Goal: Task Accomplishment & Management: Manage account settings

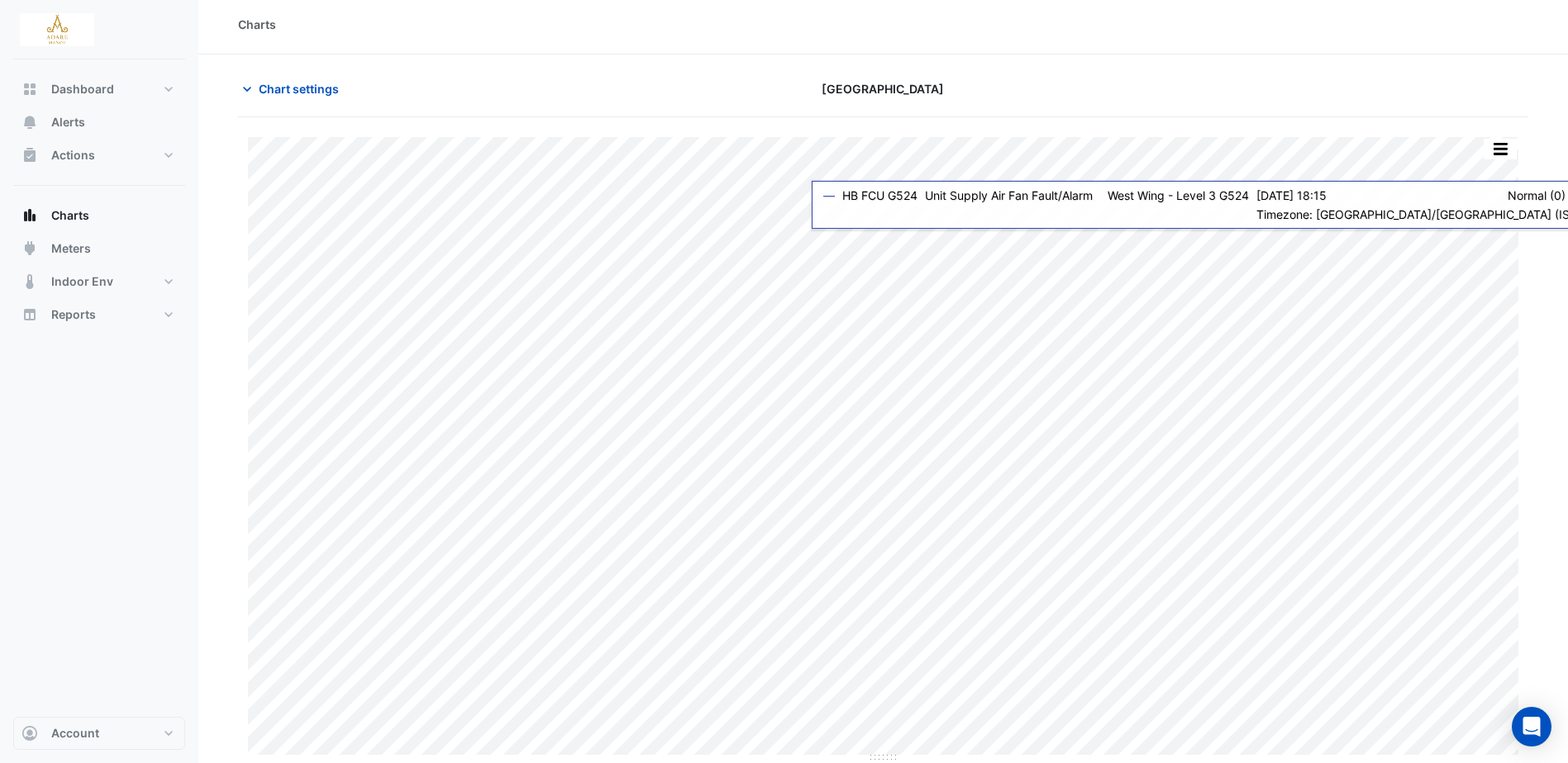
scroll to position [5, 0]
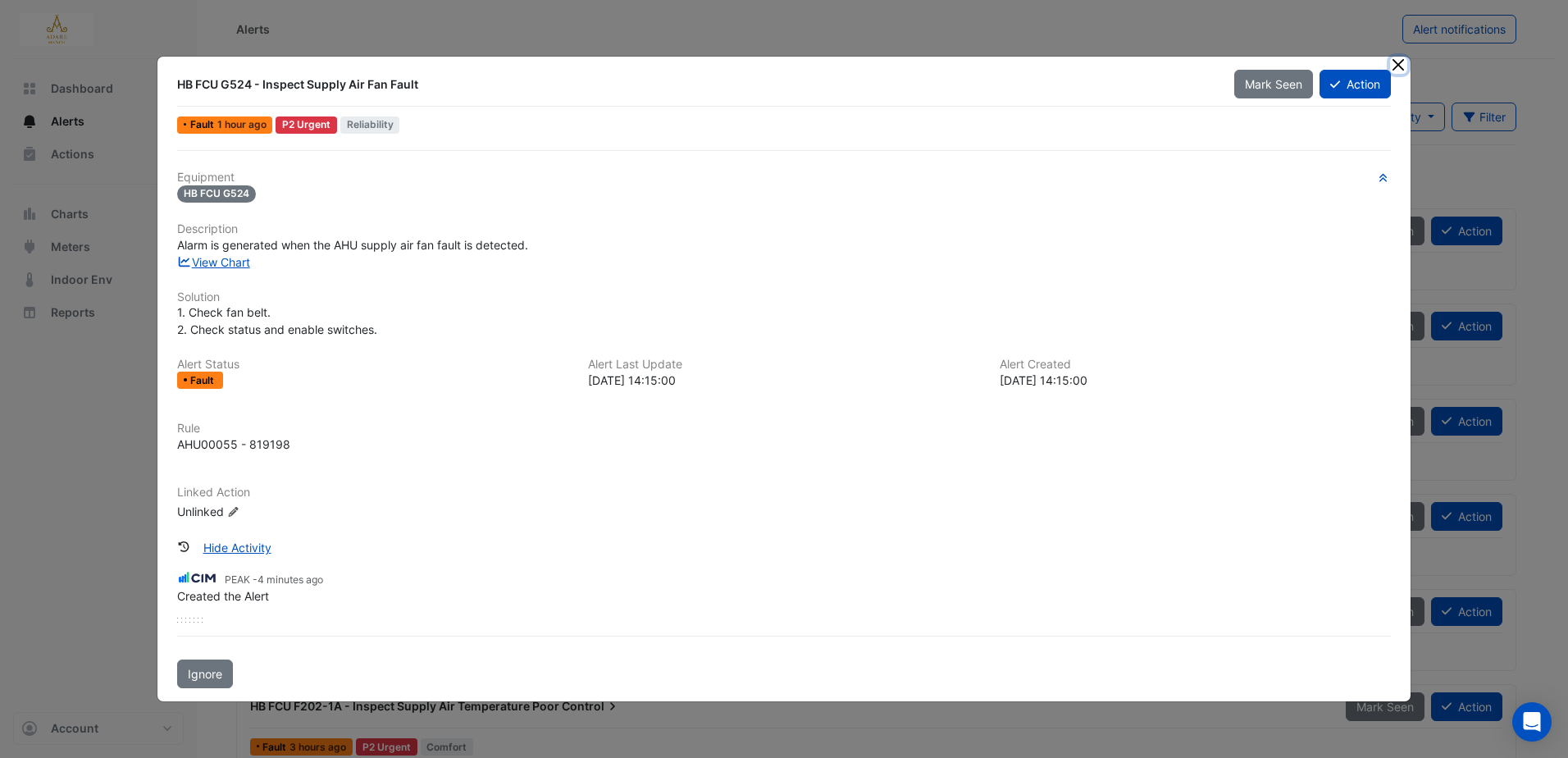
click at [1394, 64] on button "Close" at bounding box center [1398, 65] width 17 height 17
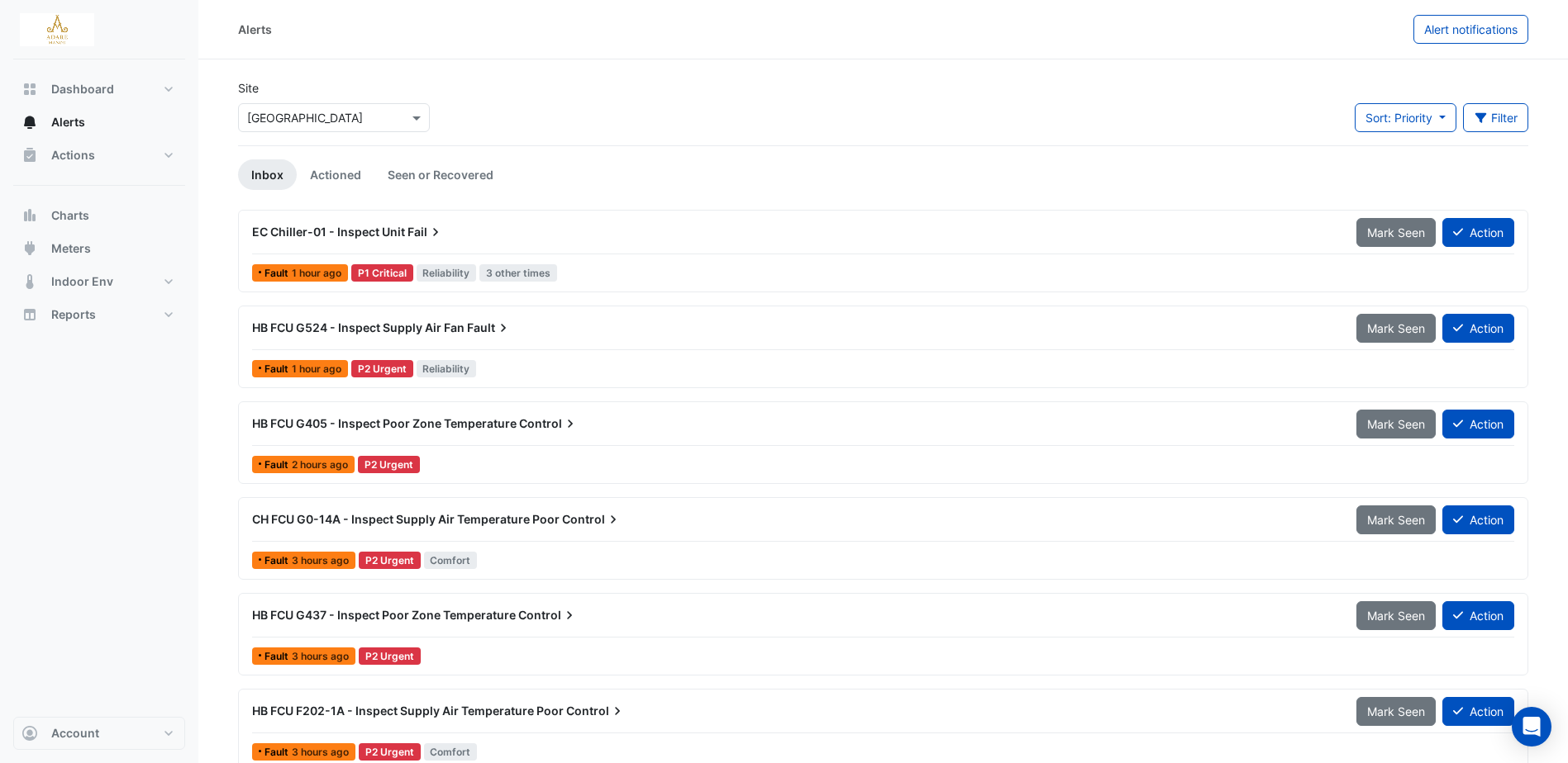
click at [389, 226] on span "EC Chiller-01 - Inspect Unit" at bounding box center [328, 231] width 152 height 14
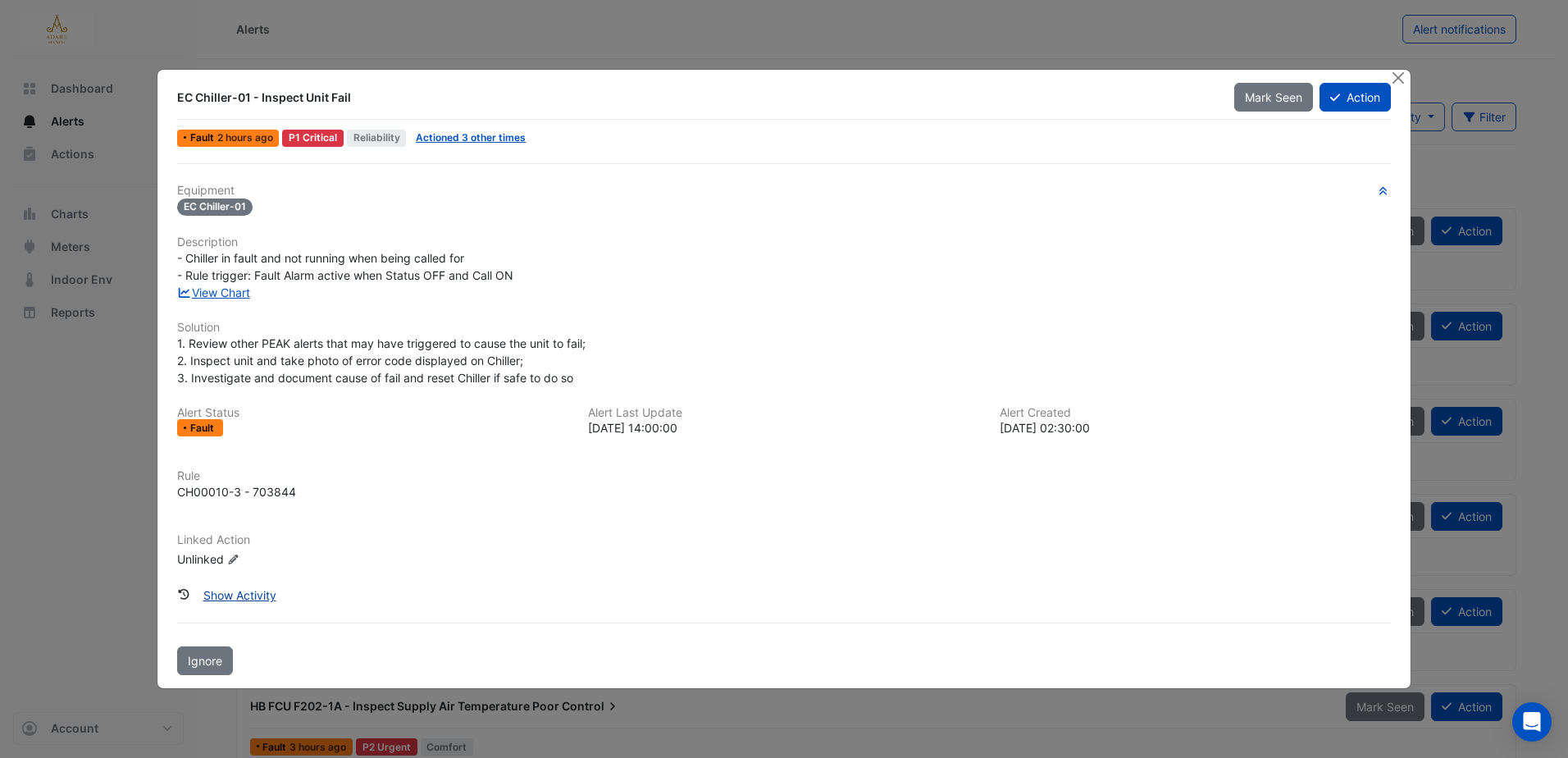
click at [245, 589] on button "Show Activity" at bounding box center [239, 595] width 94 height 28
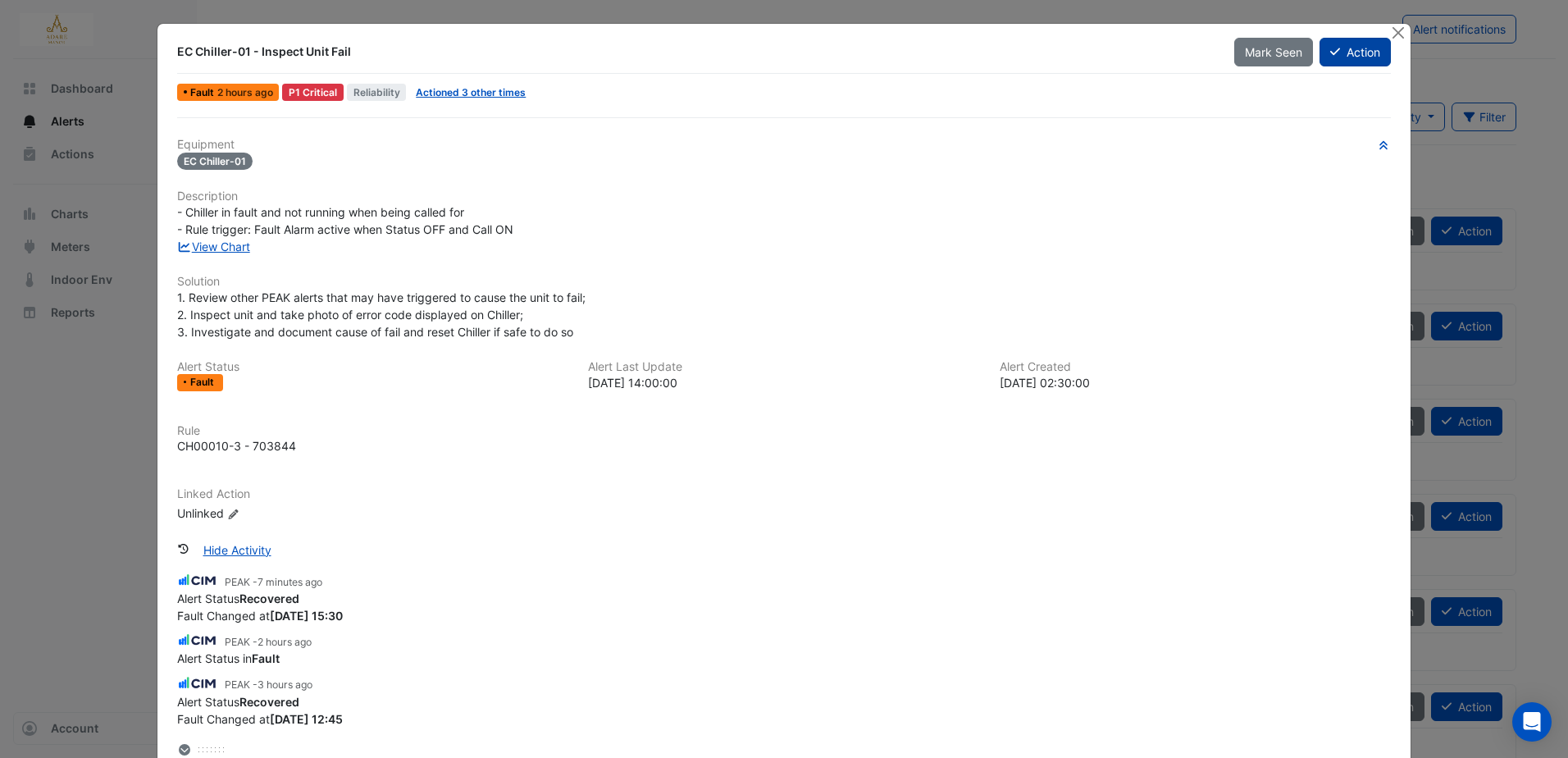
click at [1355, 53] on button "Action" at bounding box center [1356, 51] width 71 height 28
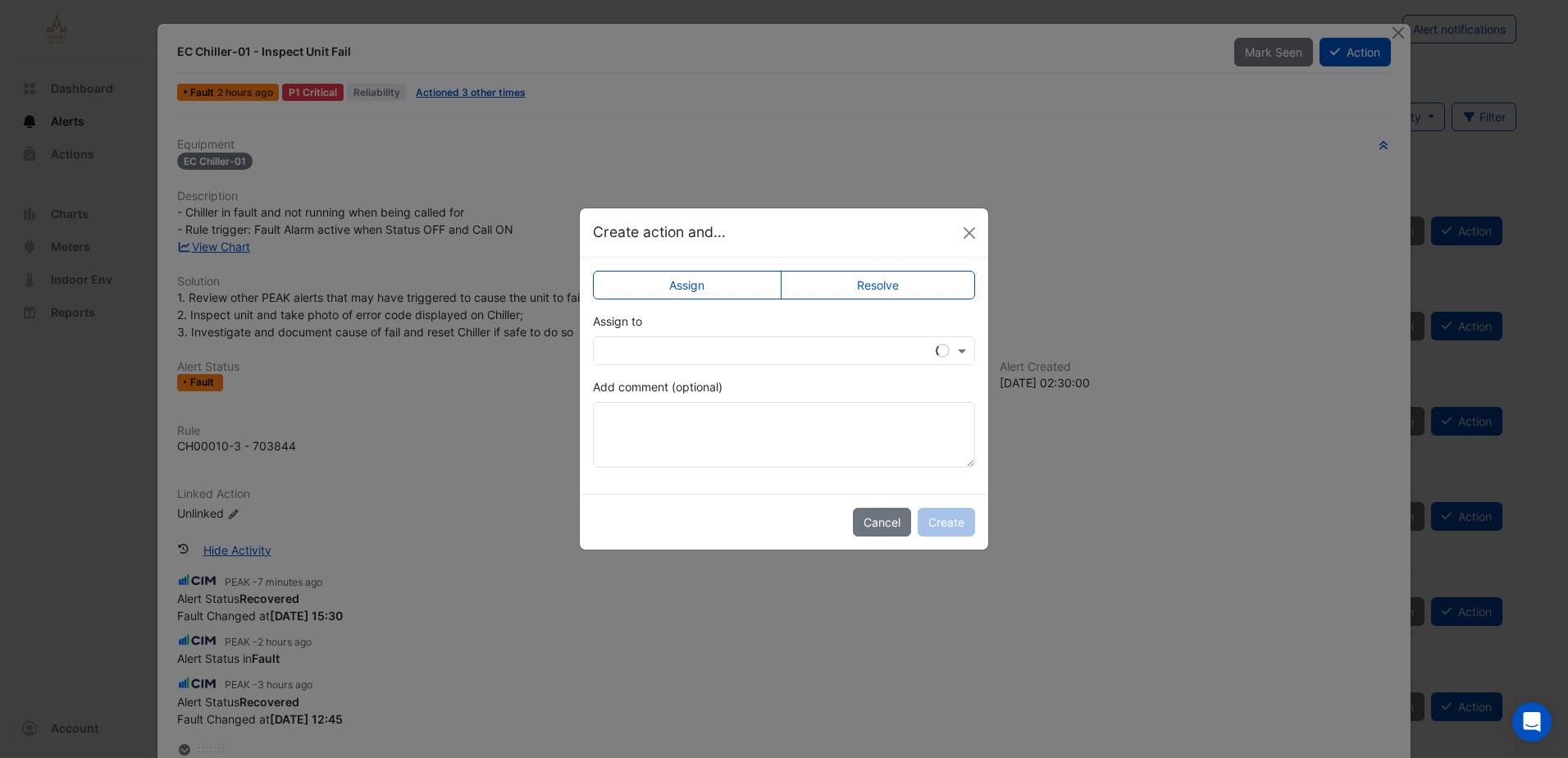
click at [896, 275] on label "Resolve" at bounding box center [879, 285] width 195 height 28
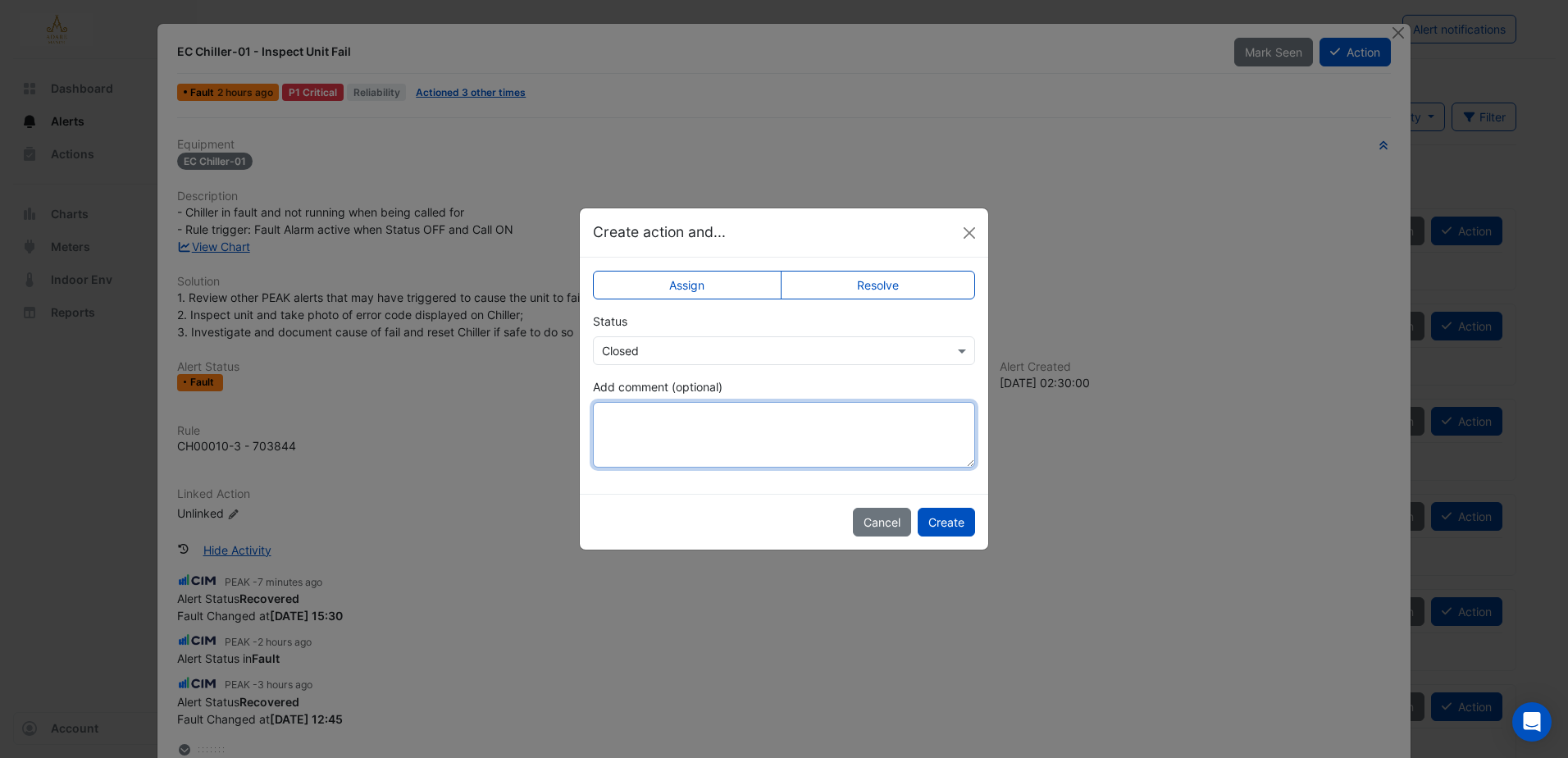
click at [676, 427] on textarea "Add comment (optional)" at bounding box center [784, 435] width 382 height 66
click at [600, 419] on textarea "**********" at bounding box center [784, 435] width 382 height 66
click at [700, 419] on textarea "**********" at bounding box center [784, 435] width 382 height 66
type textarea "**********"
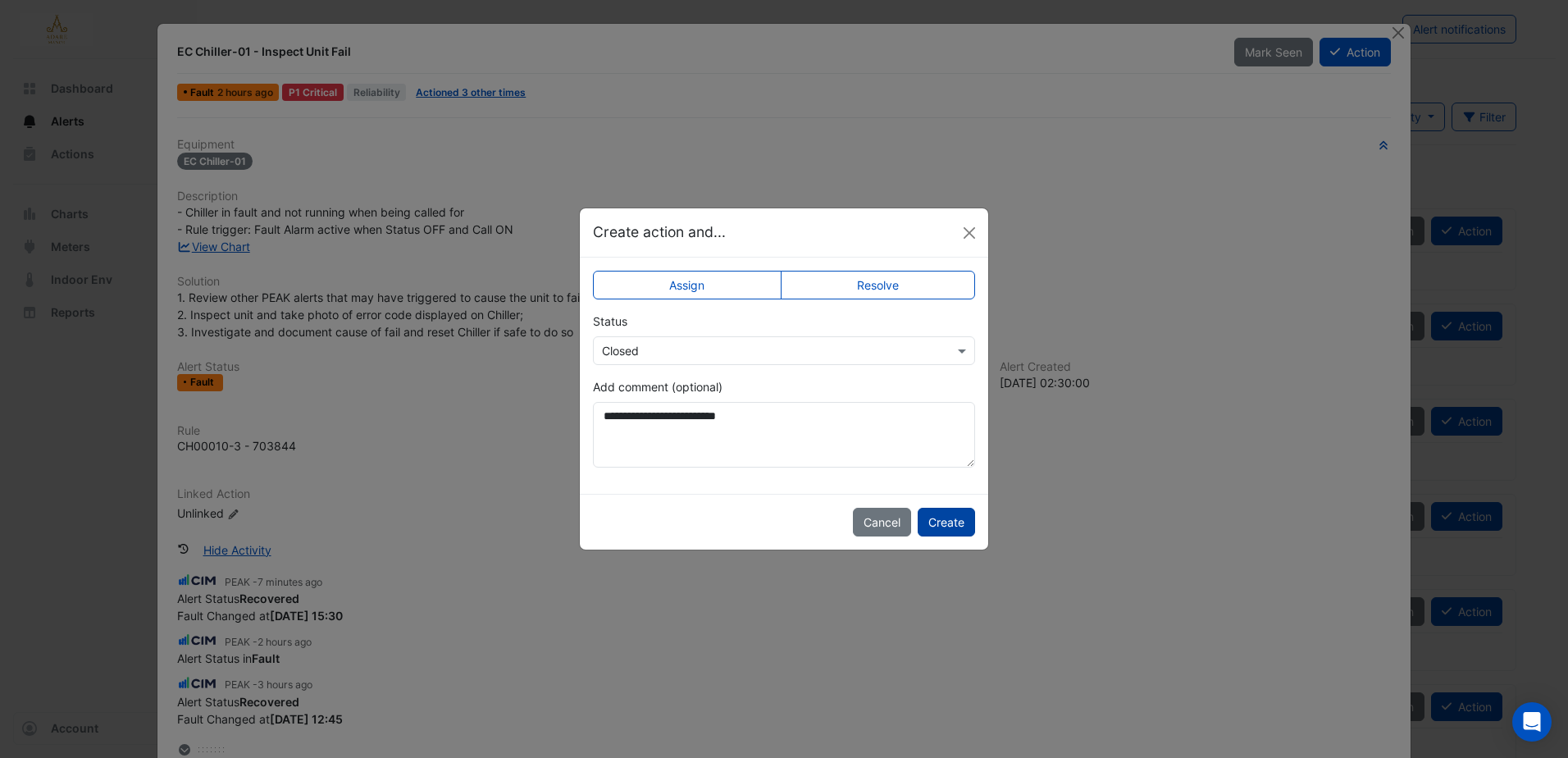
click at [962, 526] on button "Create" at bounding box center [946, 522] width 57 height 28
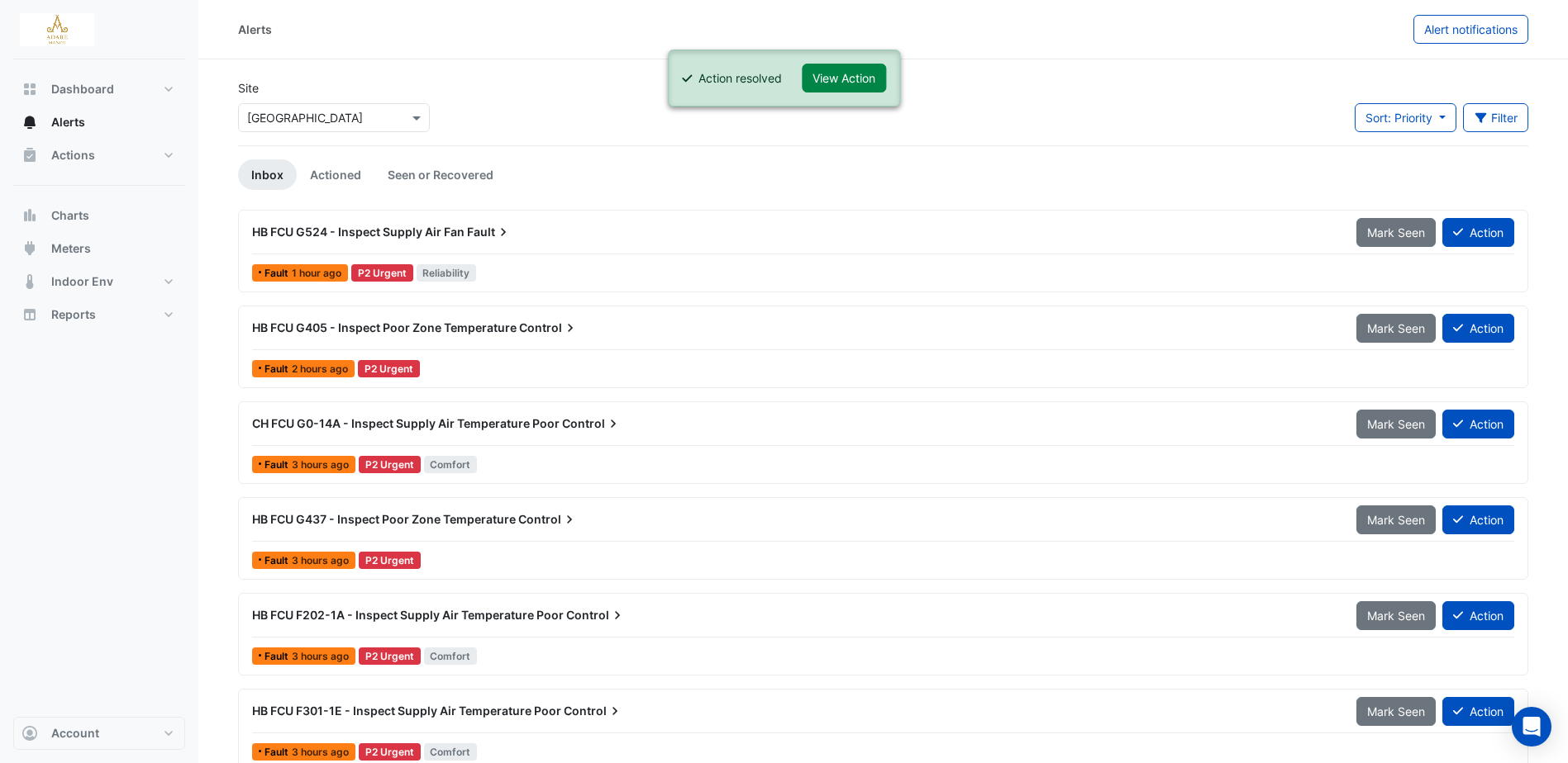
click at [486, 328] on span "HB FCU G405 - Inspect Poor Zone Temperature" at bounding box center [384, 327] width 265 height 14
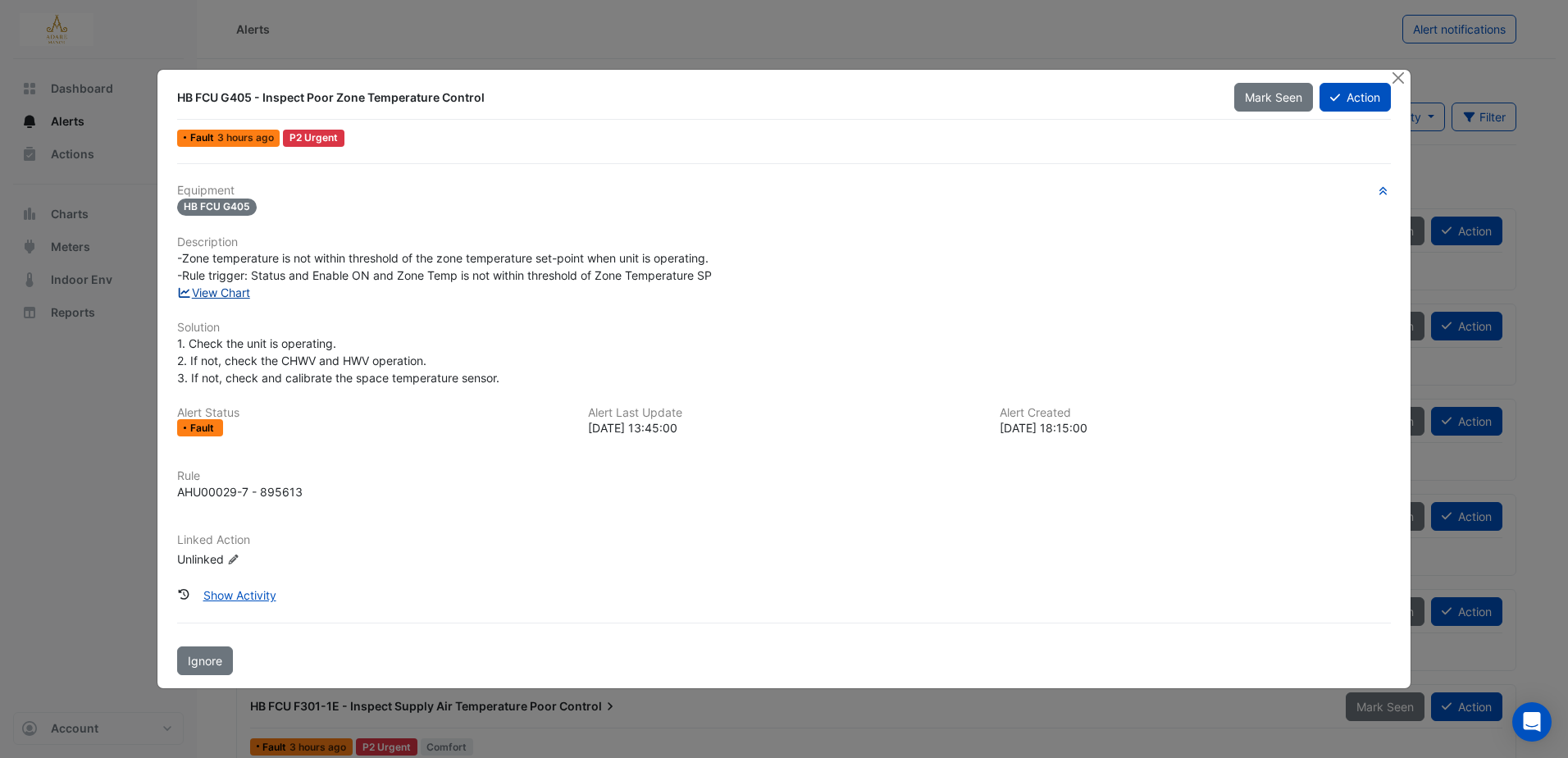
click at [217, 288] on link "View Chart" at bounding box center [213, 292] width 73 height 14
click at [1398, 75] on button "Close" at bounding box center [1398, 78] width 17 height 17
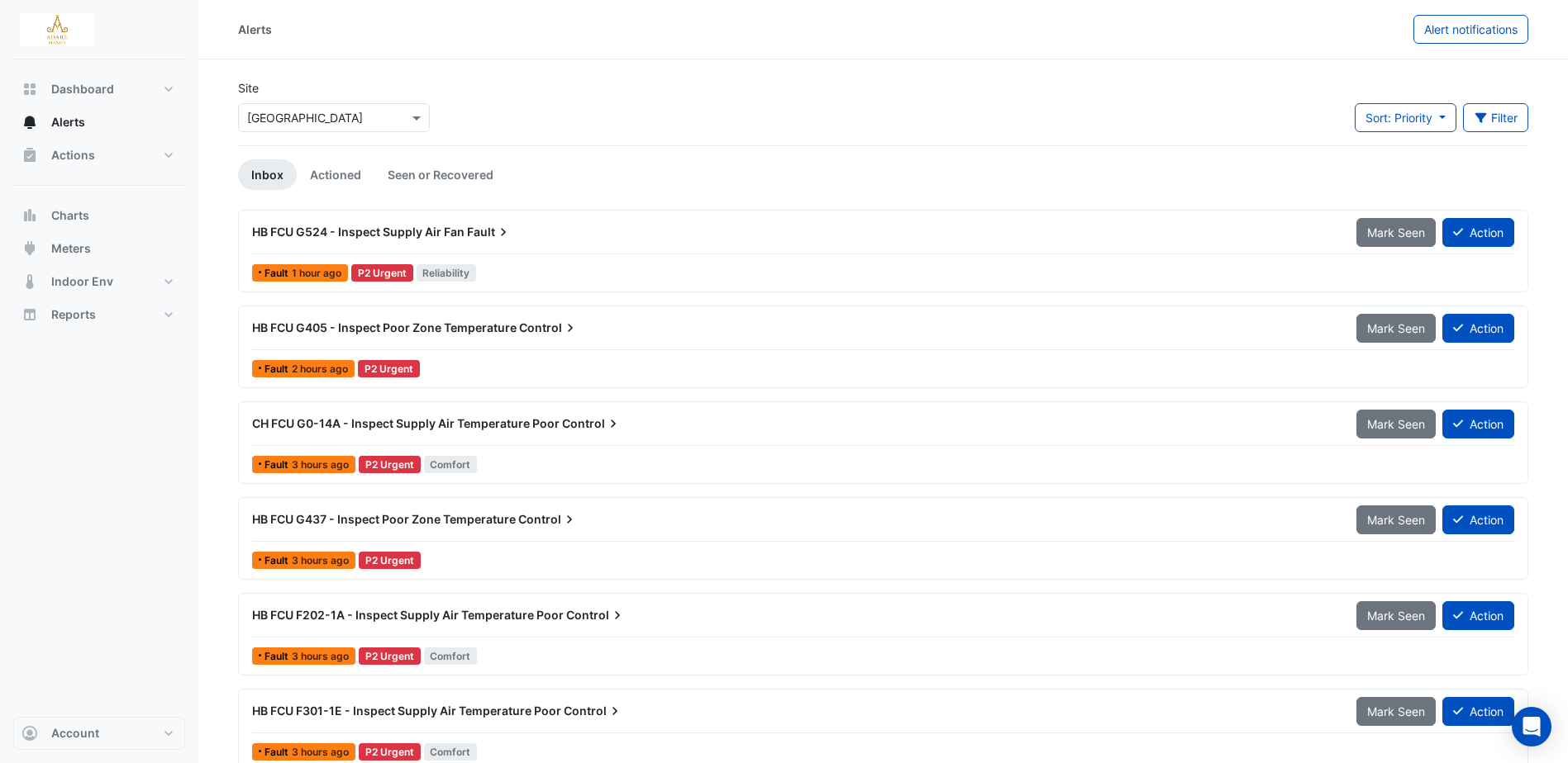
click at [463, 325] on span "HB FCU G405 - Inspect Poor Zone Temperature" at bounding box center [384, 327] width 265 height 14
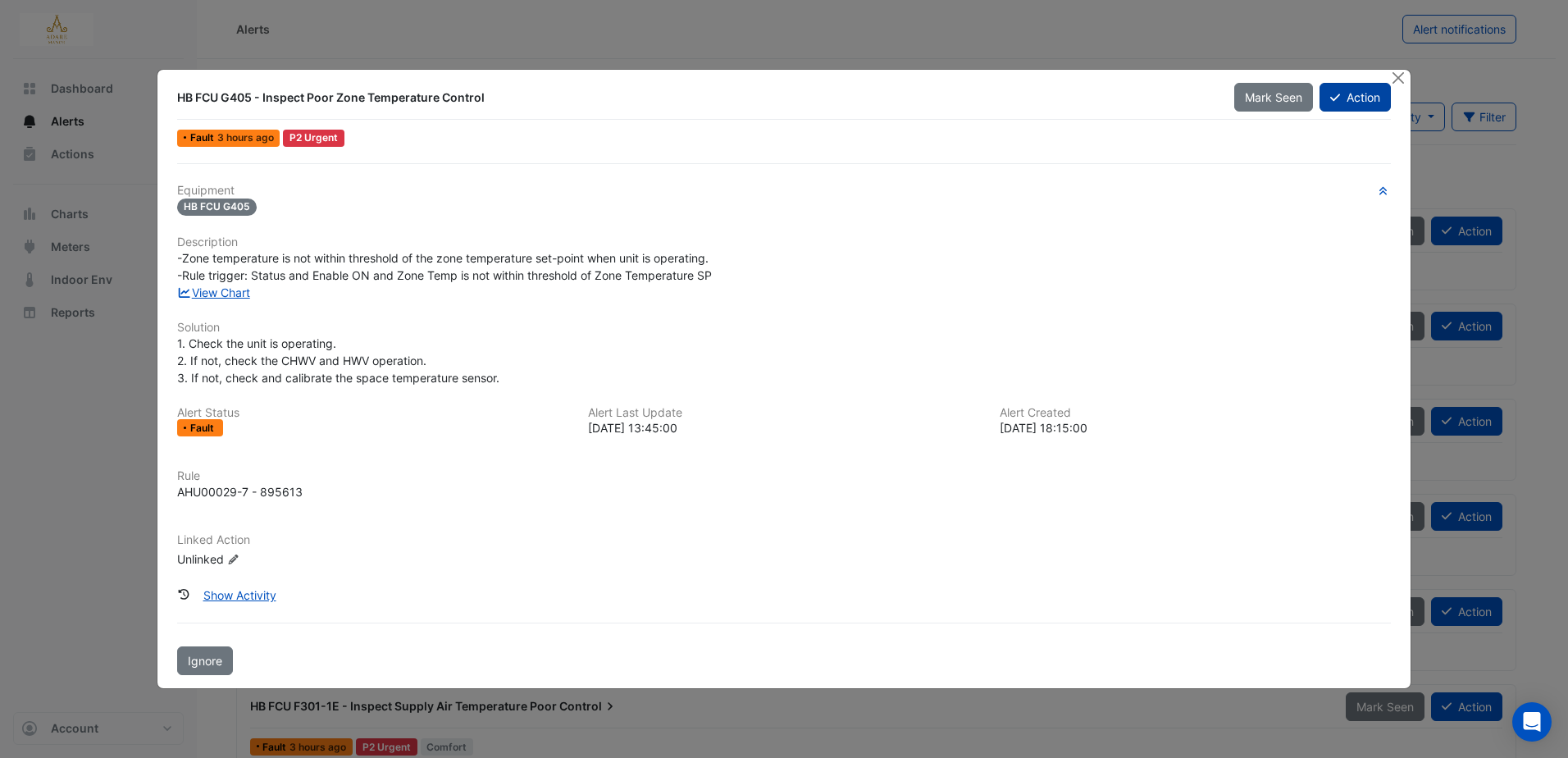
click at [1347, 102] on button "Action" at bounding box center [1356, 97] width 71 height 28
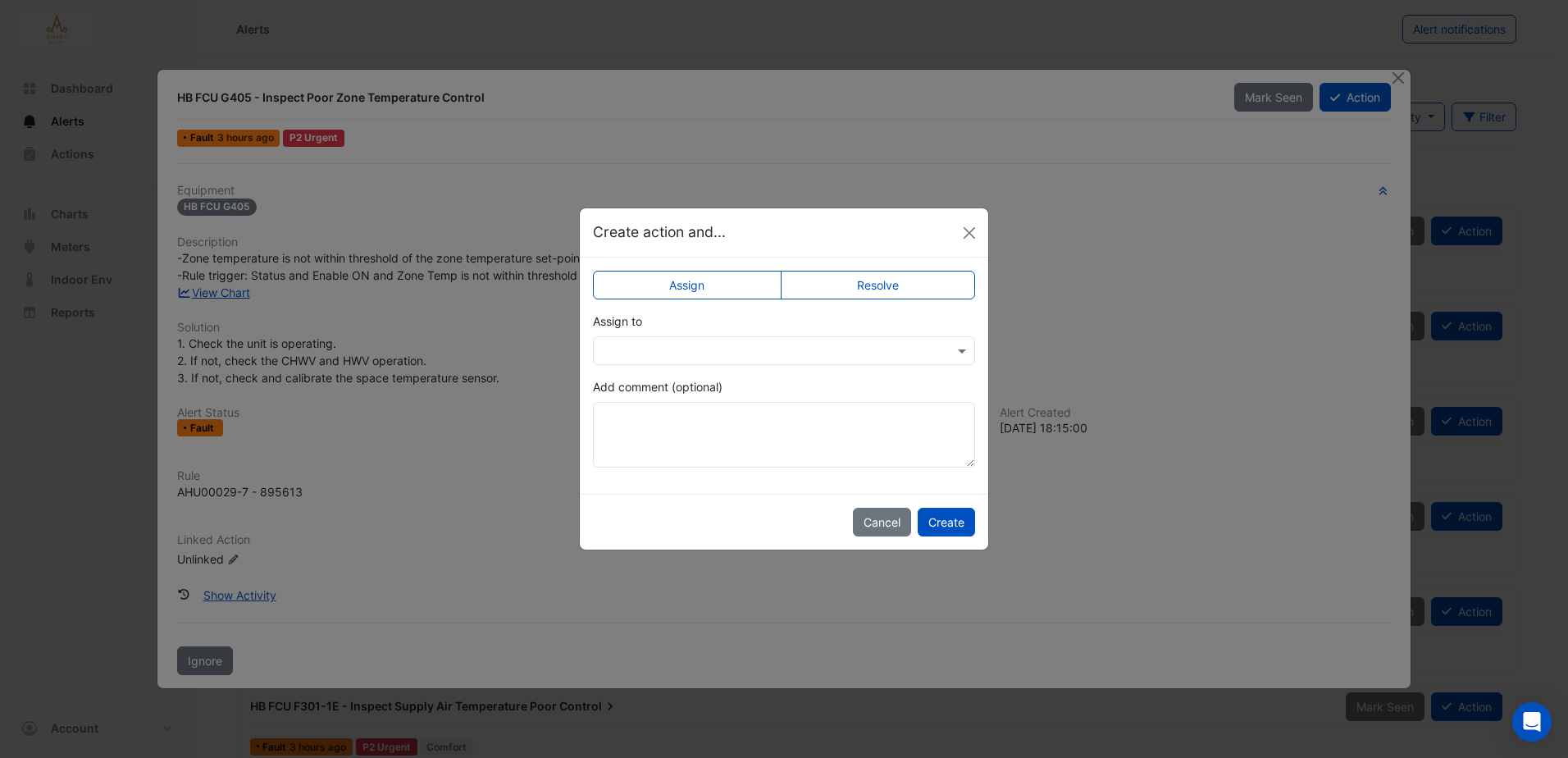
click at [928, 286] on label "Resolve" at bounding box center [879, 285] width 195 height 28
click at [727, 289] on label "Assign" at bounding box center [687, 285] width 189 height 28
click at [738, 352] on input "text" at bounding box center [768, 351] width 332 height 17
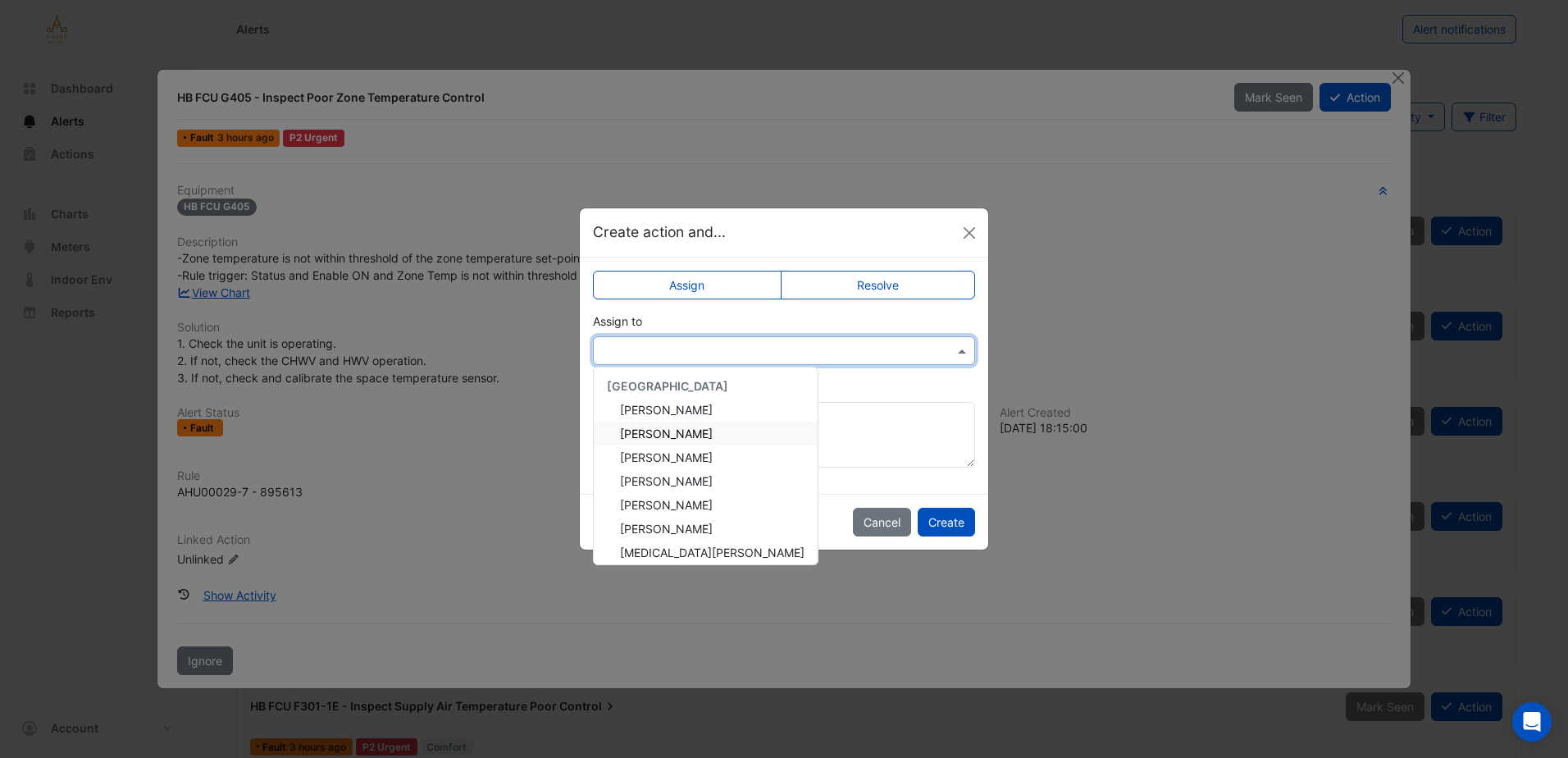
click at [665, 434] on span "Eddie Reale" at bounding box center [666, 433] width 93 height 14
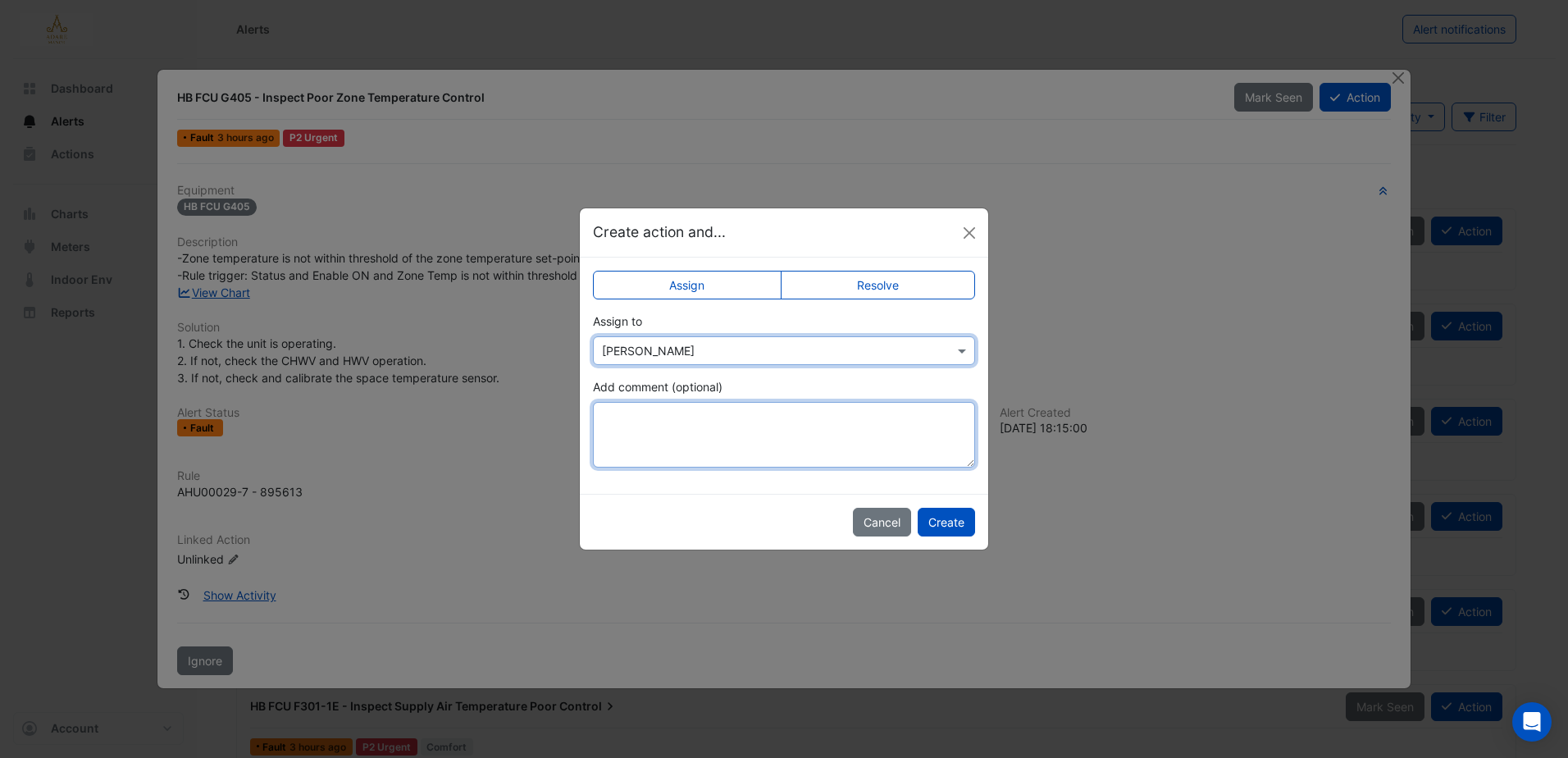
drag, startPoint x: 777, startPoint y: 427, endPoint x: 786, endPoint y: 425, distance: 9.2
click at [778, 427] on textarea "Add comment (optional)" at bounding box center [784, 435] width 382 height 66
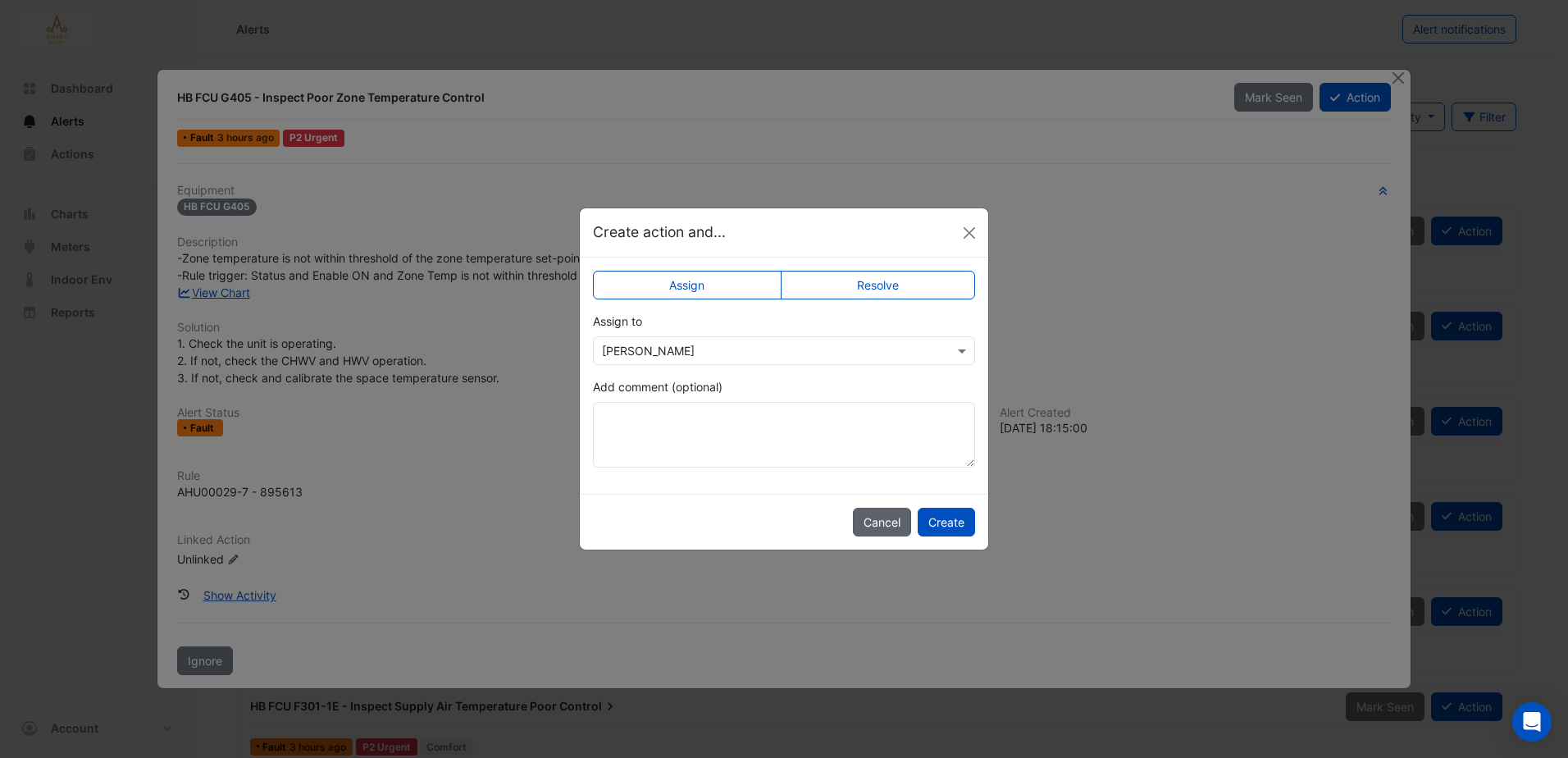
click at [903, 530] on button "Cancel" at bounding box center [882, 522] width 58 height 28
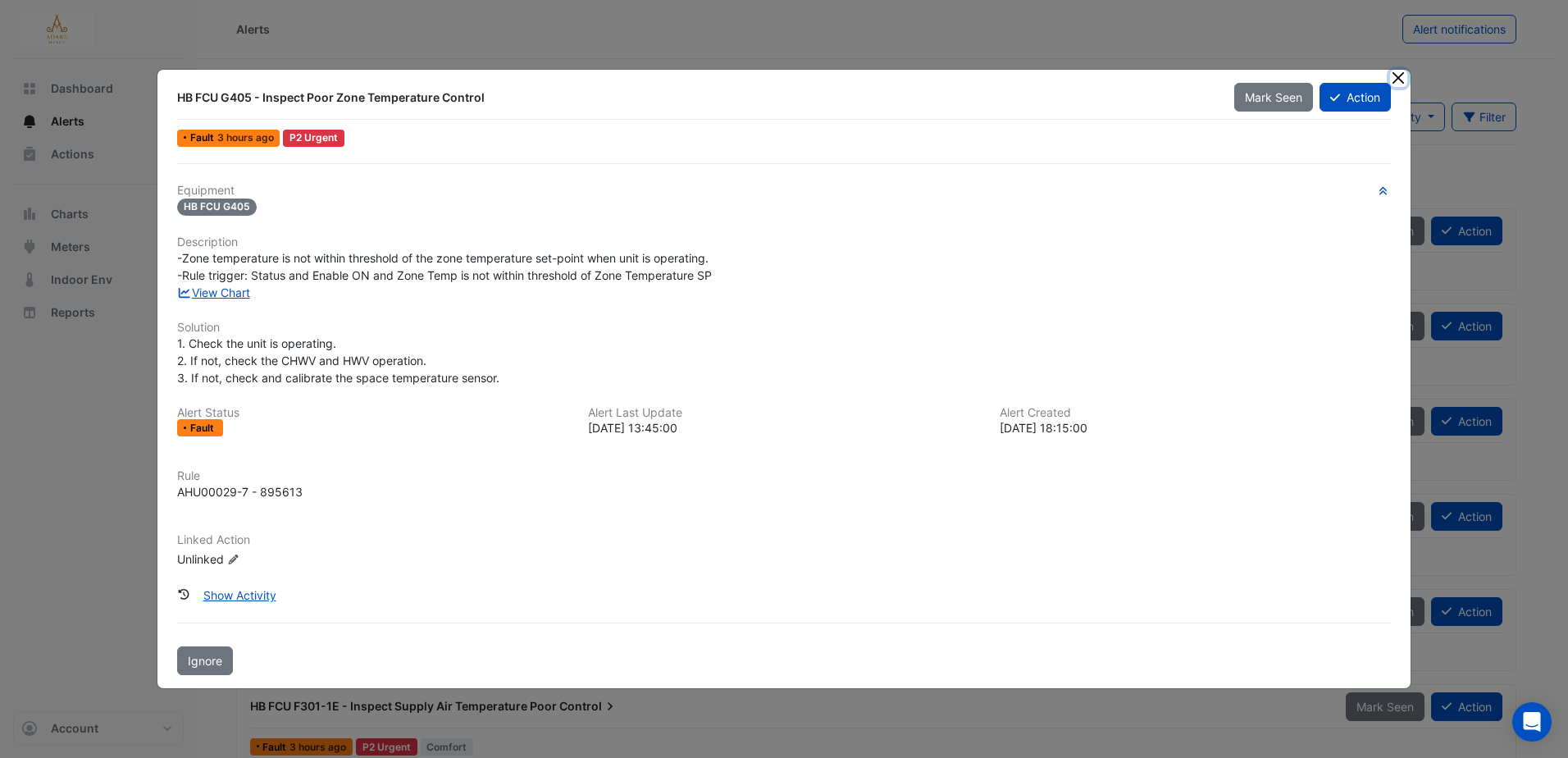
click at [1402, 74] on button "Close" at bounding box center [1398, 78] width 17 height 17
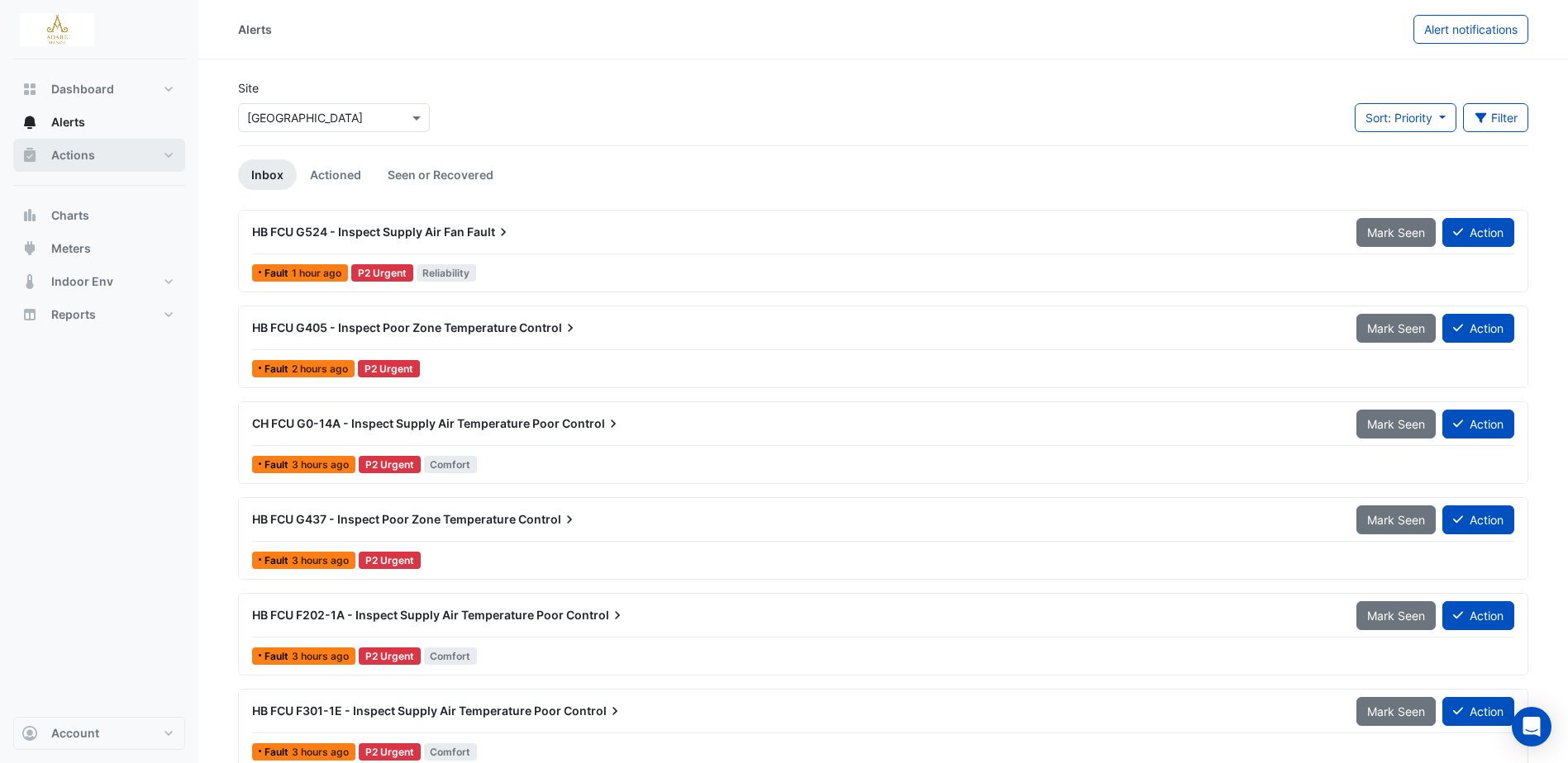
click at [99, 153] on button "Actions" at bounding box center [98, 155] width 172 height 33
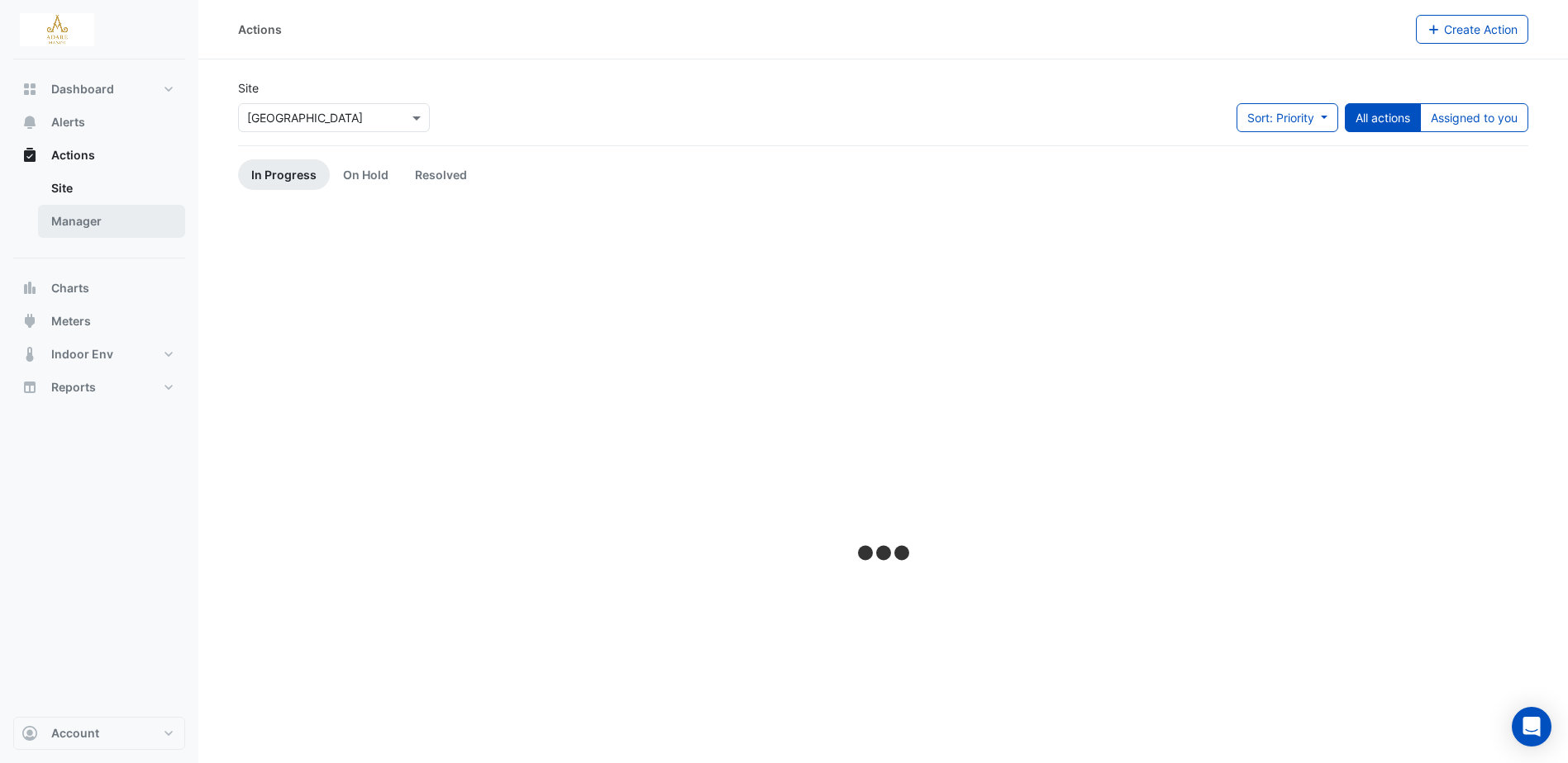
click at [78, 212] on link "Manager" at bounding box center [111, 221] width 147 height 33
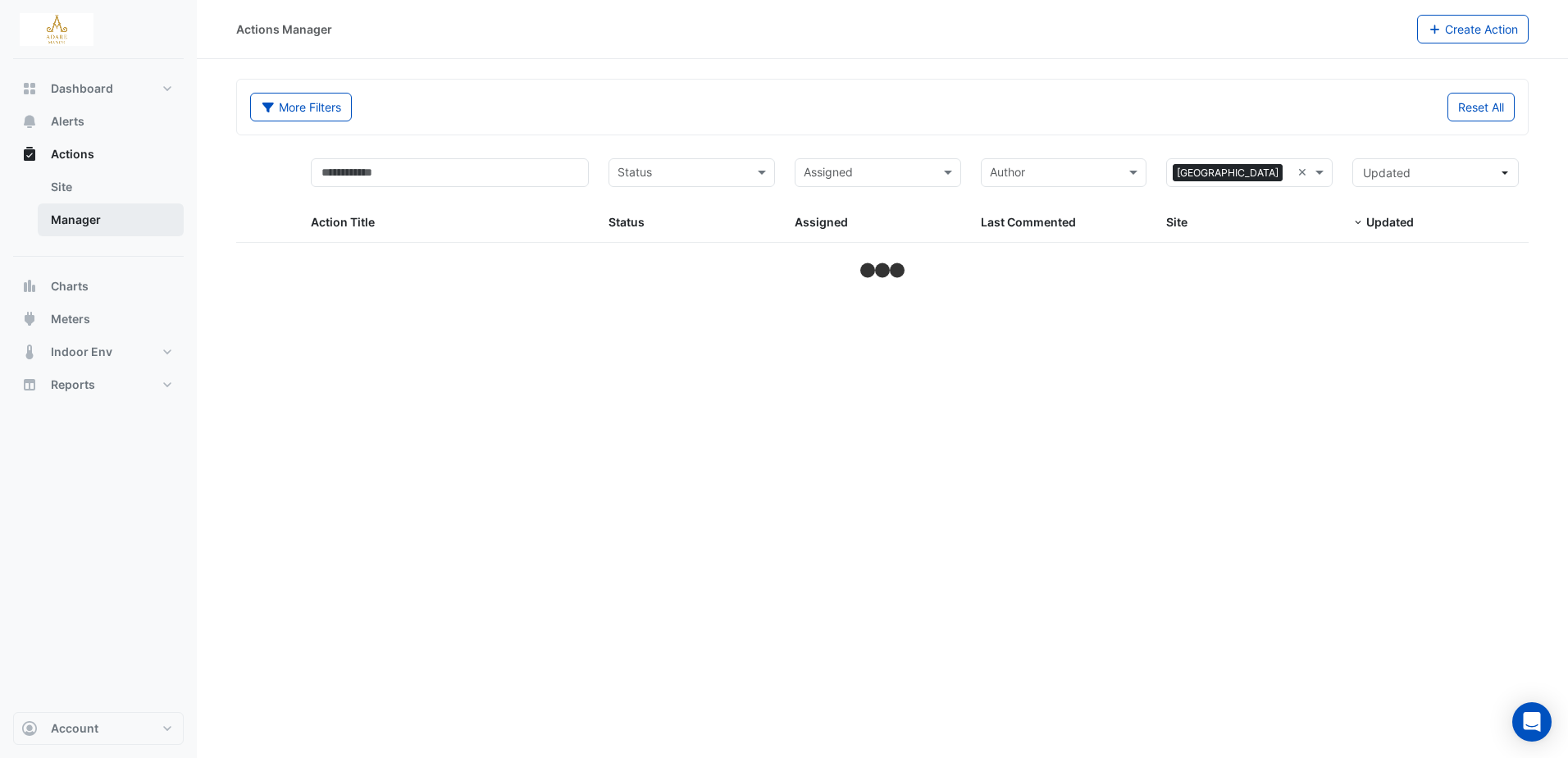
select select "***"
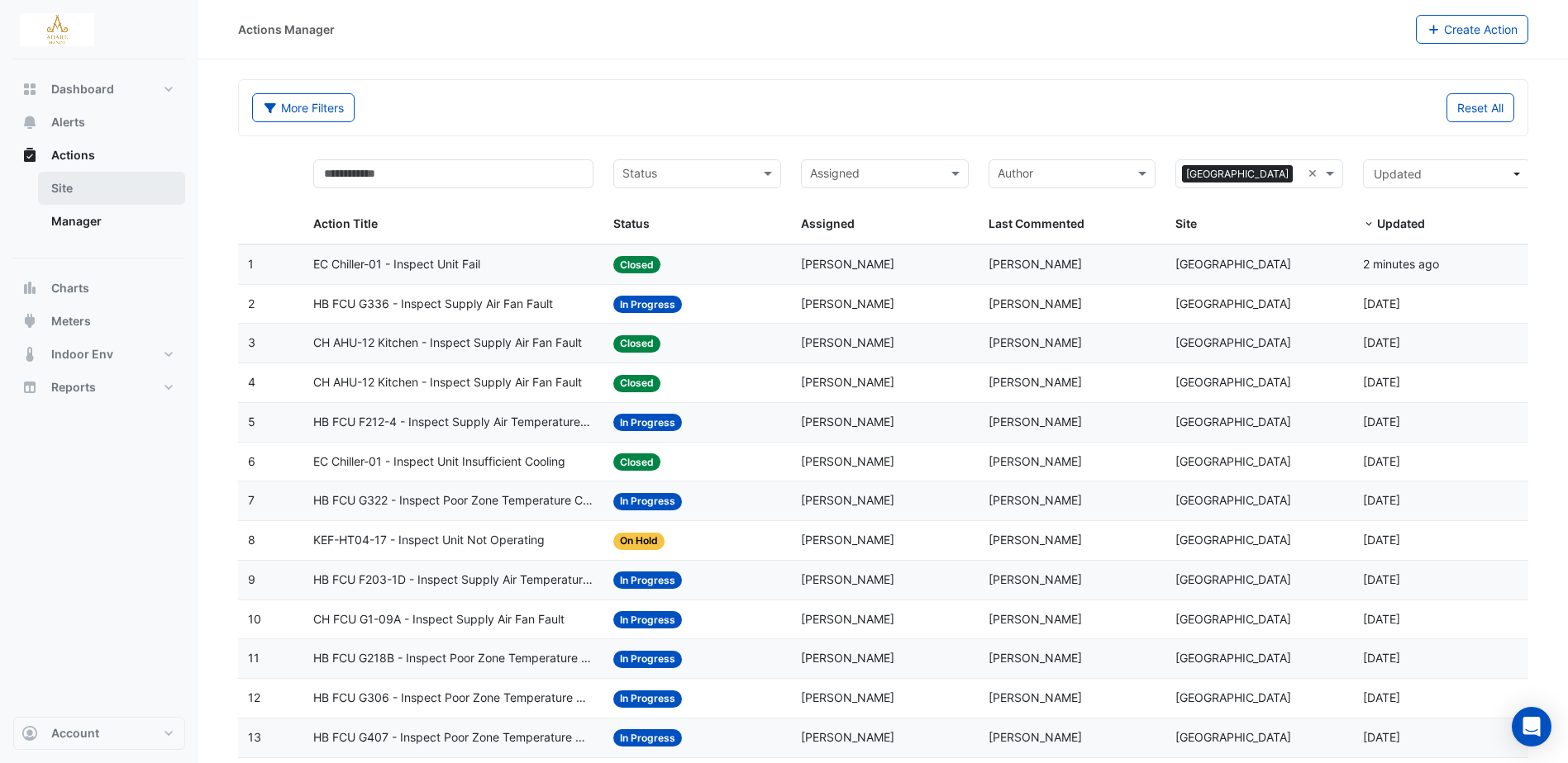
click at [70, 192] on link "Site" at bounding box center [111, 188] width 147 height 33
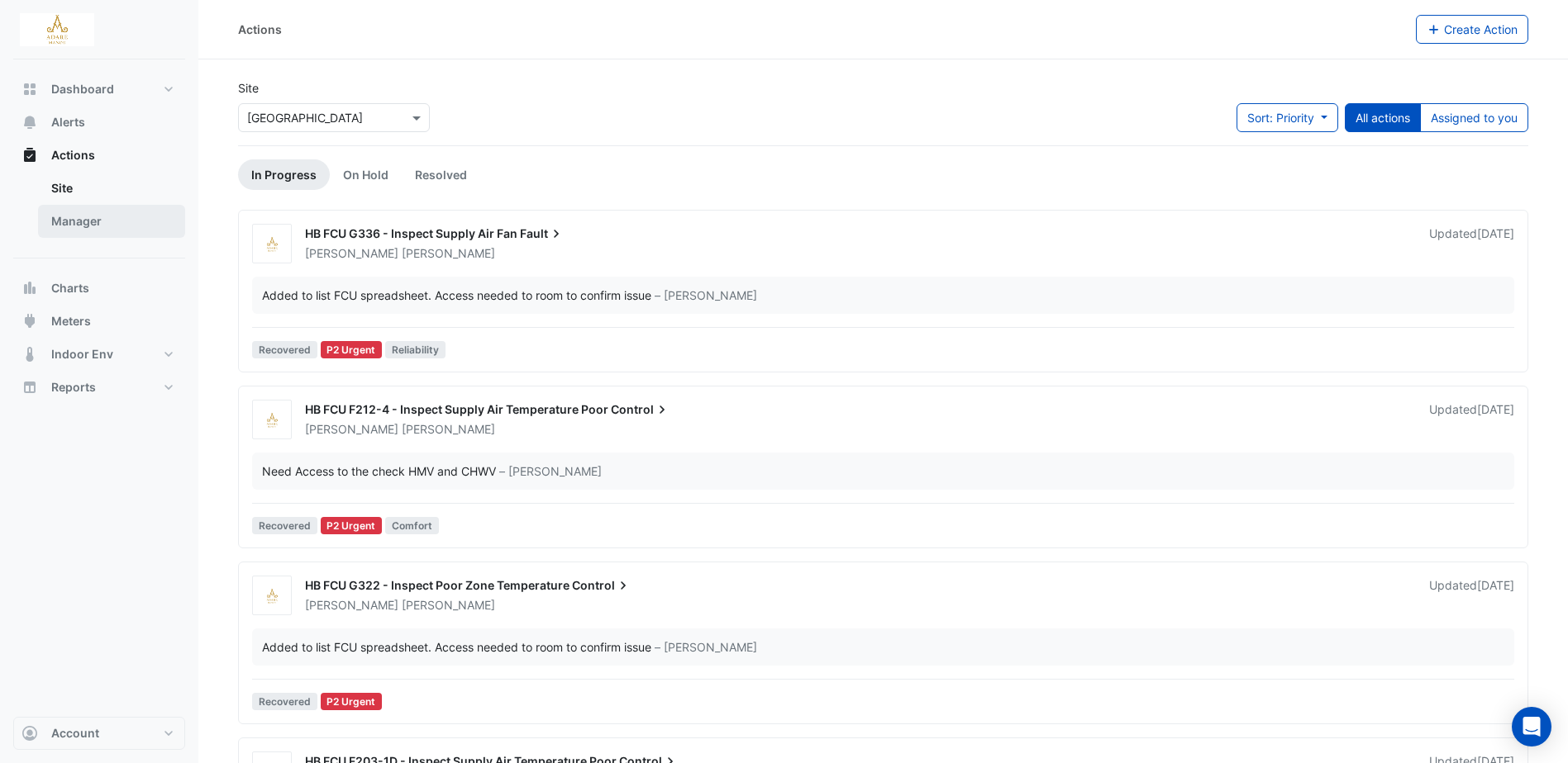
click at [79, 209] on link "Manager" at bounding box center [111, 221] width 147 height 33
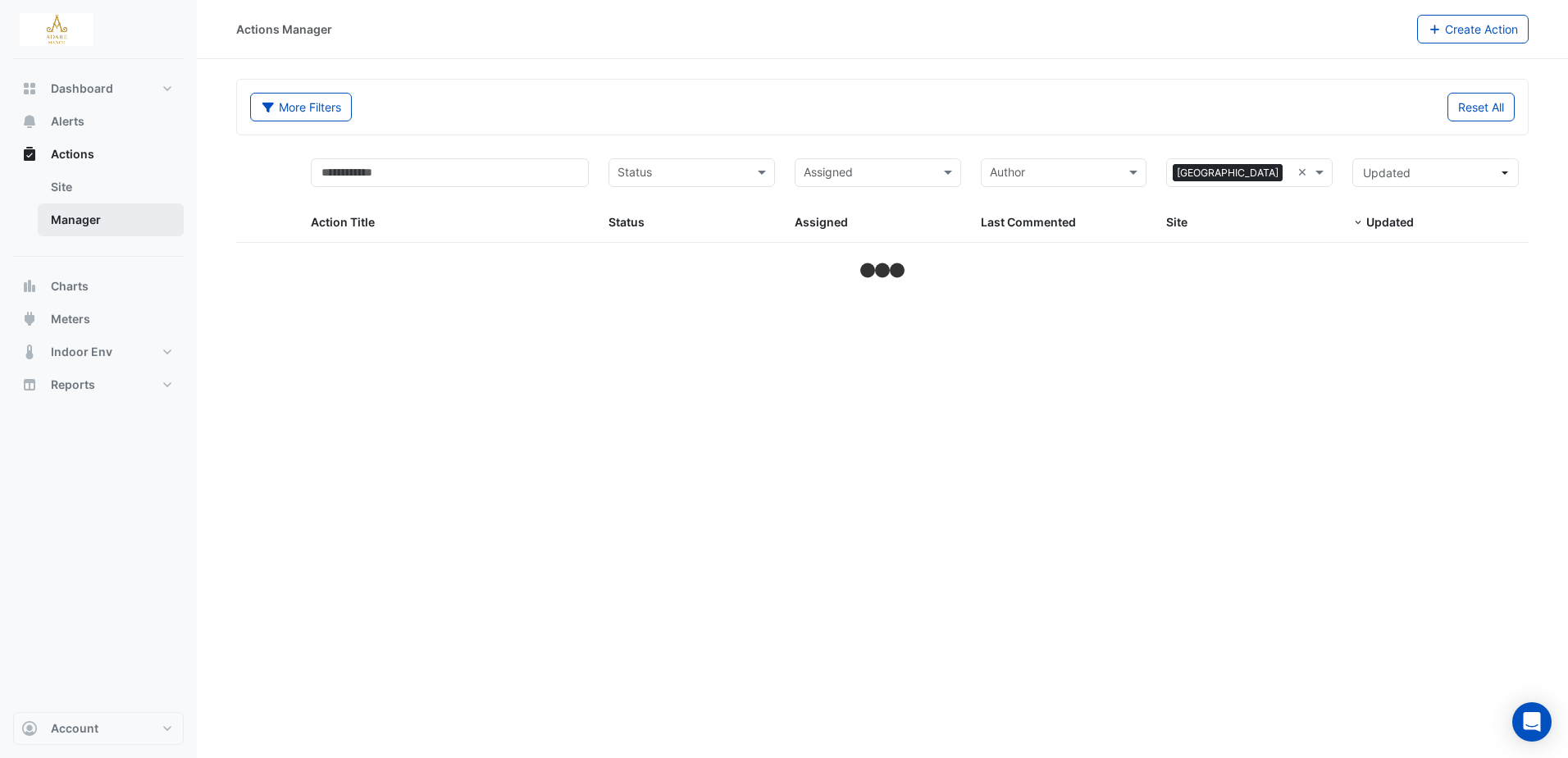
select select "***"
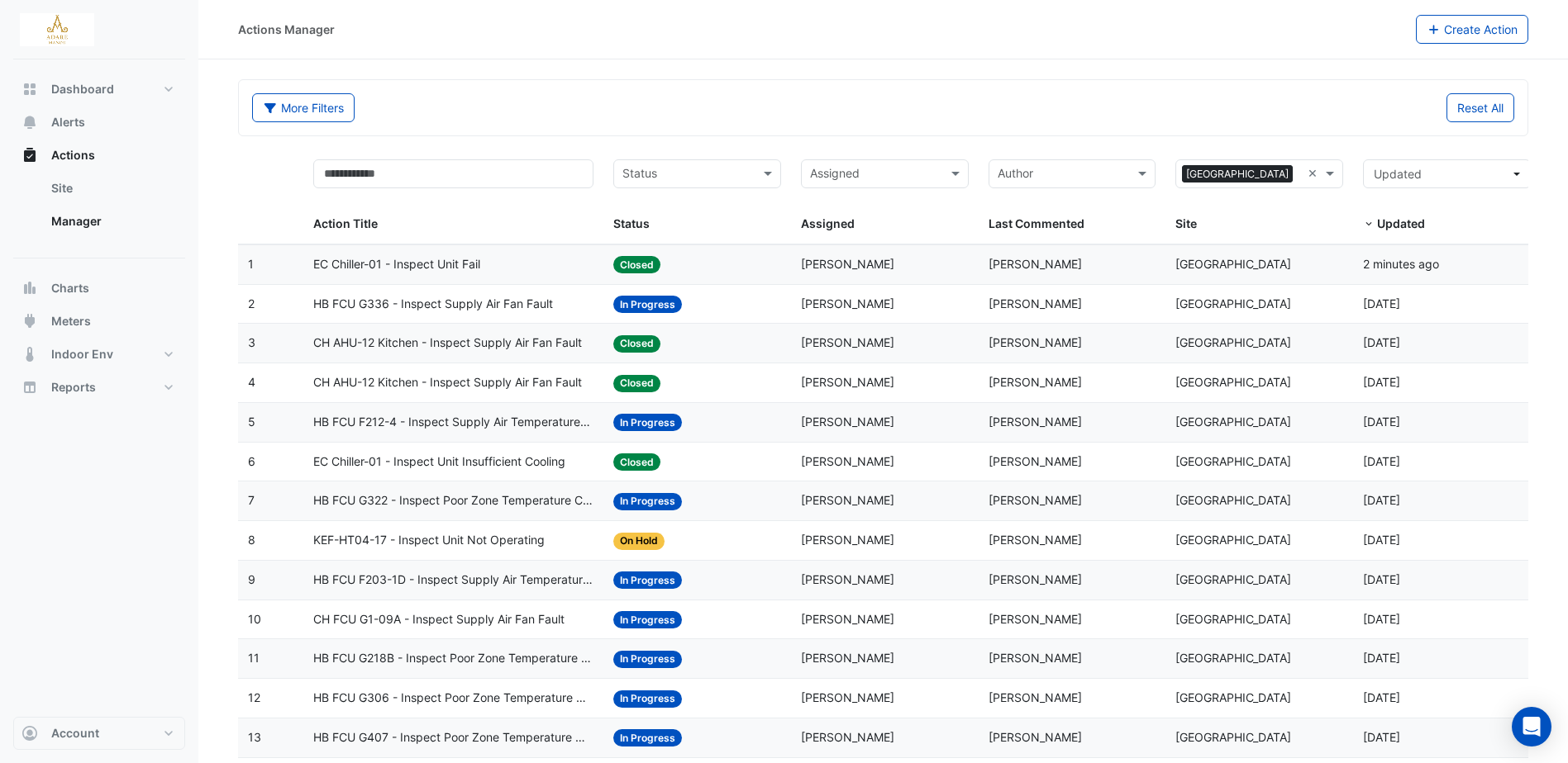
click at [491, 579] on span "HB FCU F203-1D - Inspect Supply Air Temperature Poor Control" at bounding box center [453, 580] width 280 height 19
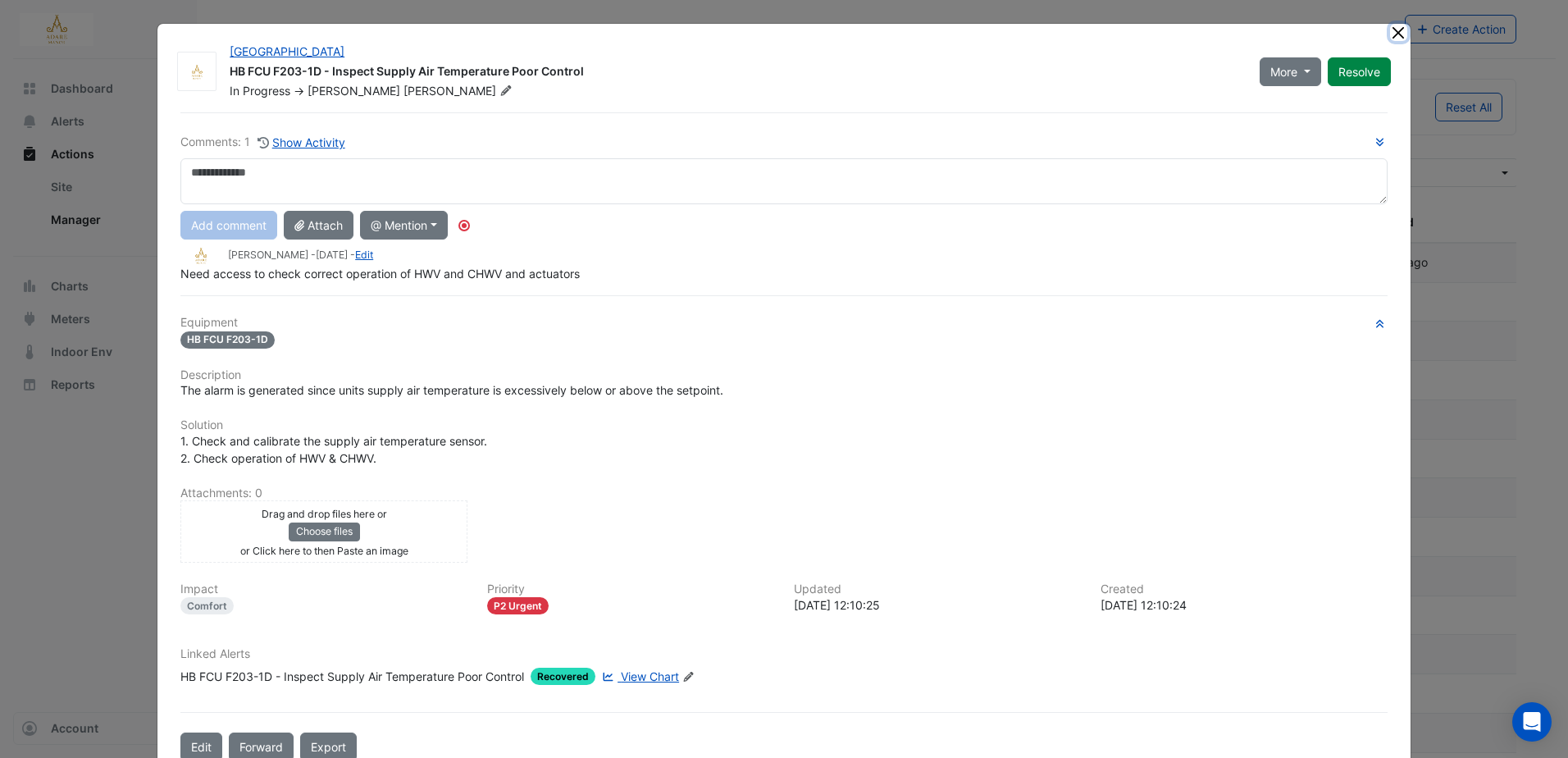
click at [1395, 37] on button "Close" at bounding box center [1398, 32] width 17 height 17
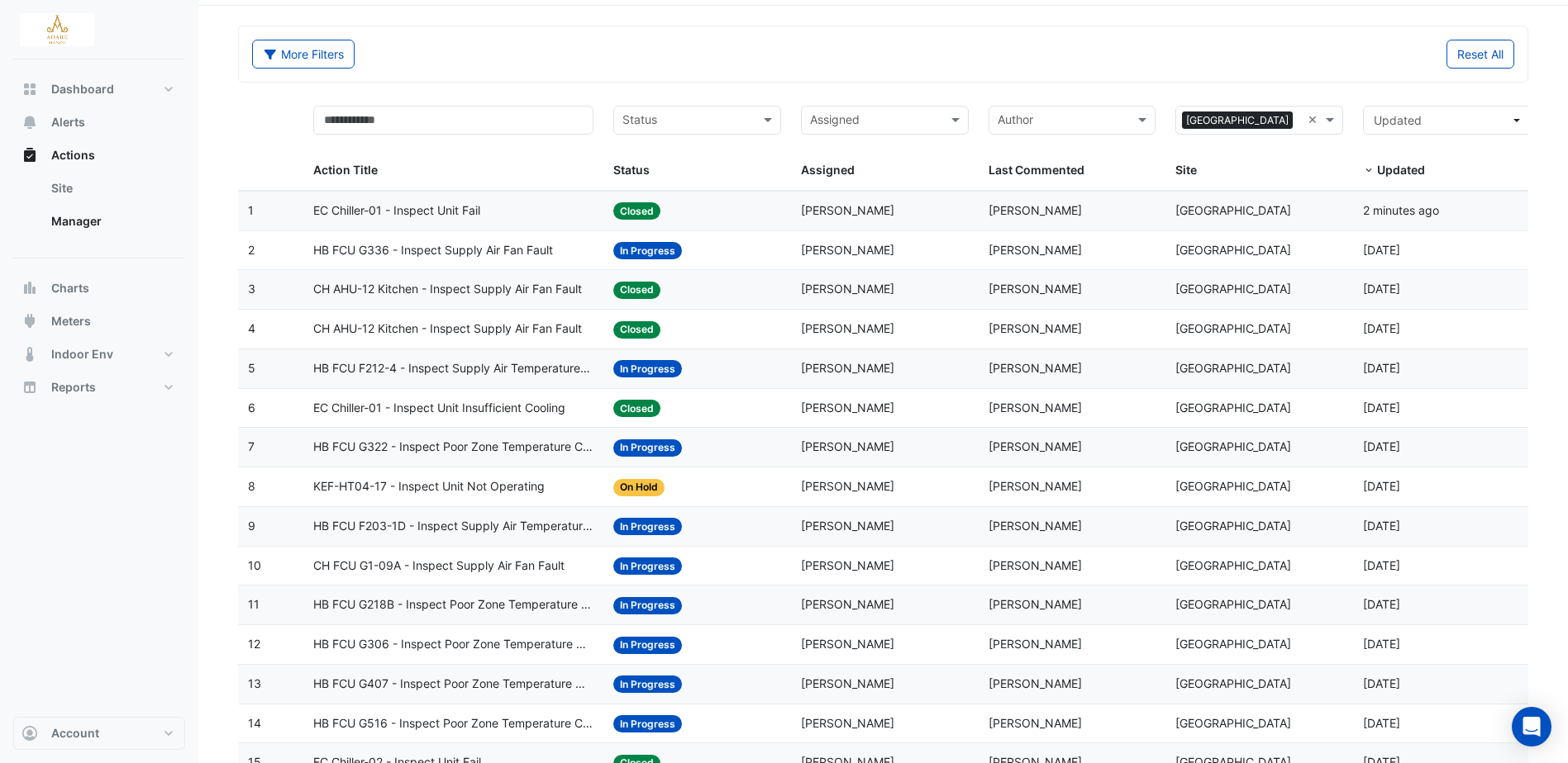
scroll to position [83, 0]
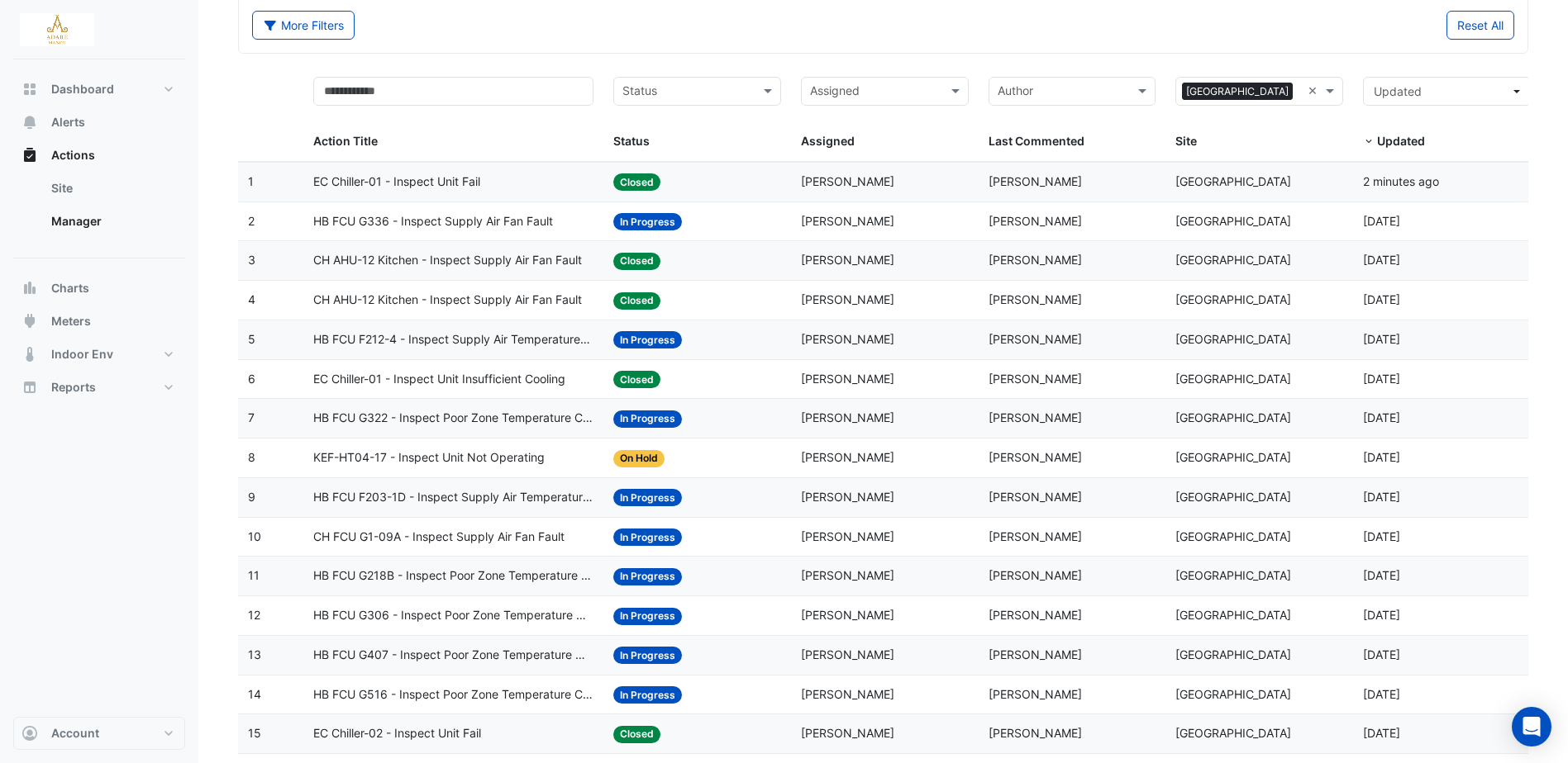
click at [480, 536] on span "CH FCU G1-09A - Inspect Supply Air Fan Fault" at bounding box center [439, 537] width 252 height 19
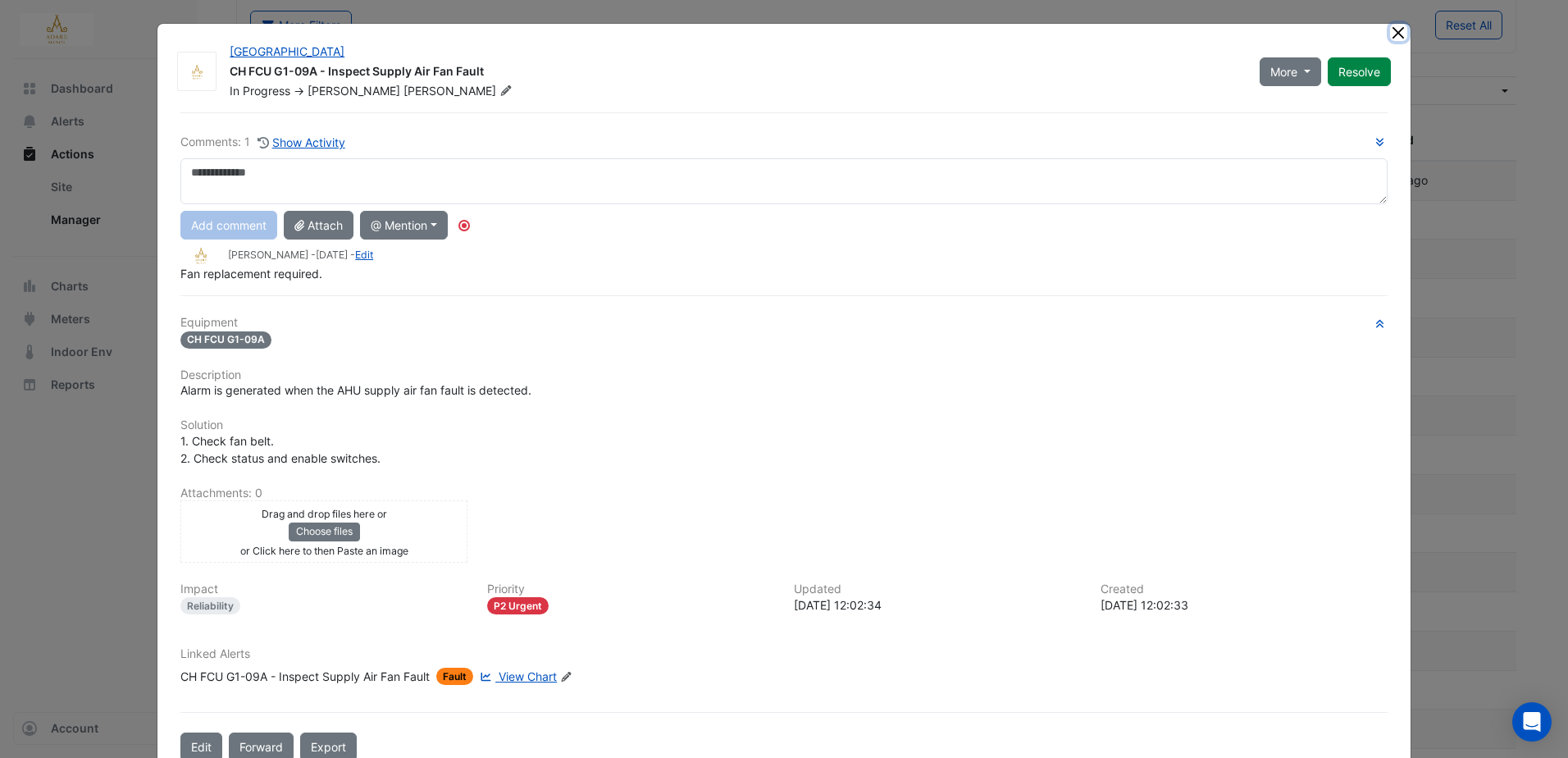
click at [1398, 28] on button "Close" at bounding box center [1398, 32] width 17 height 17
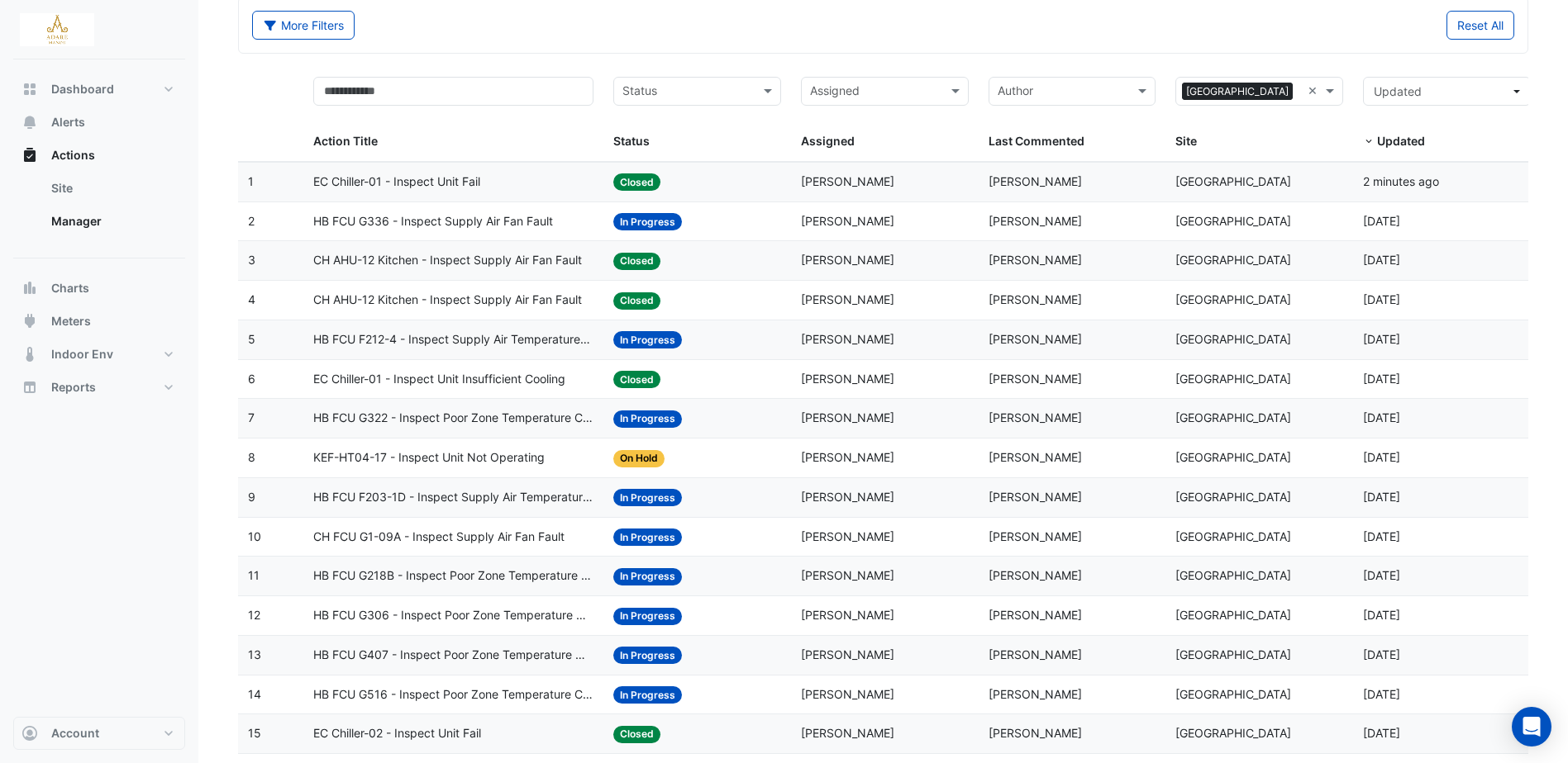
click at [447, 612] on span "HB FCU G306 - Inspect Poor Zone Temperature Control" at bounding box center [453, 615] width 280 height 19
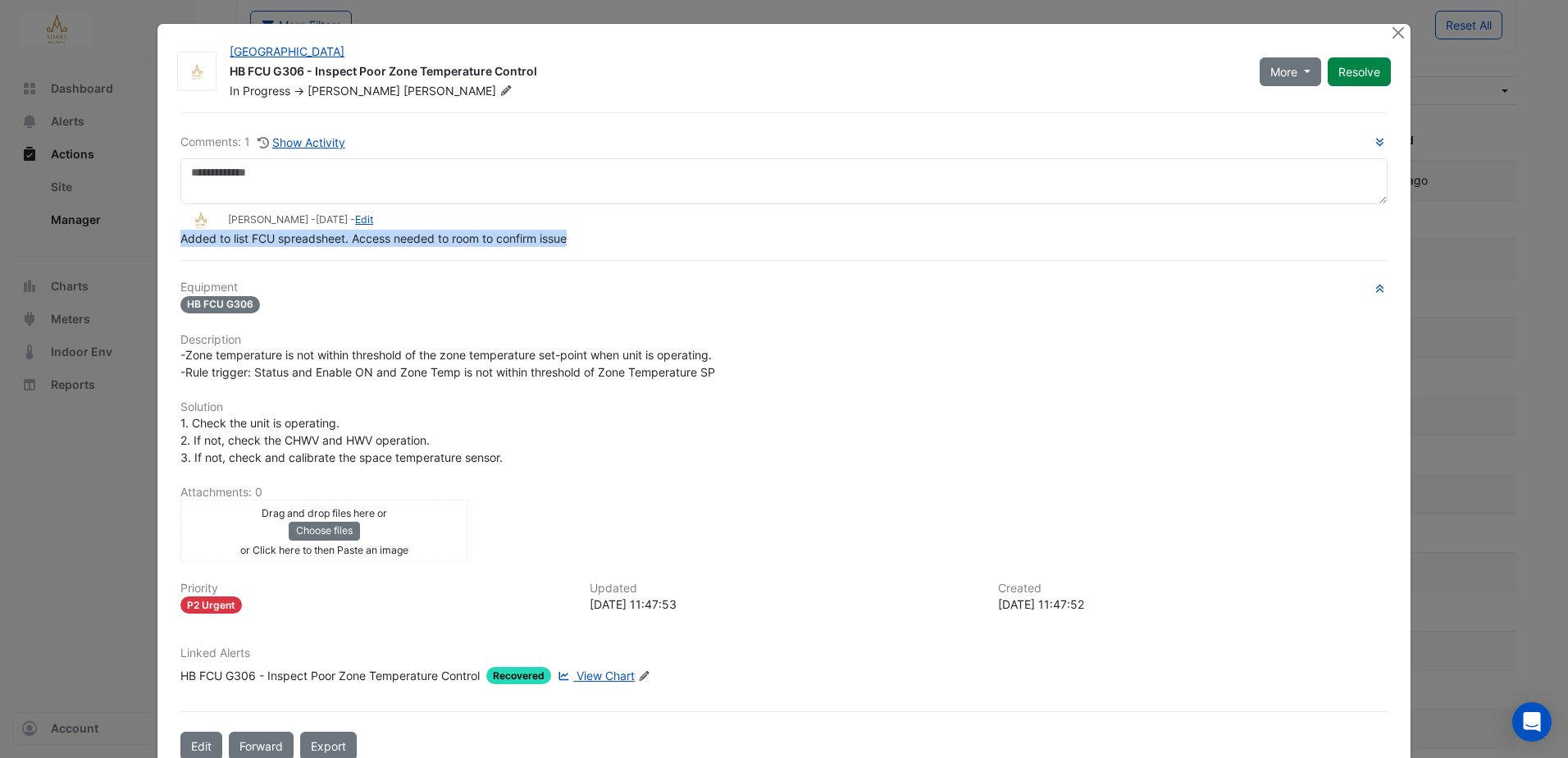
drag, startPoint x: 172, startPoint y: 268, endPoint x: 569, endPoint y: 238, distance: 398.1
click at [569, 238] on div "Comments: 1 Show Activity Eddie Reale - 5 days ago - Edit Added to list FCU spr…" at bounding box center [784, 436] width 1227 height 649
copy span "Added to list FCU spreadsheet. Access needed to room to confirm issue"
click at [616, 287] on h6 "Equipment" at bounding box center [784, 287] width 1208 height 14
click at [1396, 28] on button "Close" at bounding box center [1398, 32] width 17 height 17
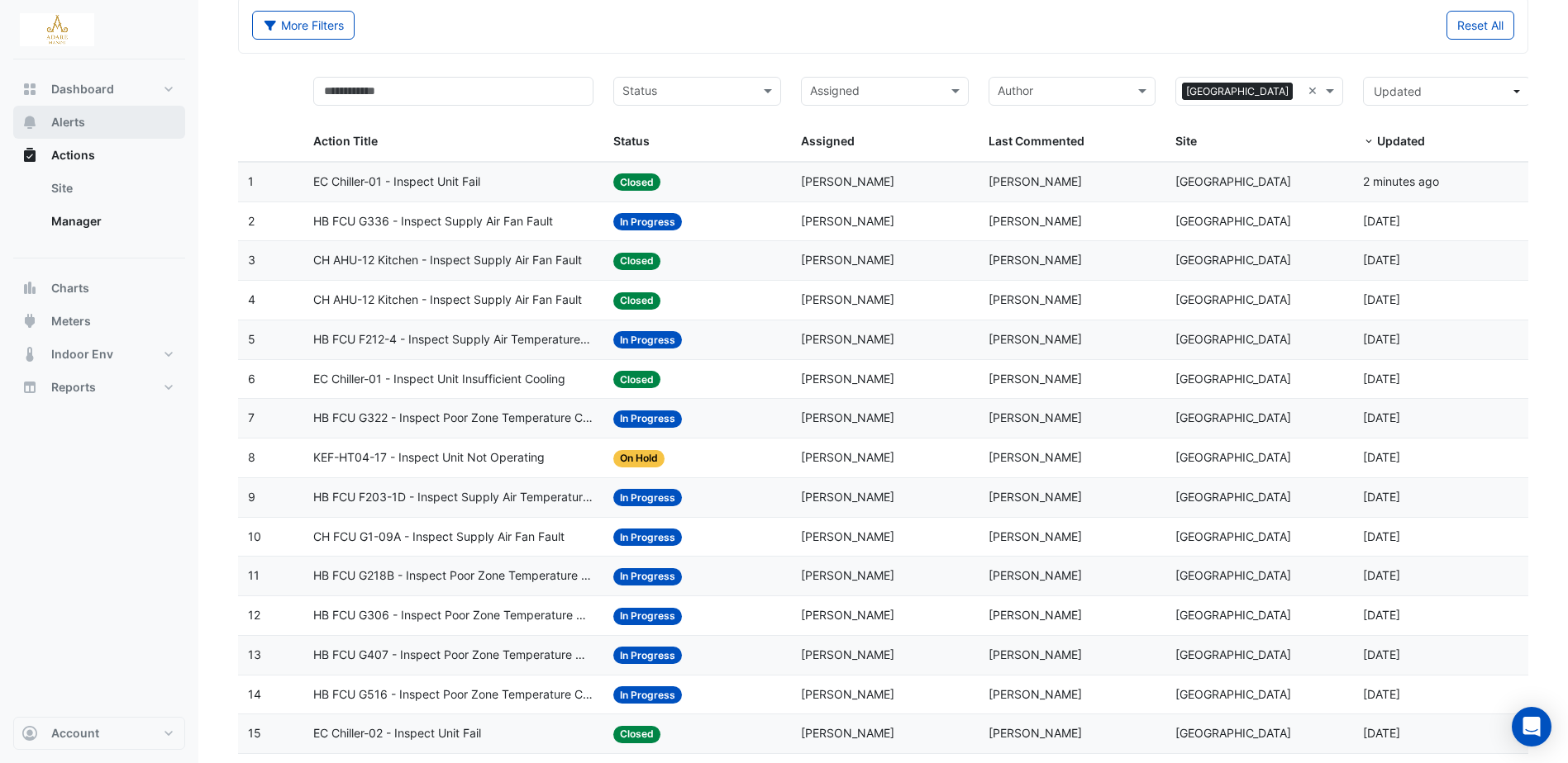
click at [72, 119] on span "Alerts" at bounding box center [68, 122] width 34 height 17
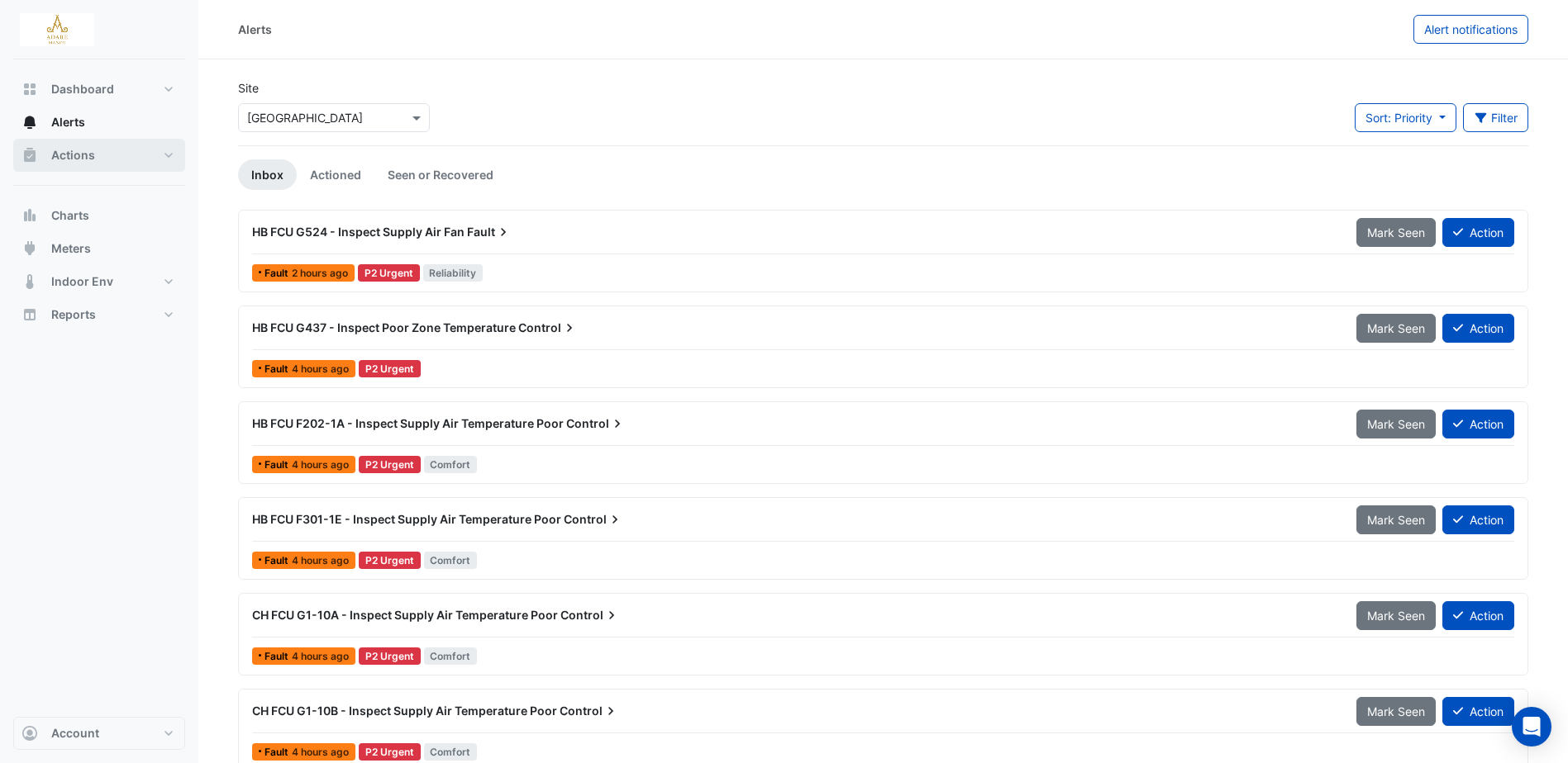
click at [105, 152] on button "Actions" at bounding box center [98, 155] width 172 height 33
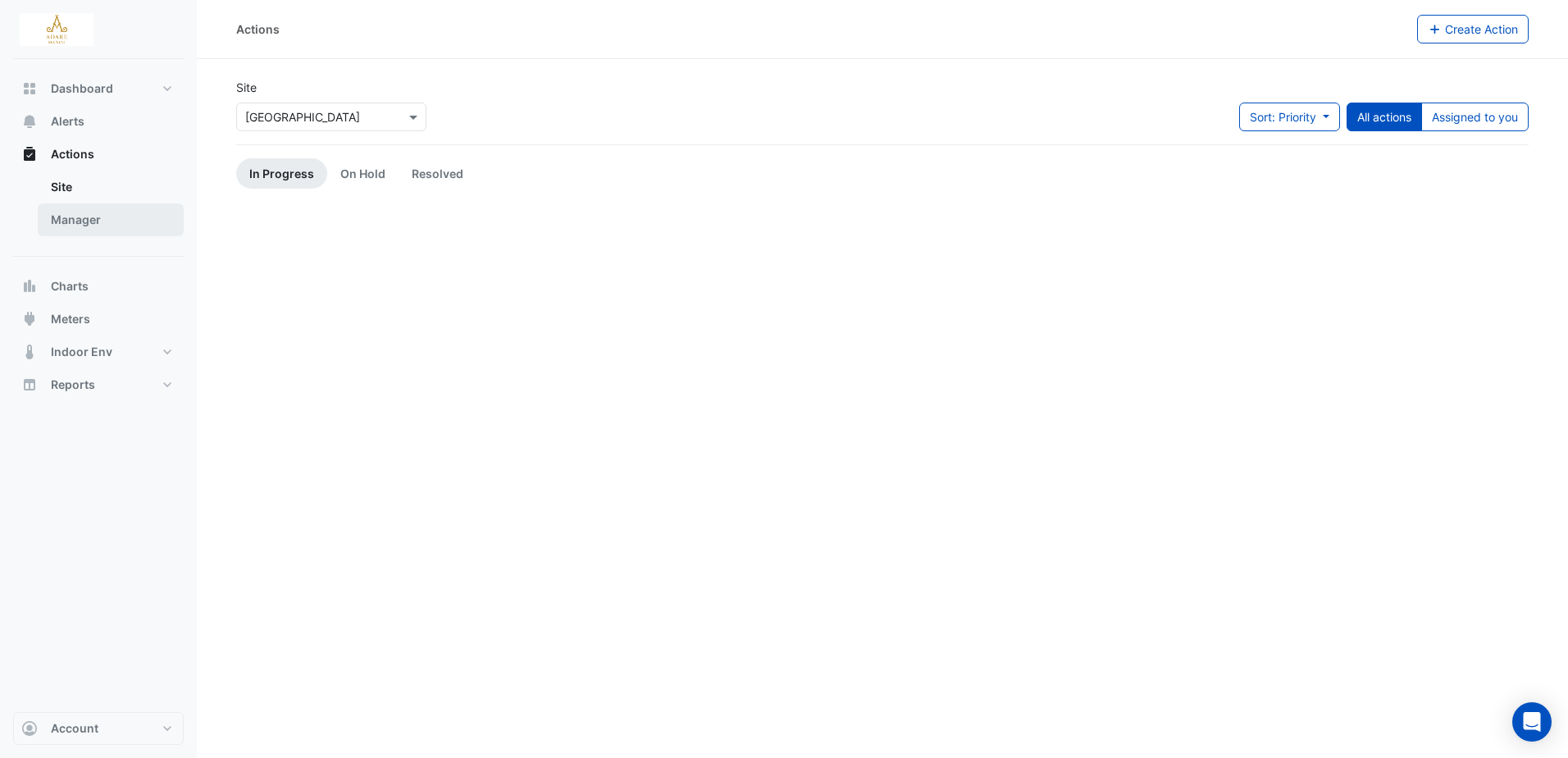
click at [87, 215] on link "Manager" at bounding box center [110, 220] width 146 height 33
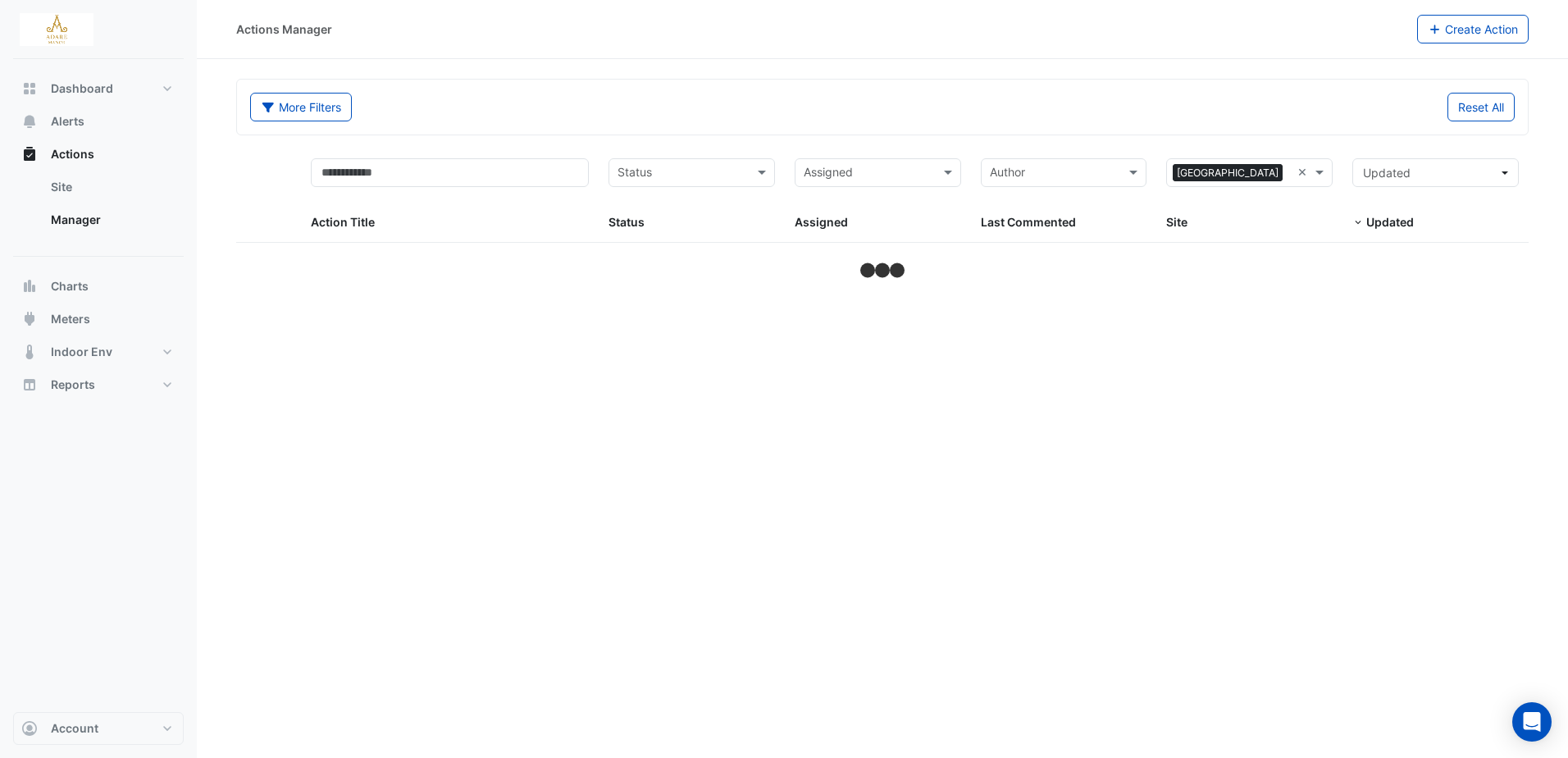
select select "***"
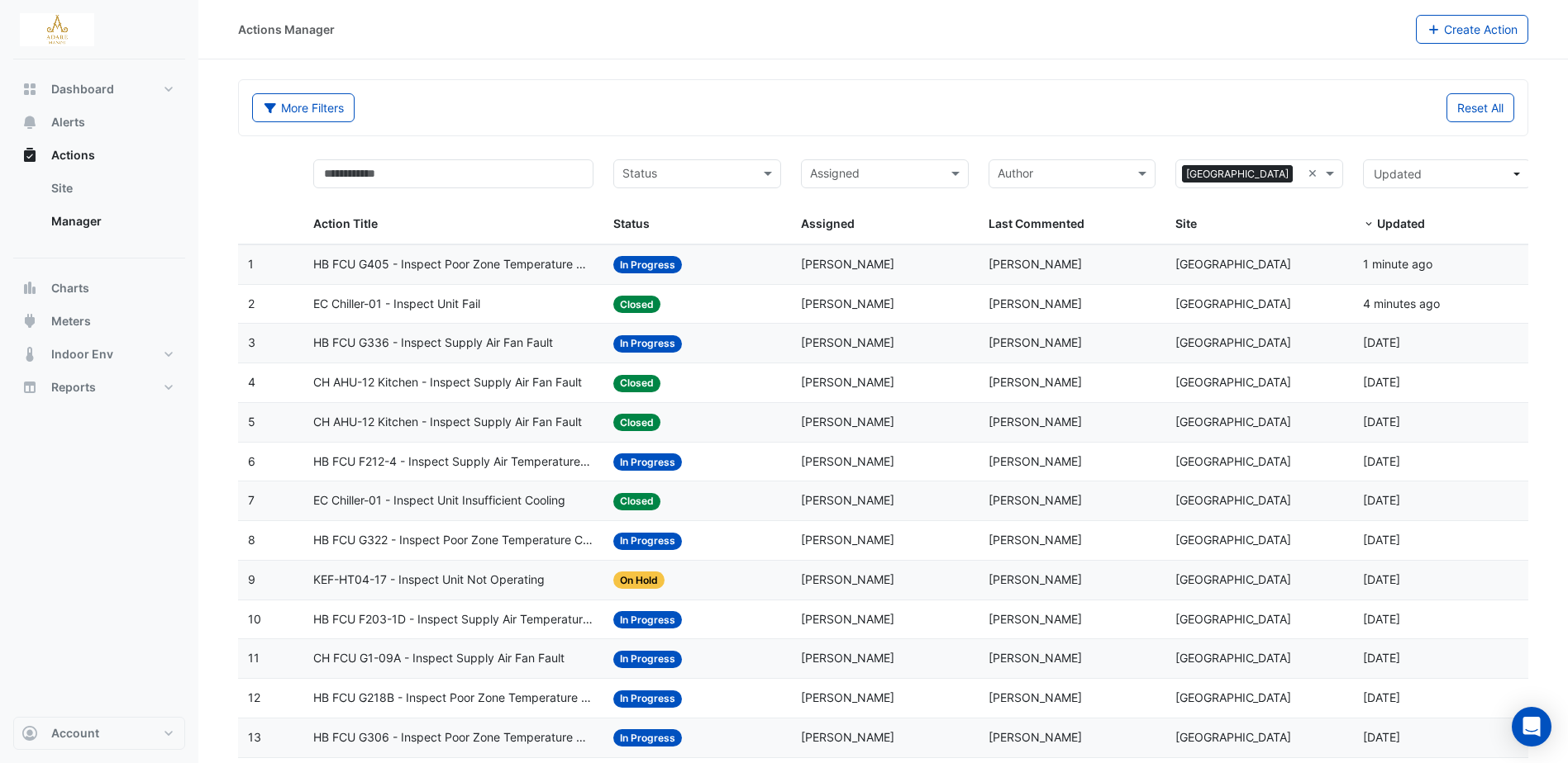
click at [563, 269] on span "HB FCU G405 - Inspect Poor Zone Temperature Control" at bounding box center [453, 264] width 280 height 19
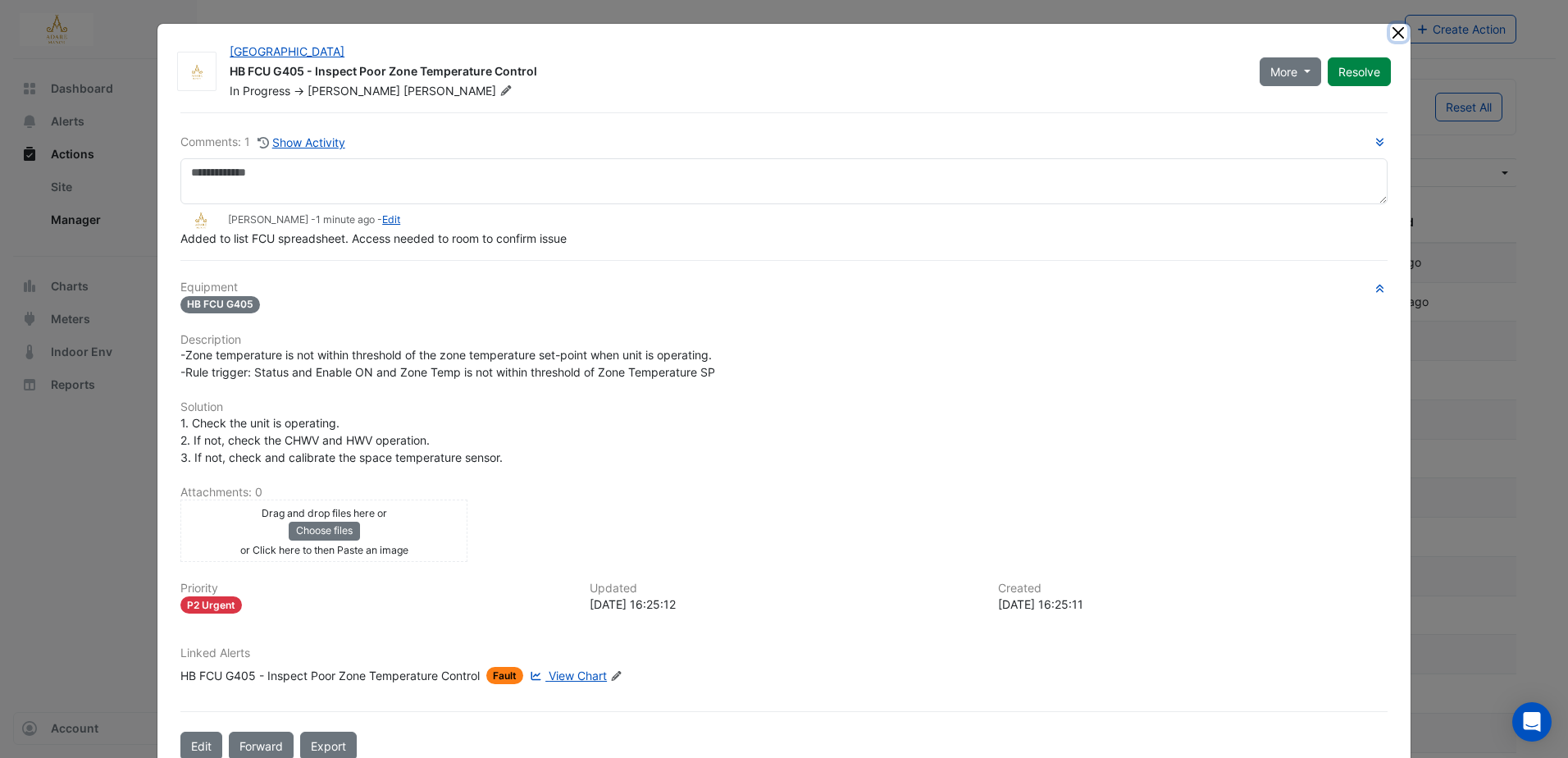
click at [1392, 34] on button "Close" at bounding box center [1398, 32] width 17 height 17
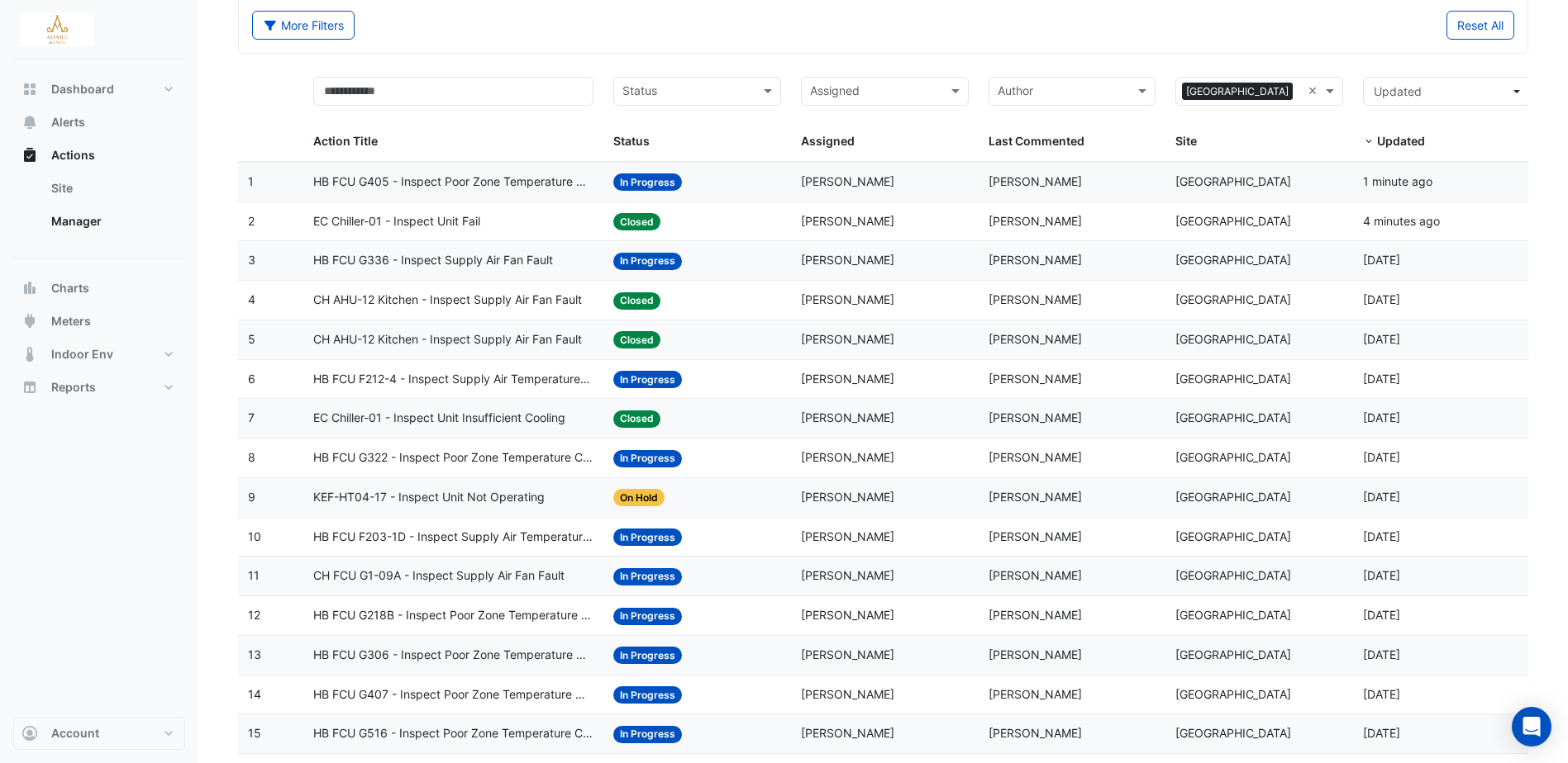
scroll to position [165, 0]
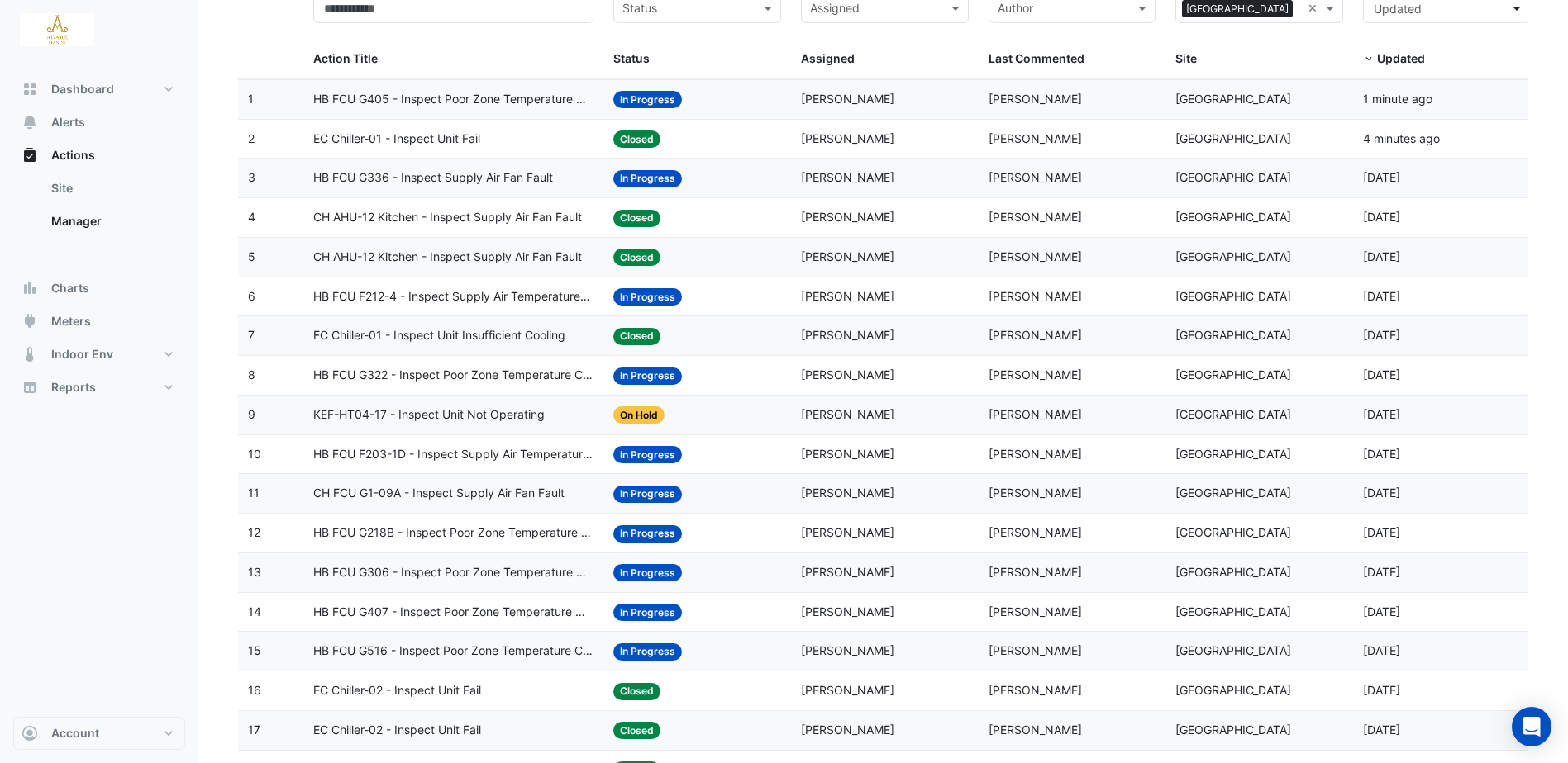
click at [443, 610] on span "HB FCU G407 - Inspect Poor Zone Temperature Control" at bounding box center [453, 612] width 280 height 19
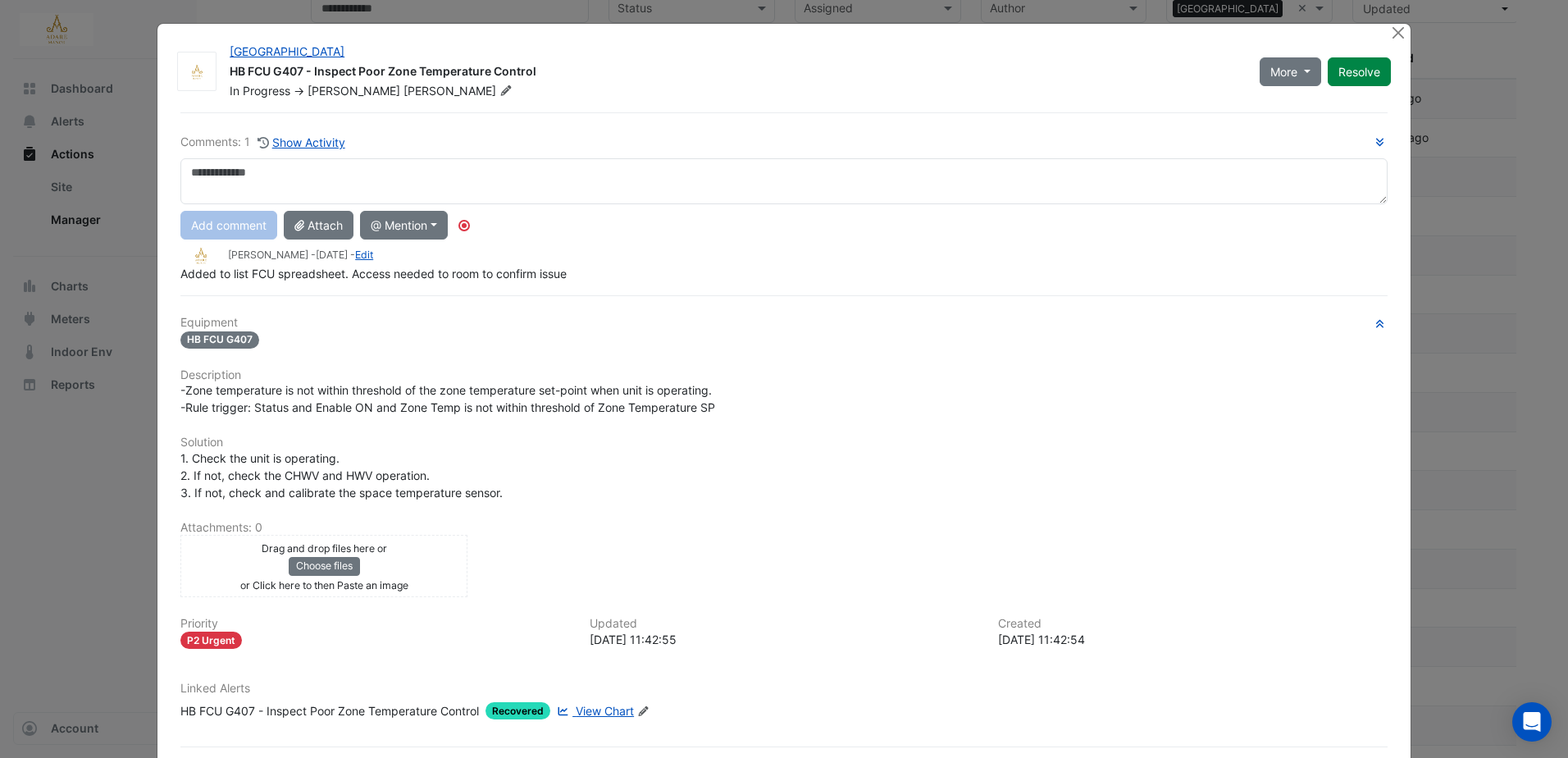
click at [257, 171] on textarea at bounding box center [784, 182] width 1208 height 46
type textarea "**********"
click at [234, 225] on button "Add comment" at bounding box center [229, 224] width 97 height 28
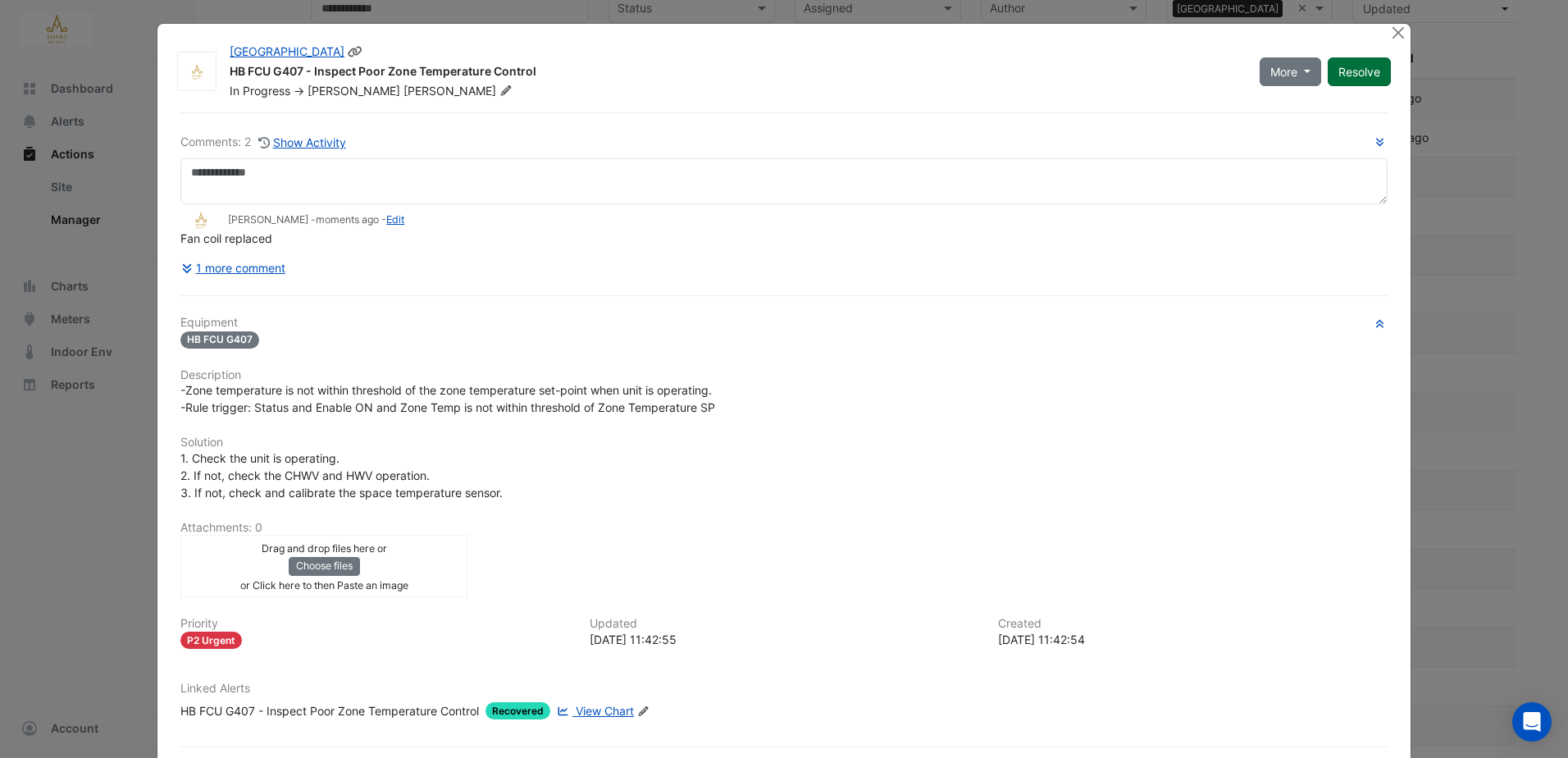
click at [1371, 71] on button "Resolve" at bounding box center [1359, 71] width 63 height 28
drag, startPoint x: 1387, startPoint y: 33, endPoint x: 1357, endPoint y: 47, distance: 33.1
click at [1390, 33] on button "Close" at bounding box center [1398, 32] width 17 height 17
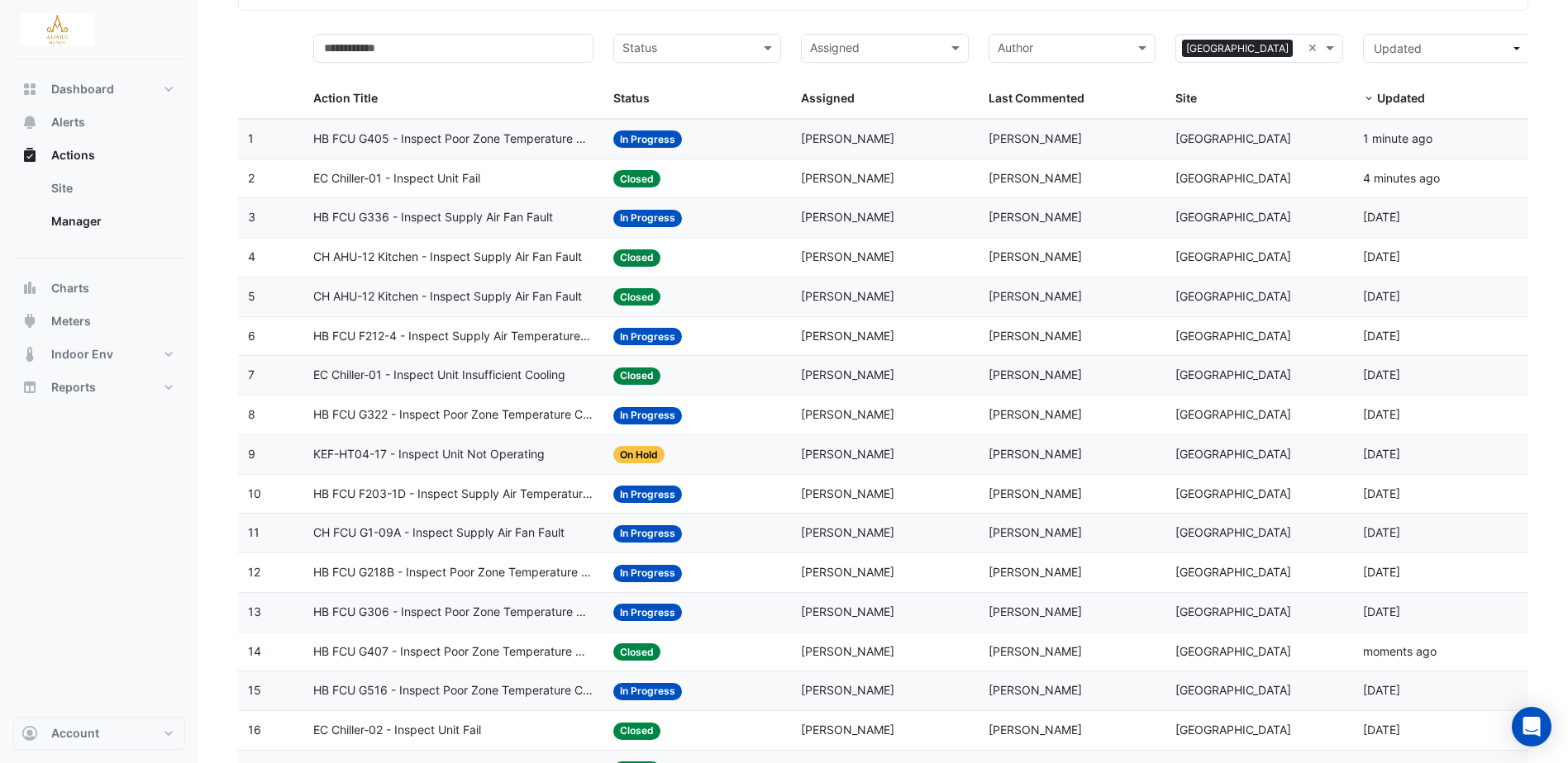
scroll to position [248, 0]
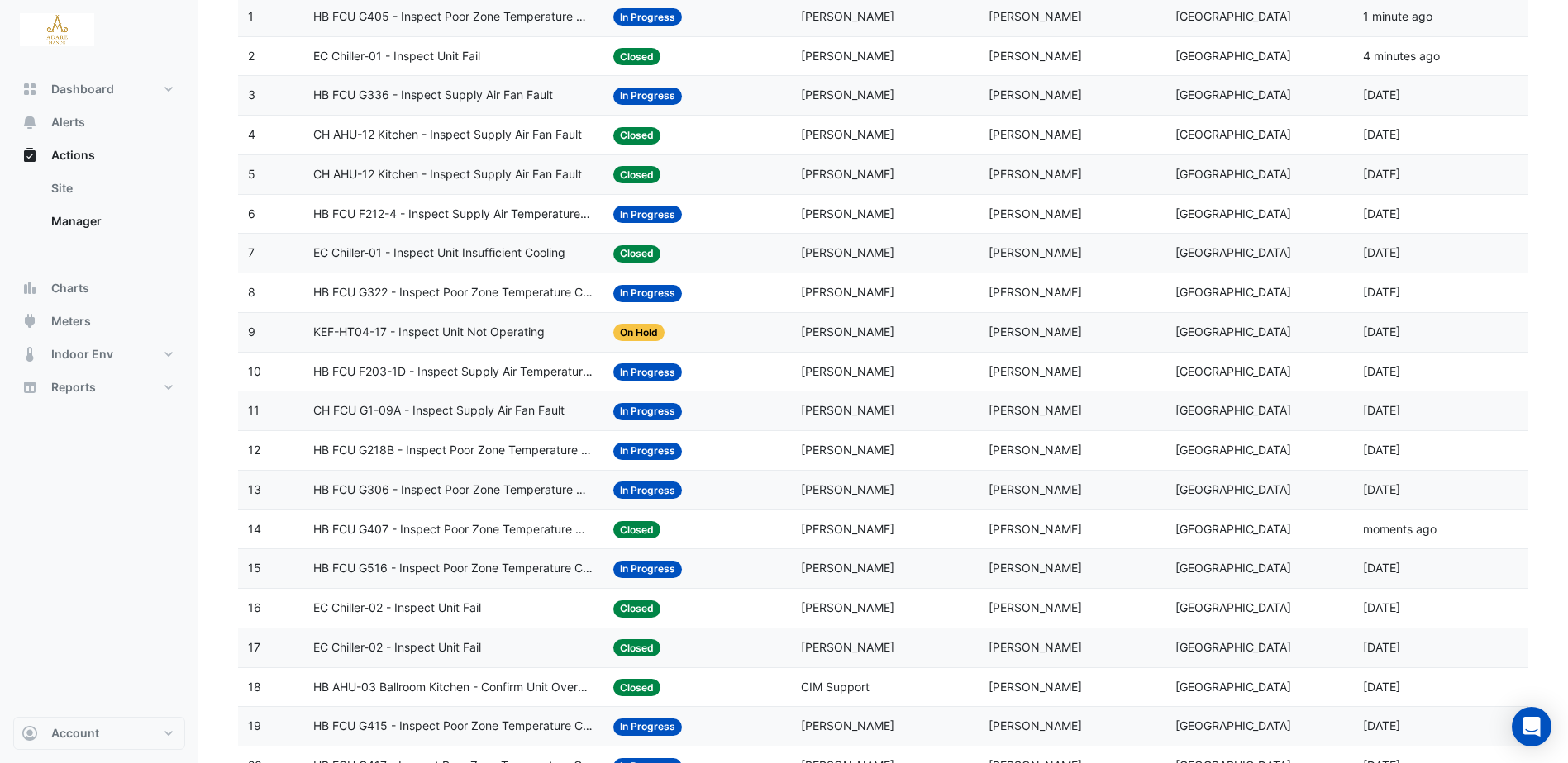
click at [633, 95] on span "In Progress" at bounding box center [648, 95] width 69 height 17
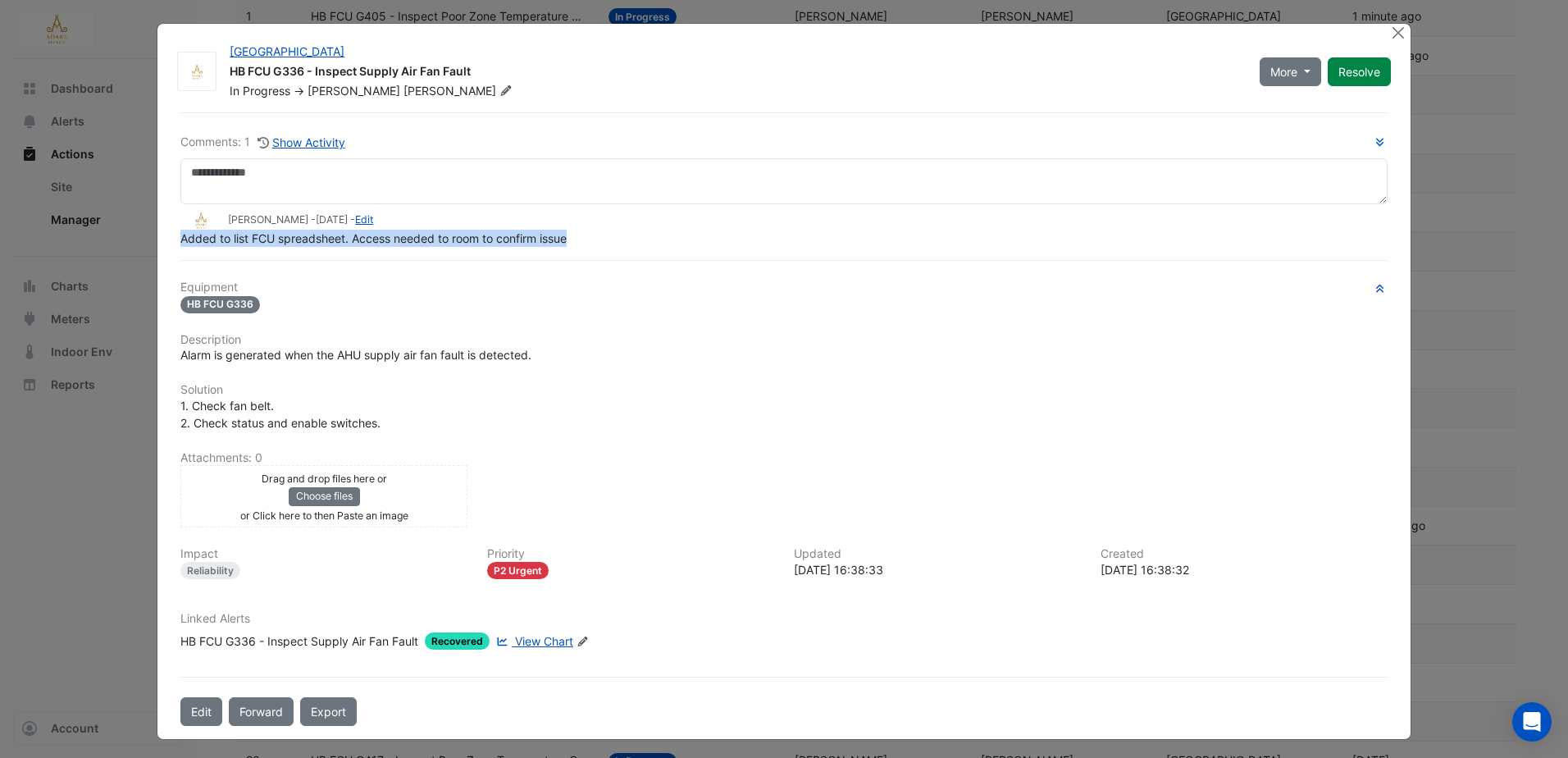
drag, startPoint x: 171, startPoint y: 275, endPoint x: 566, endPoint y: 242, distance: 396.4
click at [566, 242] on div "Comments: 1 Show Activity Eddie Reale - 4 days ago - Edit Added to list FCU spr…" at bounding box center [784, 419] width 1227 height 614
copy span "Added to list FCU spreadsheet. Access needed to room to confirm issue"
click at [1394, 34] on button "Close" at bounding box center [1398, 32] width 17 height 17
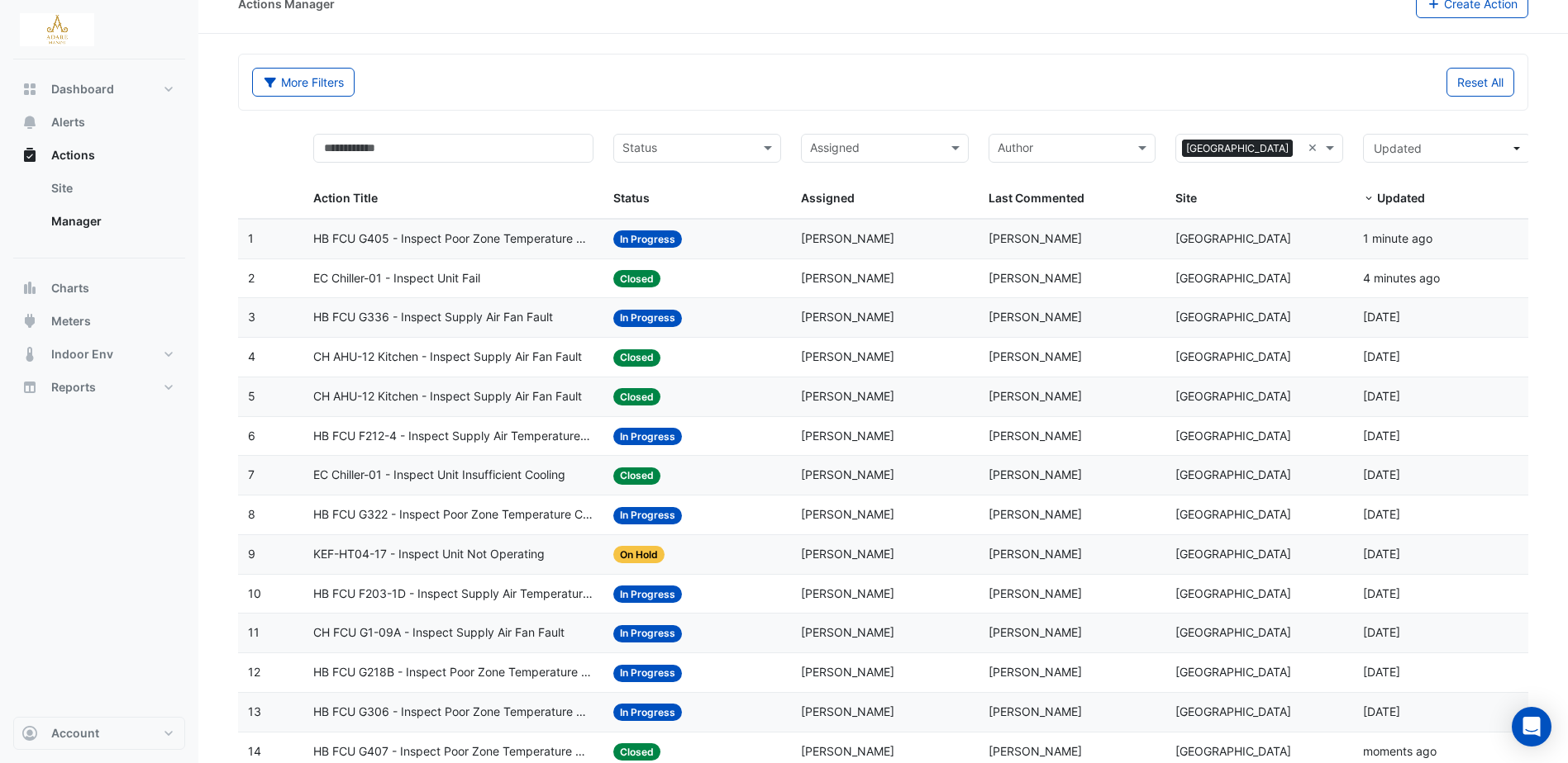
scroll to position [0, 0]
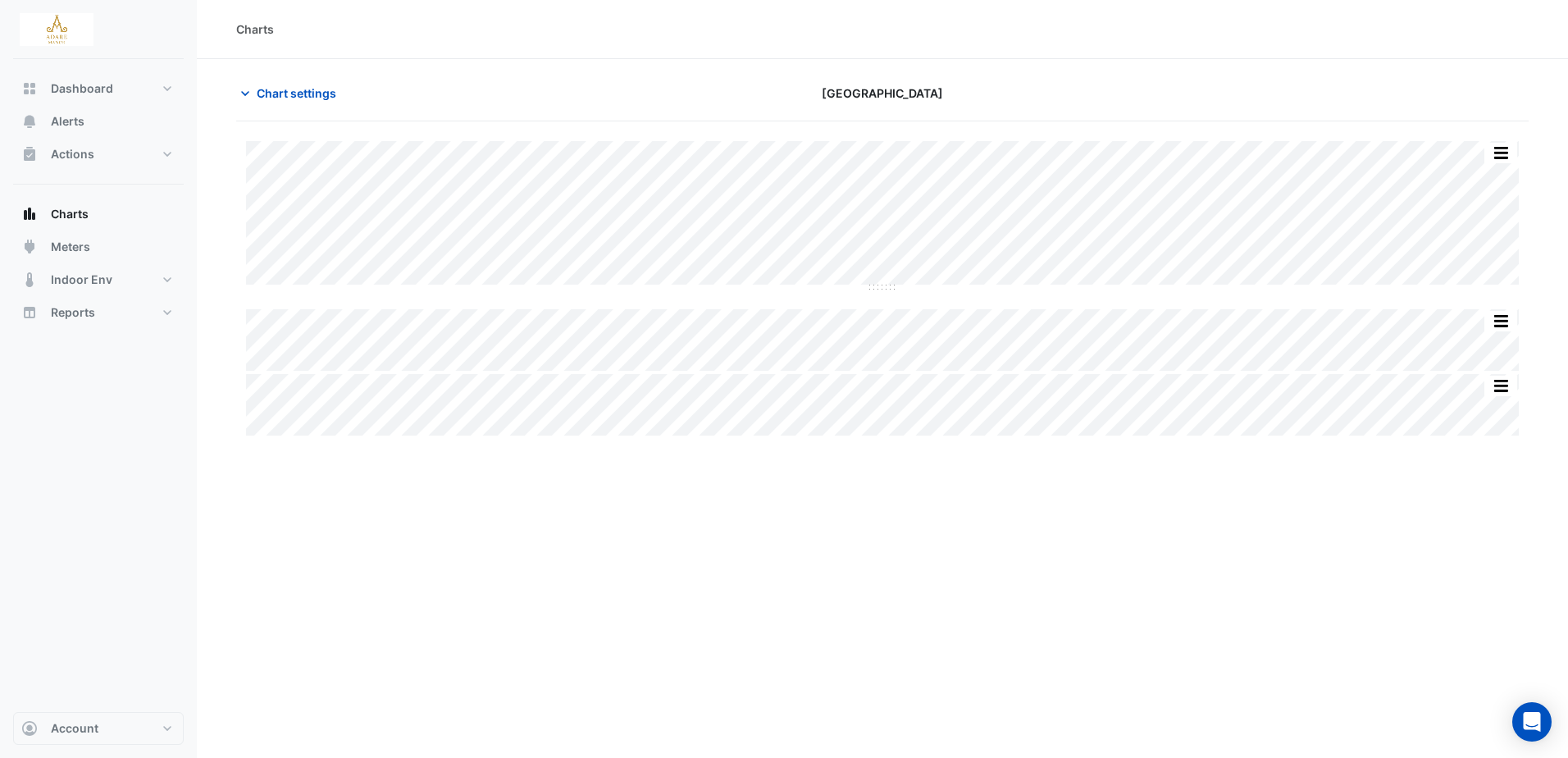
click at [847, 584] on div "Charts Chart settings Adare Manor Split All Split None Print Save as JPEG Save …" at bounding box center [882, 379] width 1371 height 758
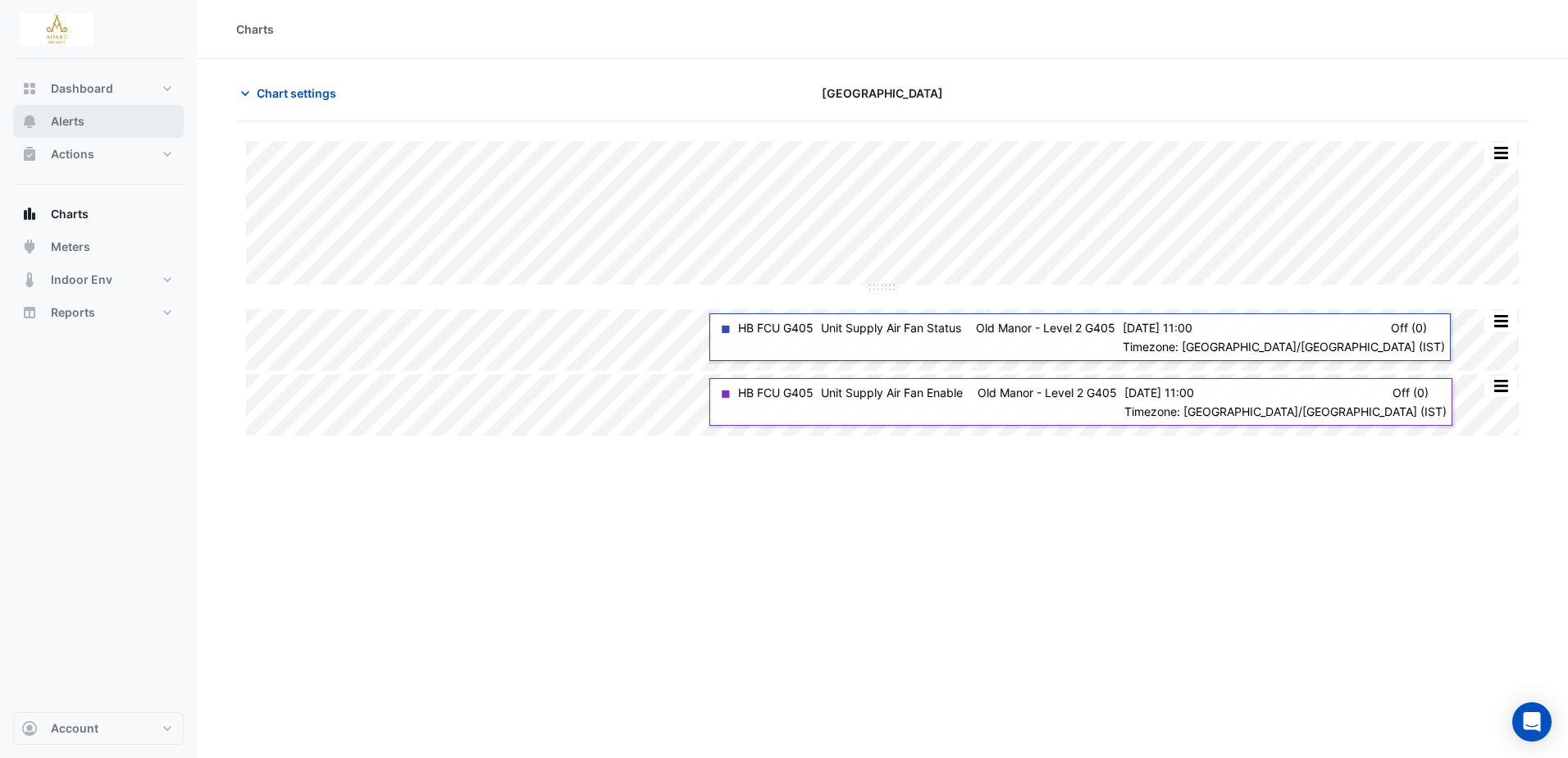
click at [77, 126] on span "Alerts" at bounding box center [67, 121] width 34 height 16
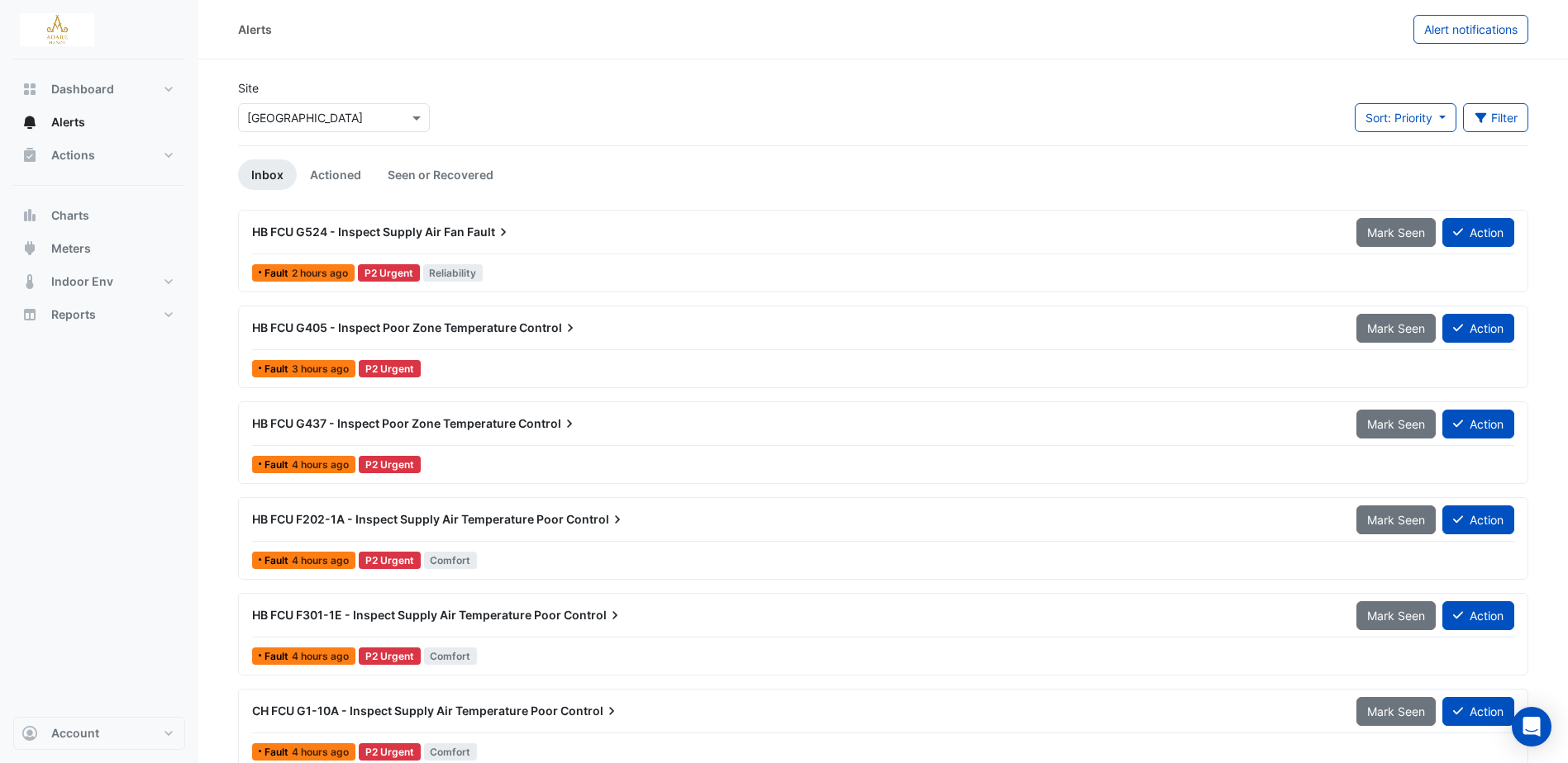
click at [402, 321] on span "HB FCU G405 - Inspect Poor Zone Temperature" at bounding box center [384, 327] width 265 height 14
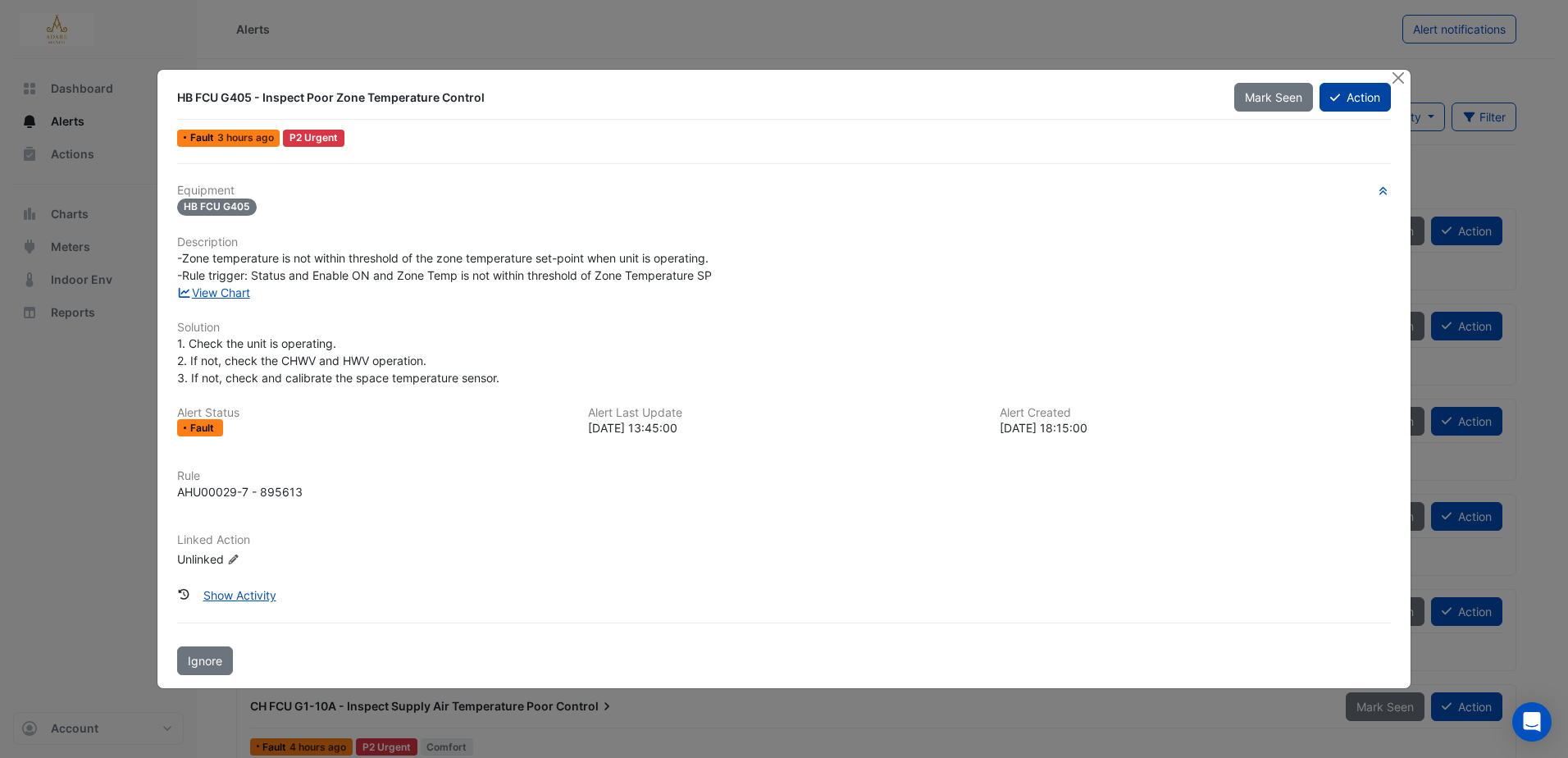
click at [1371, 97] on button "Action" at bounding box center [1356, 97] width 71 height 28
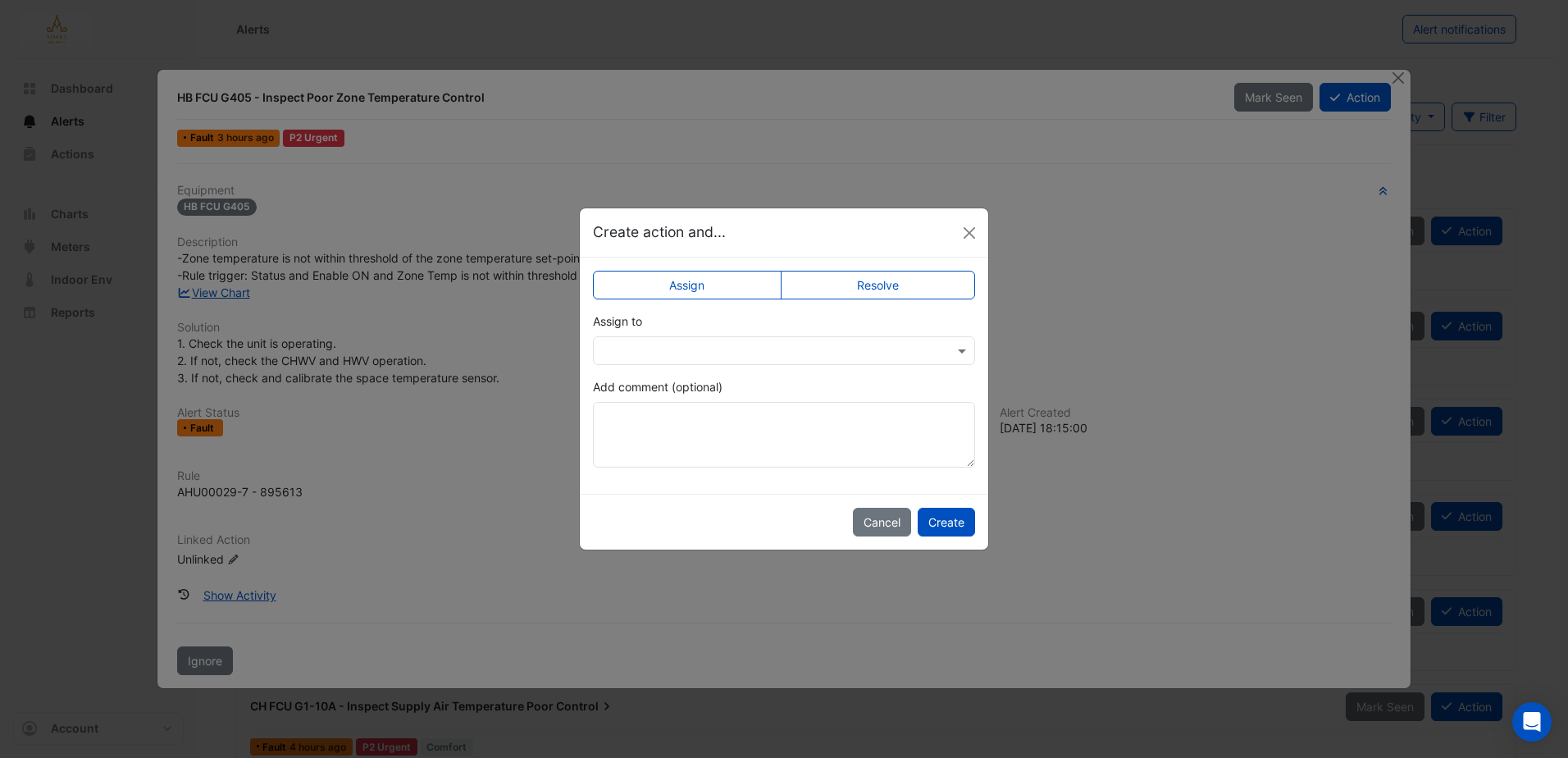
click at [789, 346] on input "text" at bounding box center [768, 351] width 332 height 17
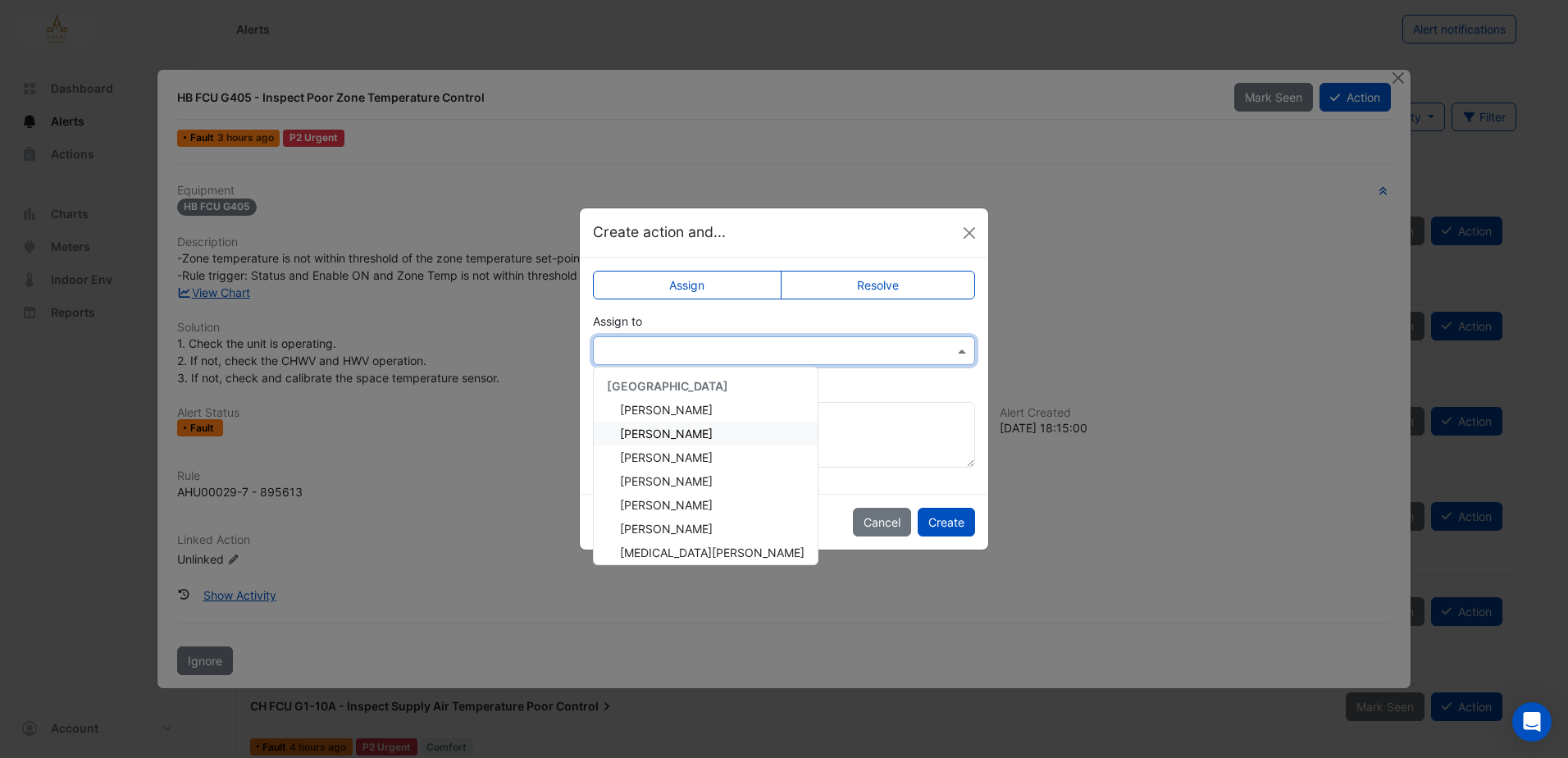
click at [680, 431] on span "Eddie Reale" at bounding box center [666, 433] width 93 height 14
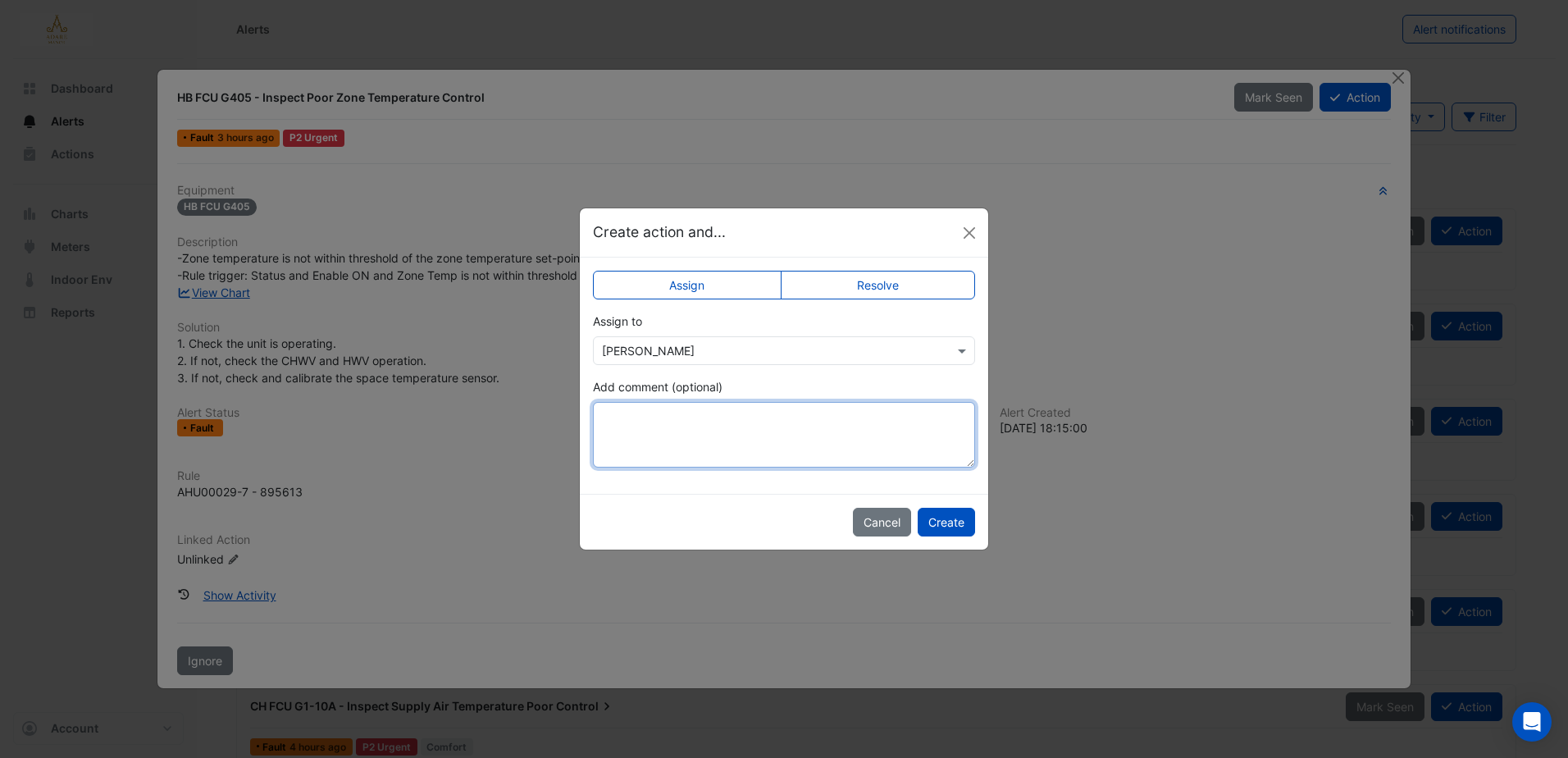
paste textarea "**********"
type textarea "**********"
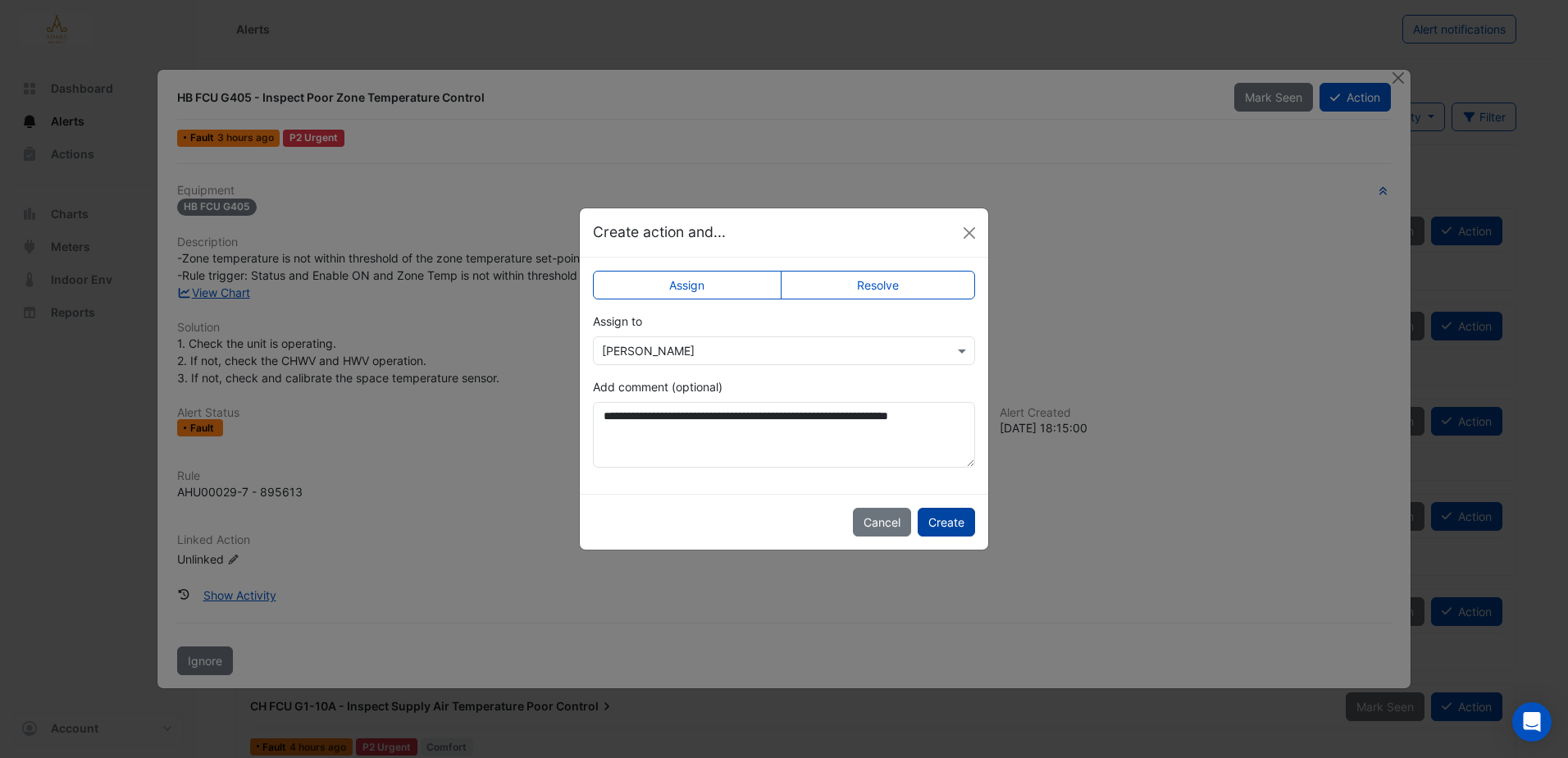
click at [953, 518] on button "Create" at bounding box center [946, 522] width 57 height 28
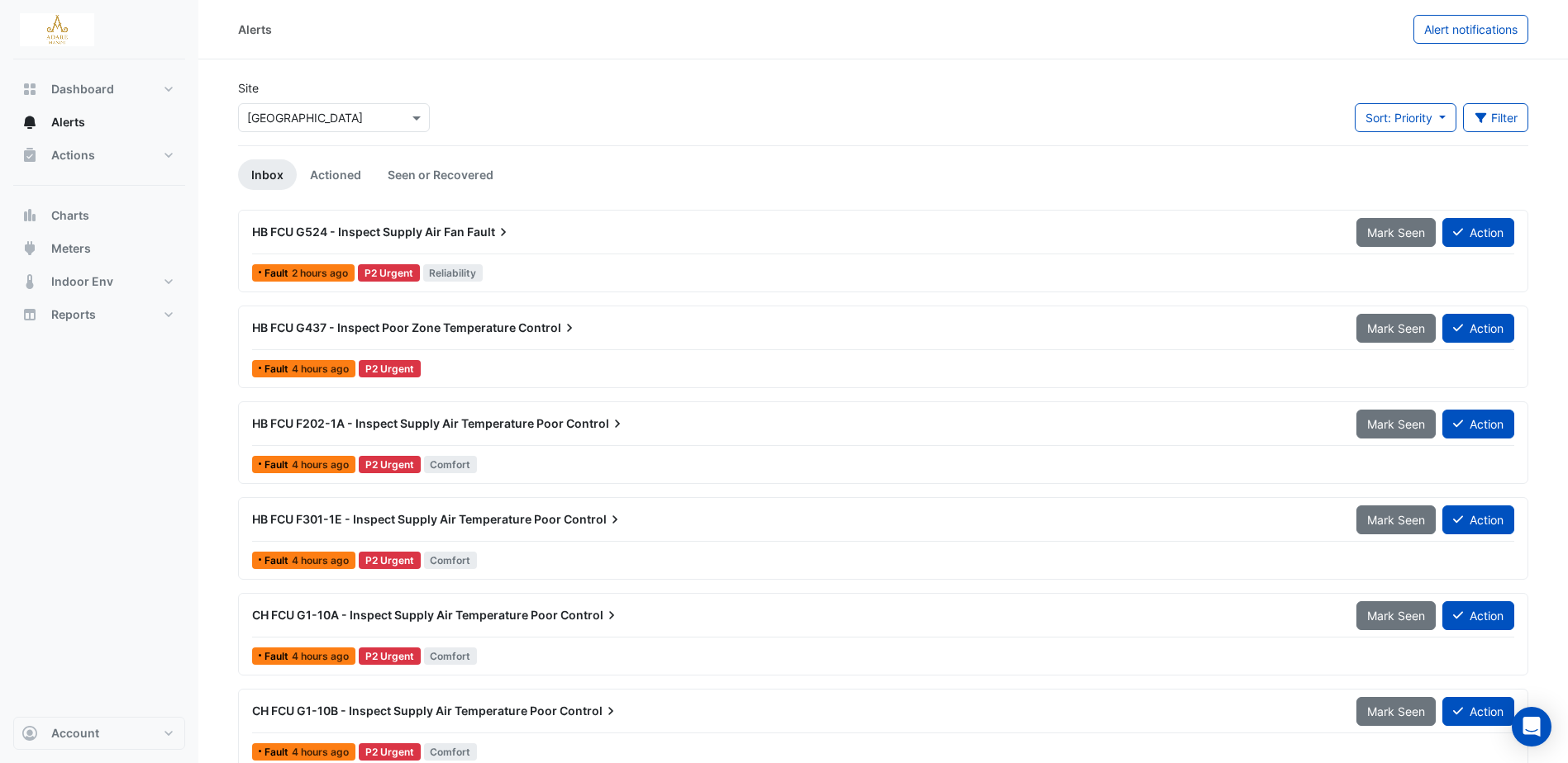
click at [450, 230] on span "HB FCU G524 - Inspect Supply Air Fan" at bounding box center [357, 231] width 212 height 14
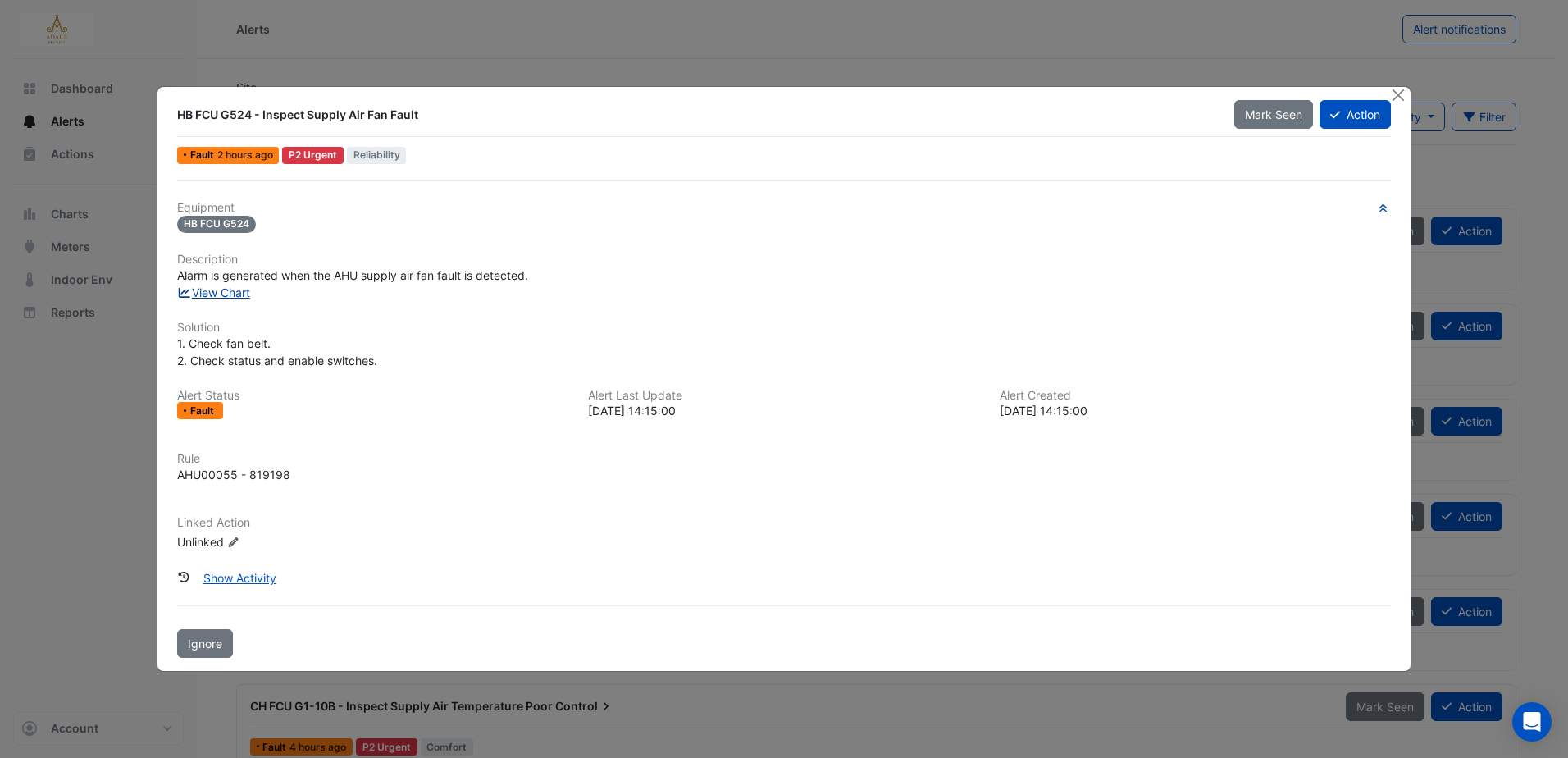
click at [214, 286] on link "View Chart" at bounding box center [213, 292] width 73 height 14
click at [1364, 114] on button "Action" at bounding box center [1356, 114] width 71 height 28
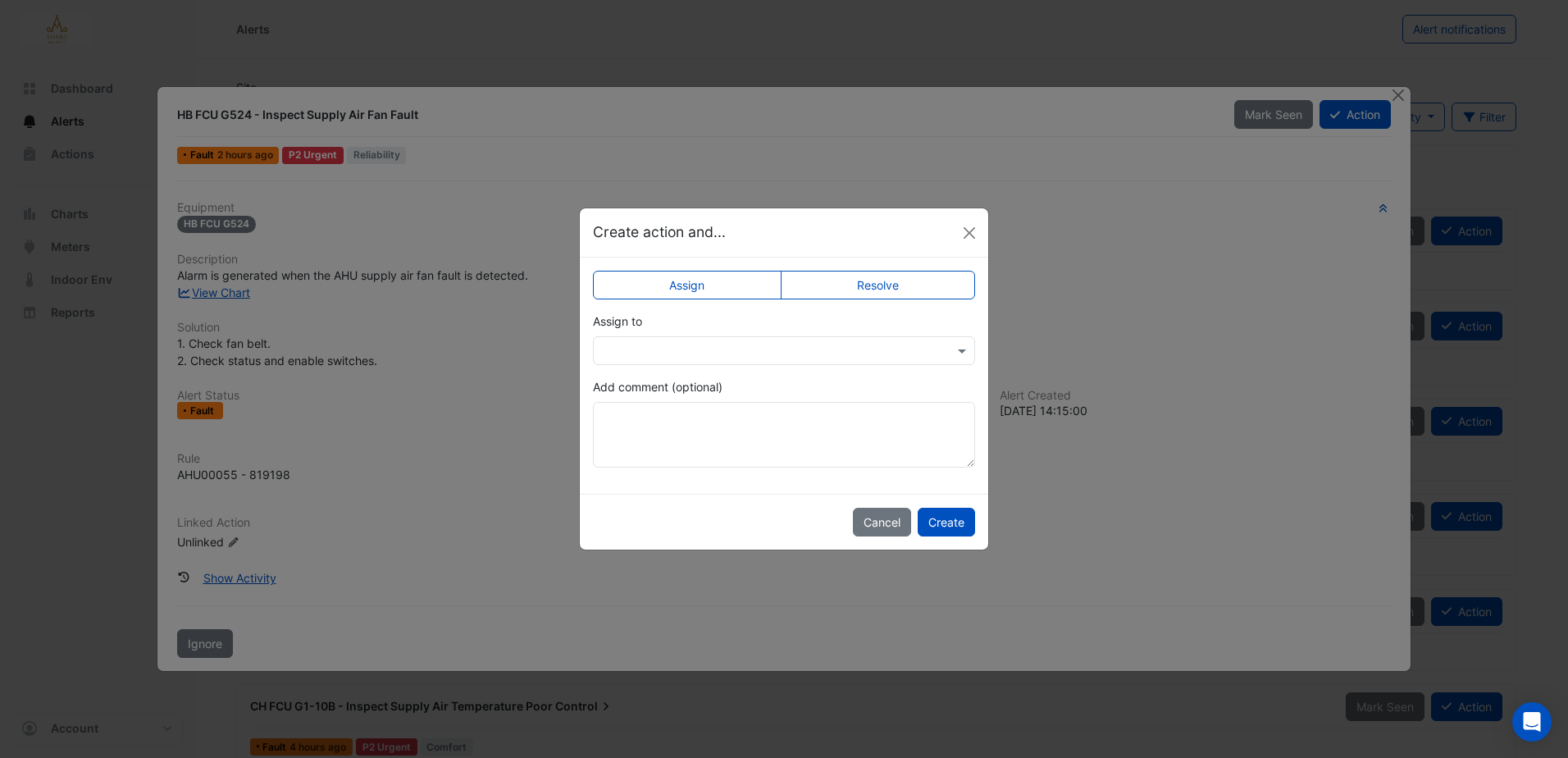
click at [747, 358] on input "text" at bounding box center [768, 351] width 332 height 17
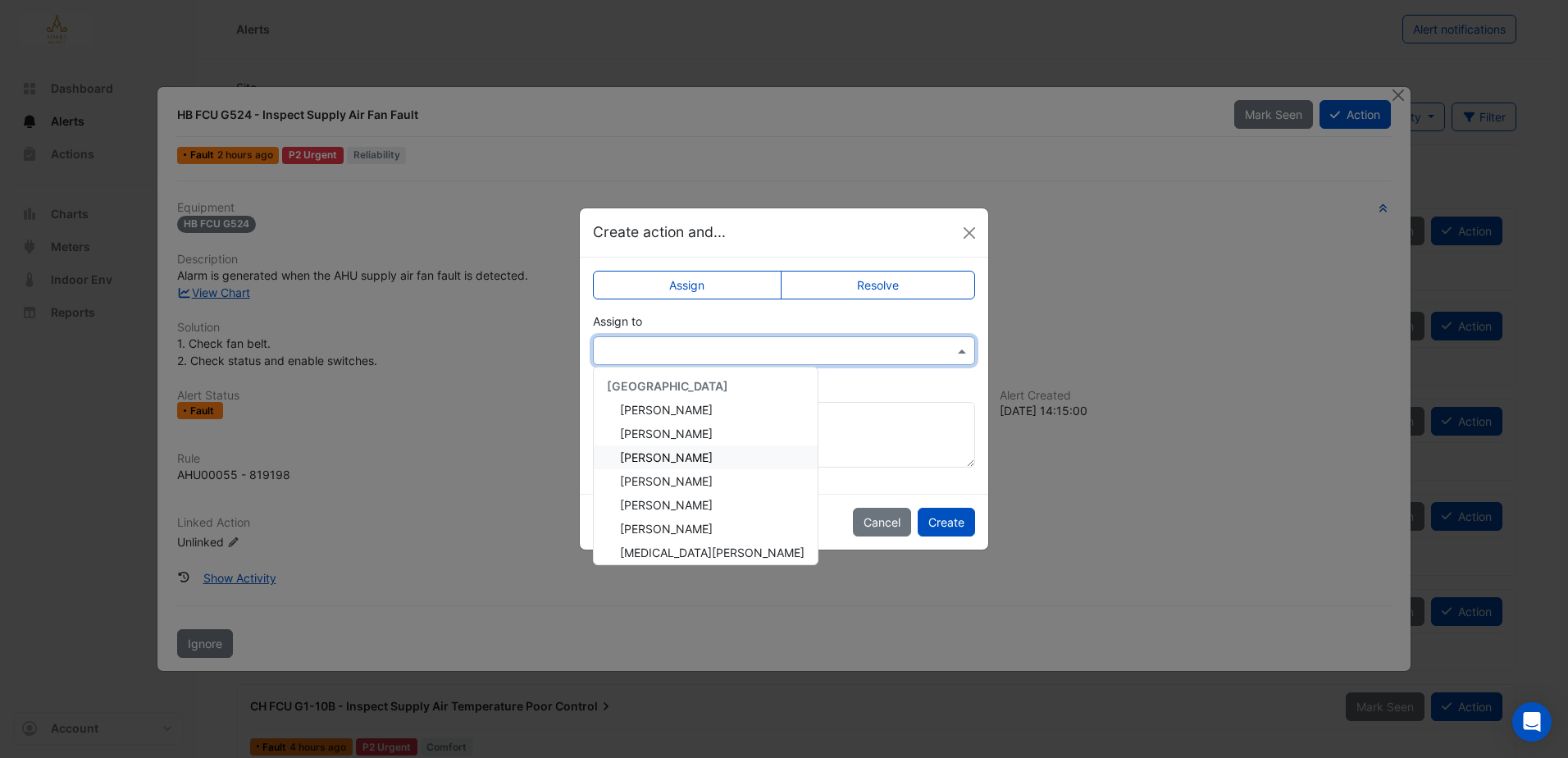
click at [655, 437] on span "Eddie Reale" at bounding box center [666, 433] width 93 height 14
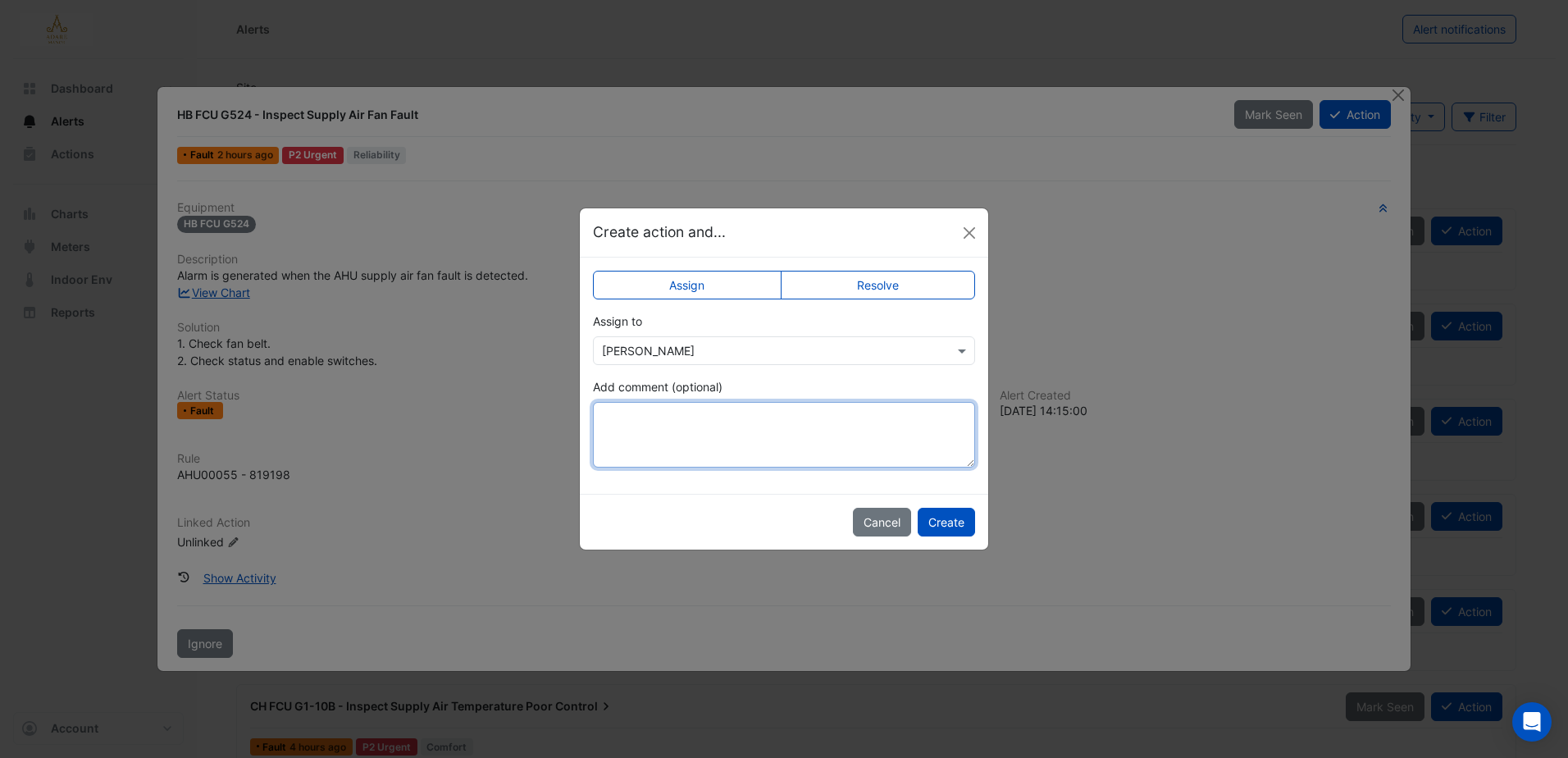
click at [697, 422] on textarea "Add comment (optional)" at bounding box center [784, 435] width 382 height 66
type textarea "**********"
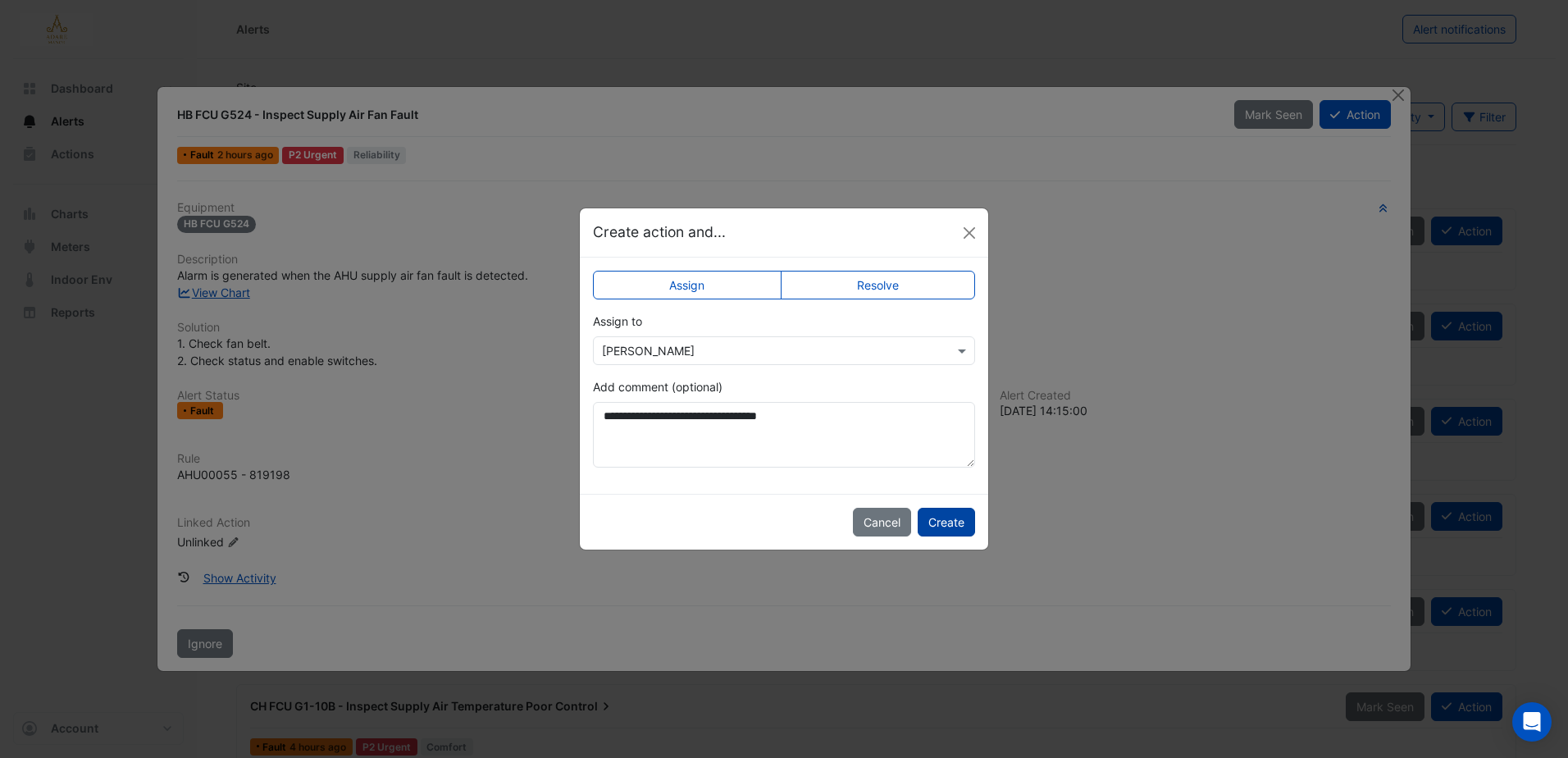
click at [948, 514] on button "Create" at bounding box center [946, 522] width 57 height 28
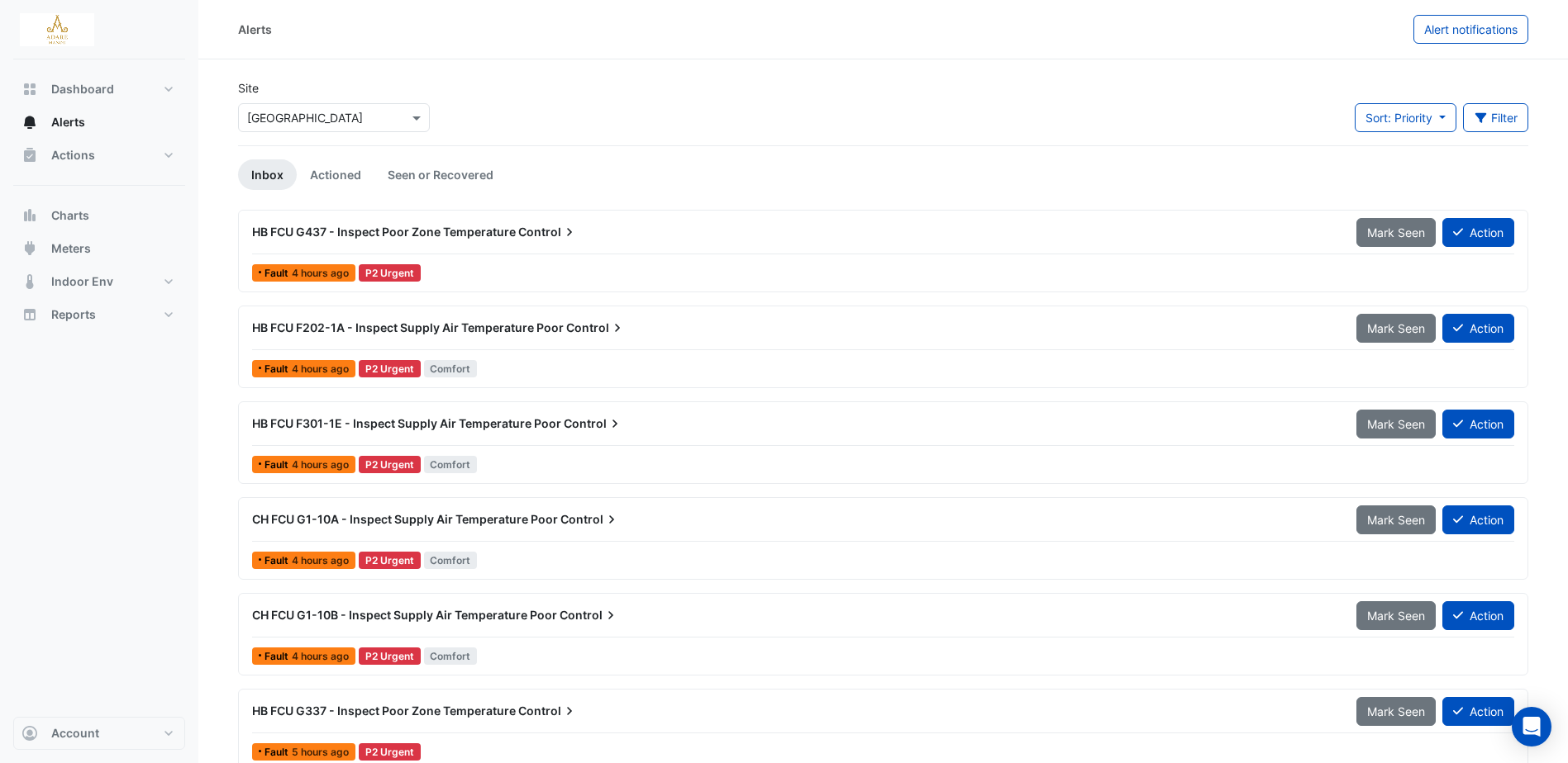
click at [366, 226] on span "HB FCU G437 - Inspect Poor Zone Temperature" at bounding box center [383, 231] width 264 height 14
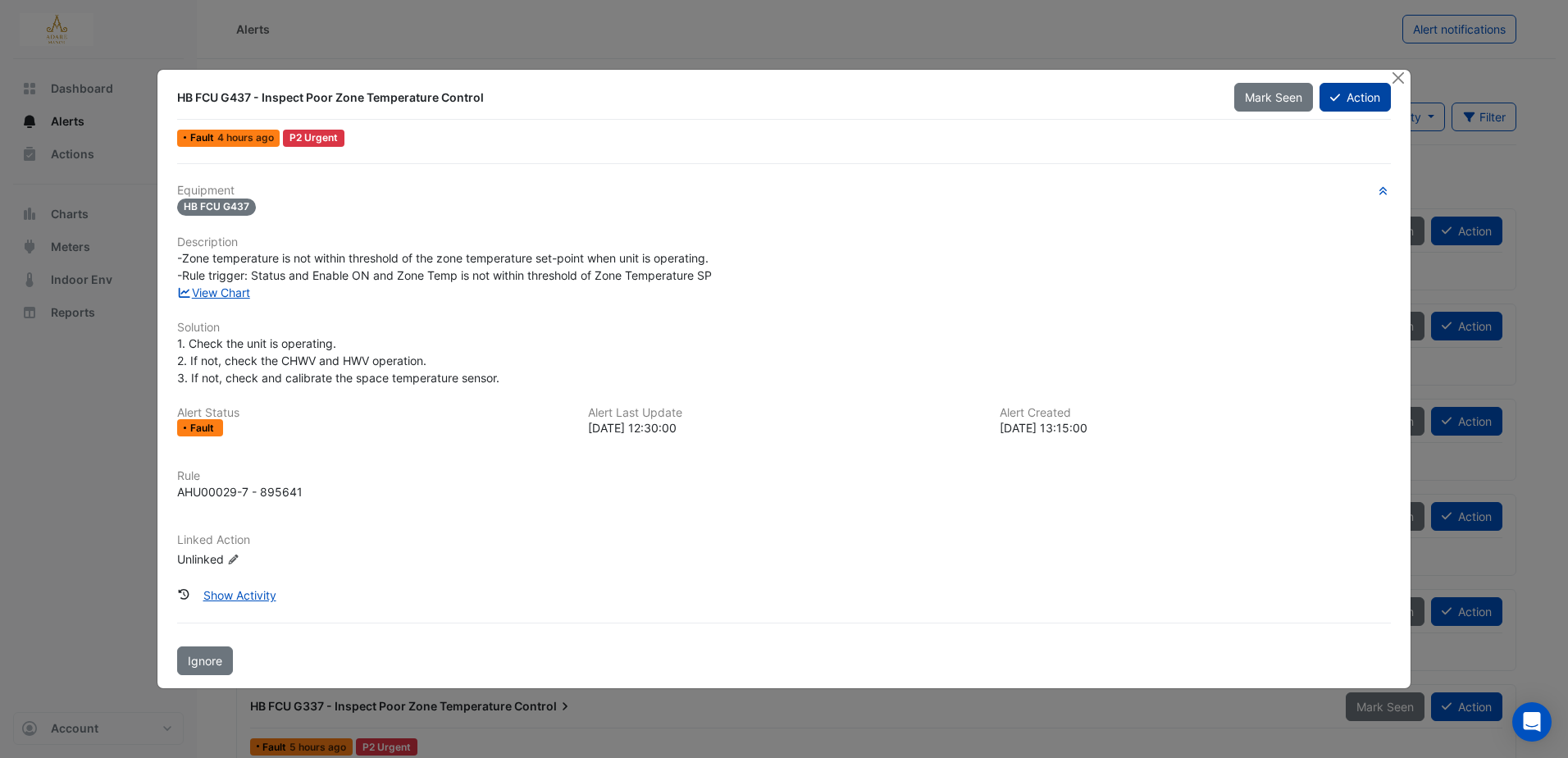
click at [1361, 103] on button "Action" at bounding box center [1356, 97] width 71 height 28
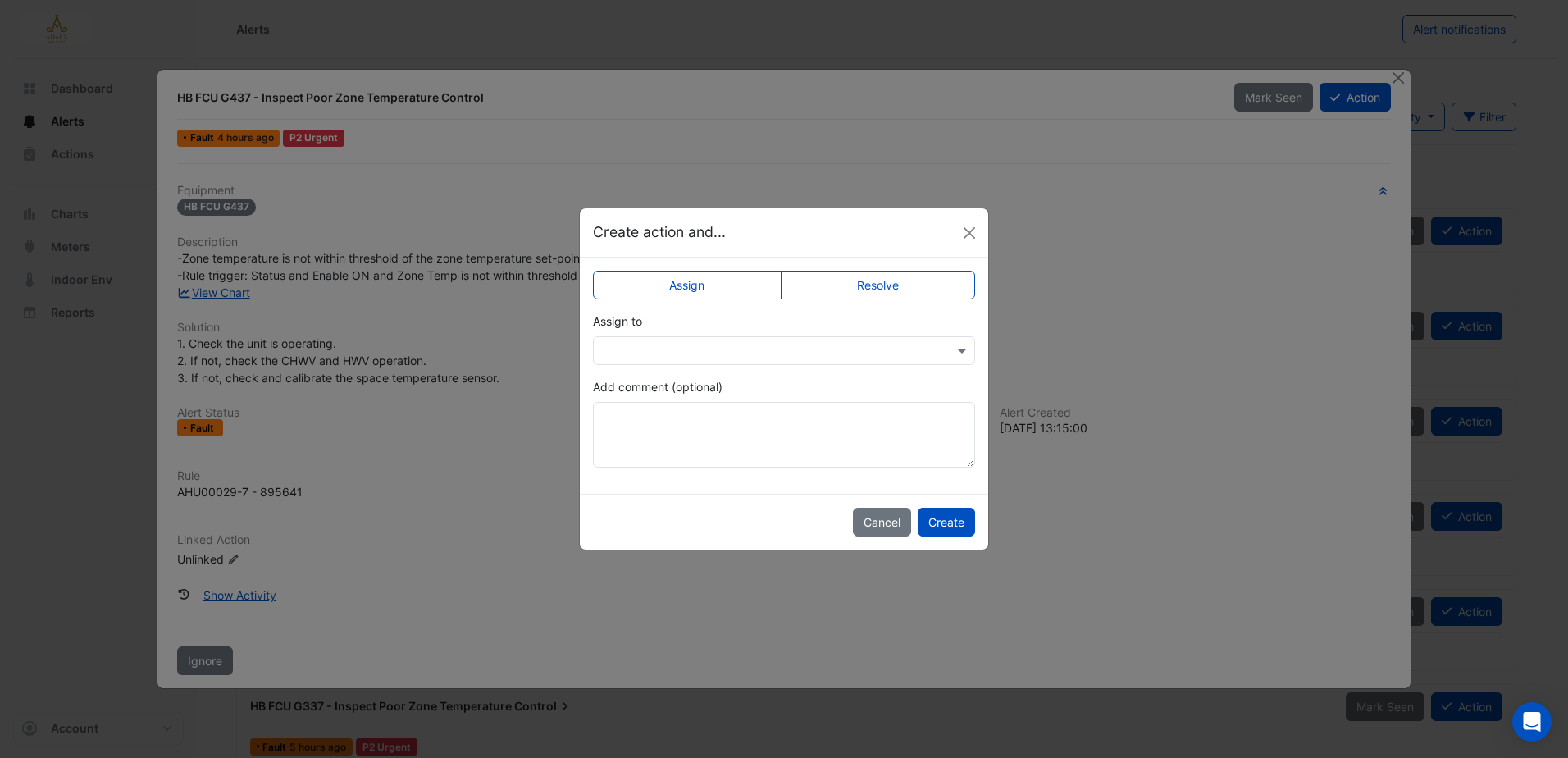
click at [838, 349] on input "text" at bounding box center [768, 351] width 332 height 17
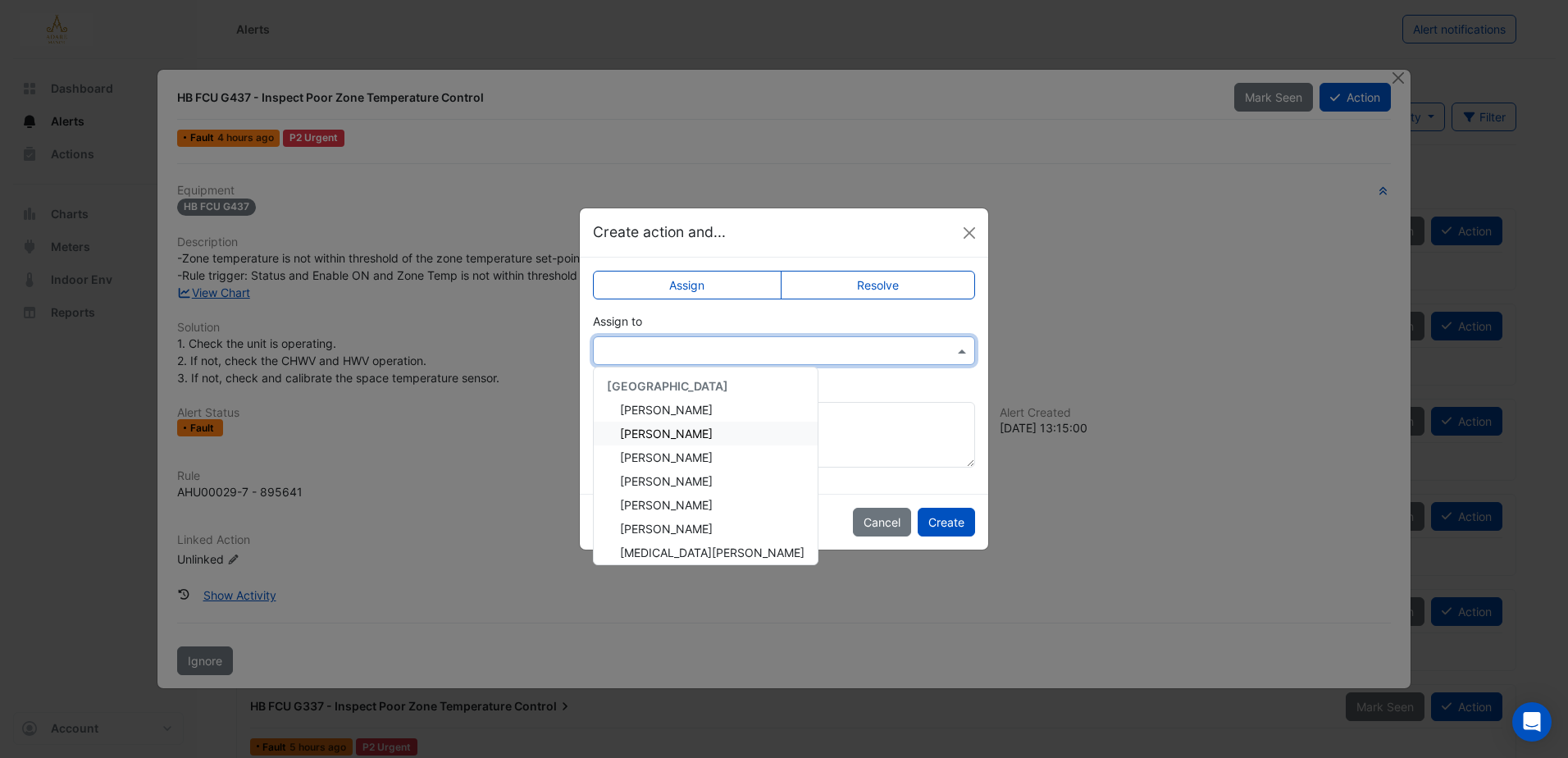
click at [671, 432] on span "Eddie Reale" at bounding box center [666, 433] width 93 height 14
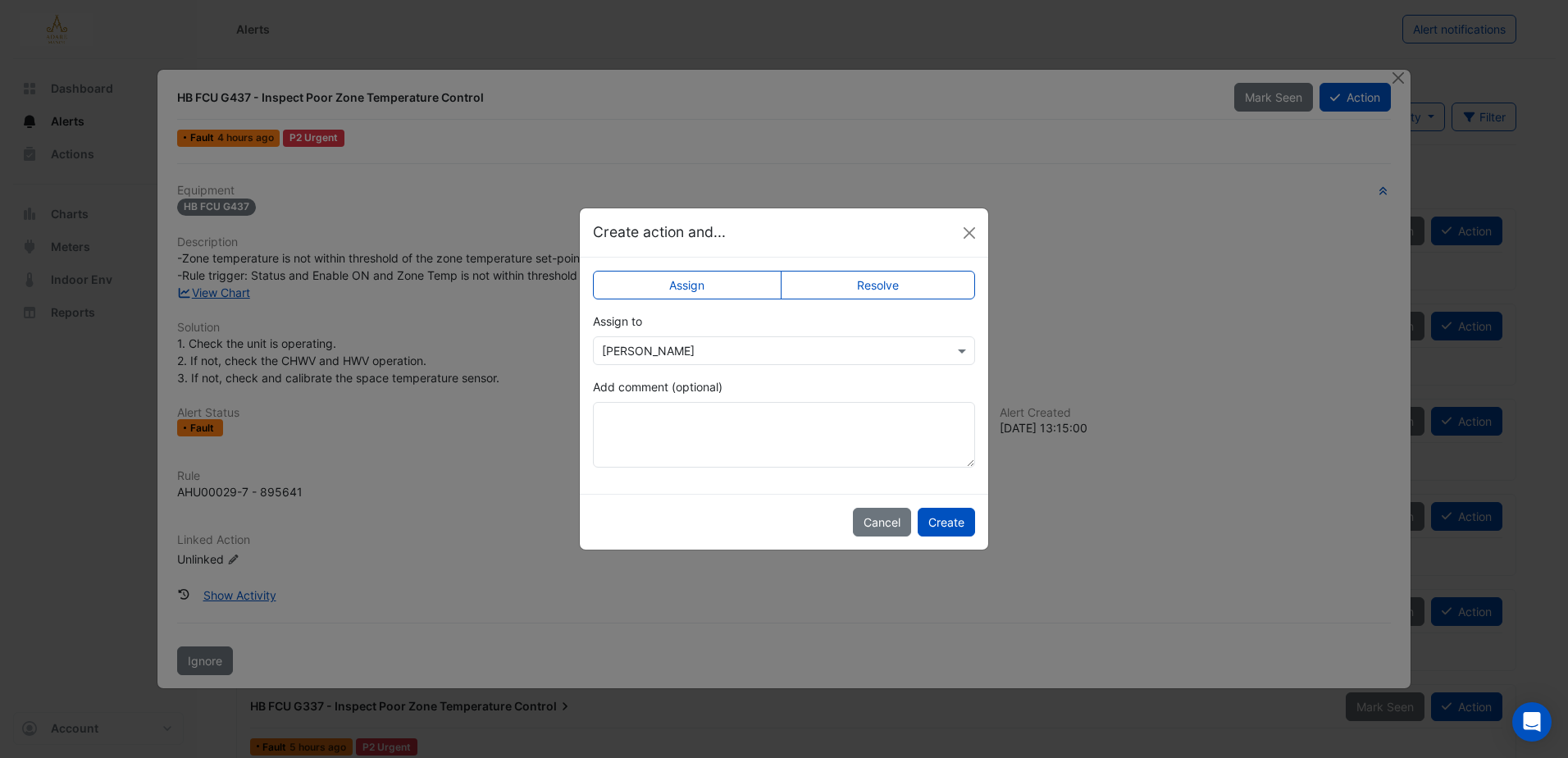
drag, startPoint x: 686, startPoint y: 431, endPoint x: 1198, endPoint y: 483, distance: 514.6
click at [1243, 493] on ngb-modal-window "Create action and... Assign Resolve Assign to × Eddie Reale Add comment (option…" at bounding box center [784, 379] width 1568 height 758
drag, startPoint x: 723, startPoint y: 437, endPoint x: 1283, endPoint y: 475, distance: 561.3
click at [1235, 568] on ngb-modal-window "Create action and... Assign Resolve Assign to × Eddie Reale Add comment (option…" at bounding box center [784, 379] width 1568 height 758
click at [874, 530] on button "Cancel" at bounding box center [882, 522] width 58 height 28
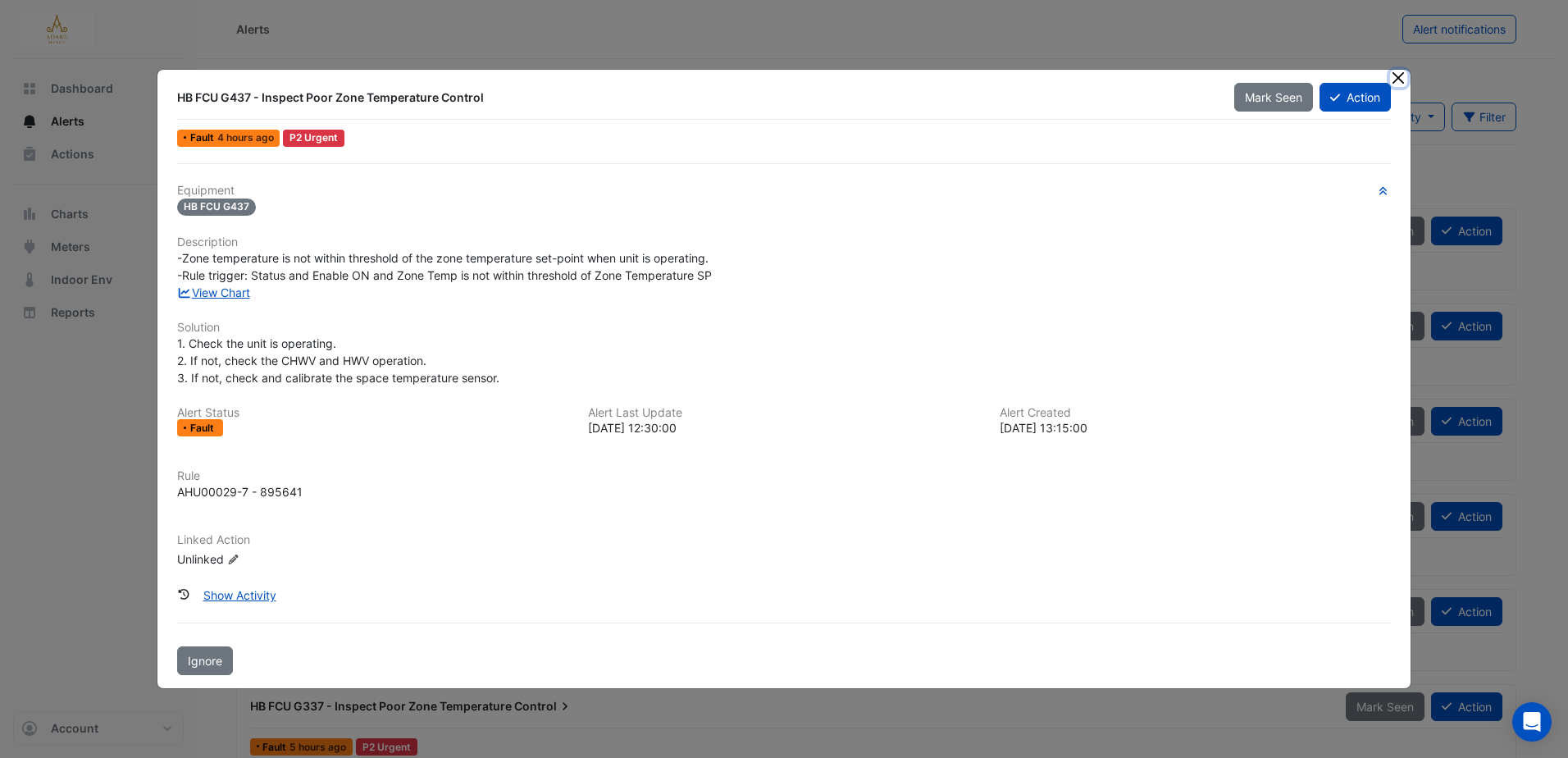
click at [1401, 76] on button "Close" at bounding box center [1398, 78] width 17 height 17
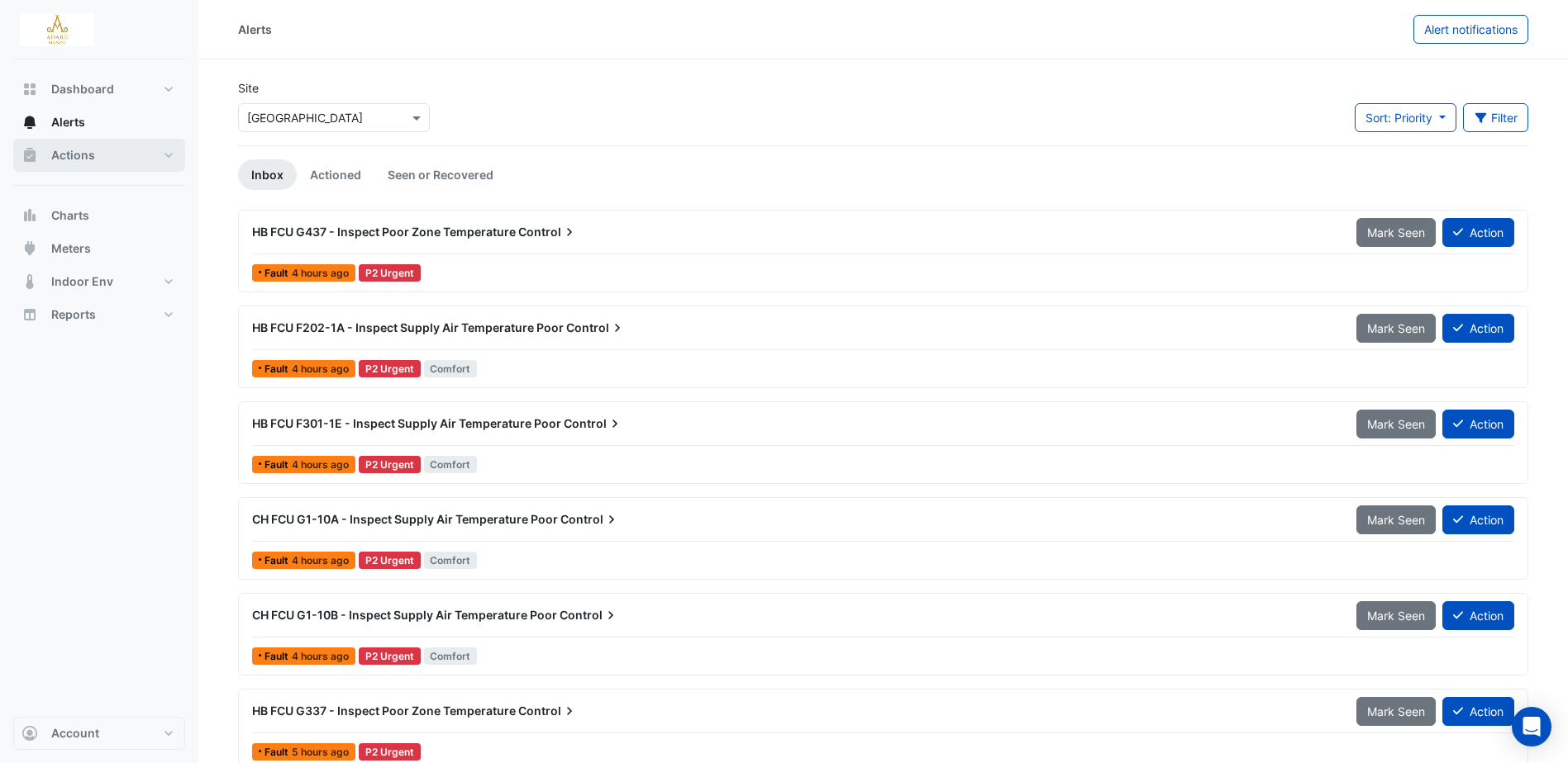
click at [61, 150] on span "Actions" at bounding box center [73, 155] width 44 height 17
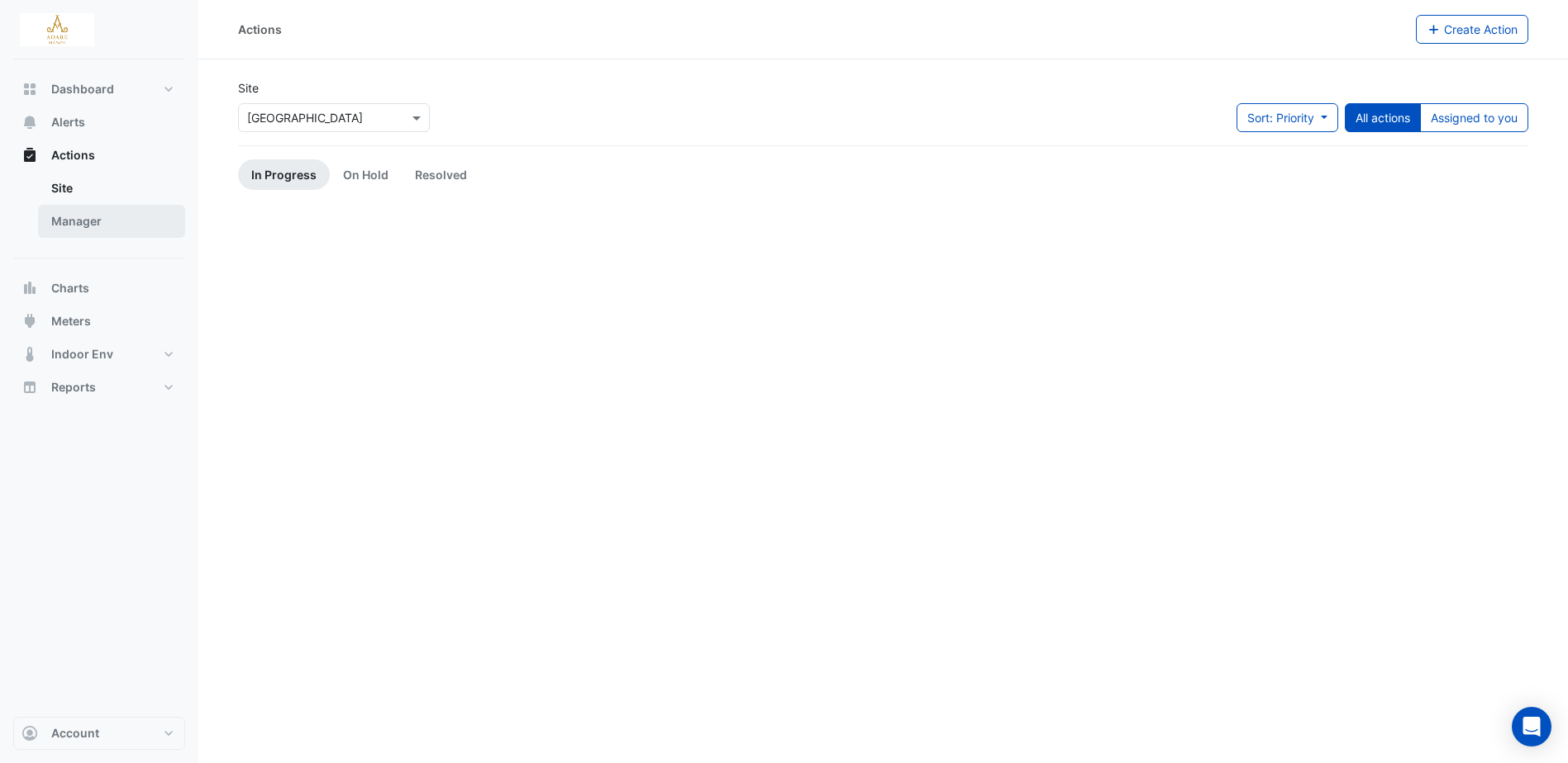
click at [83, 218] on link "Manager" at bounding box center [111, 221] width 147 height 33
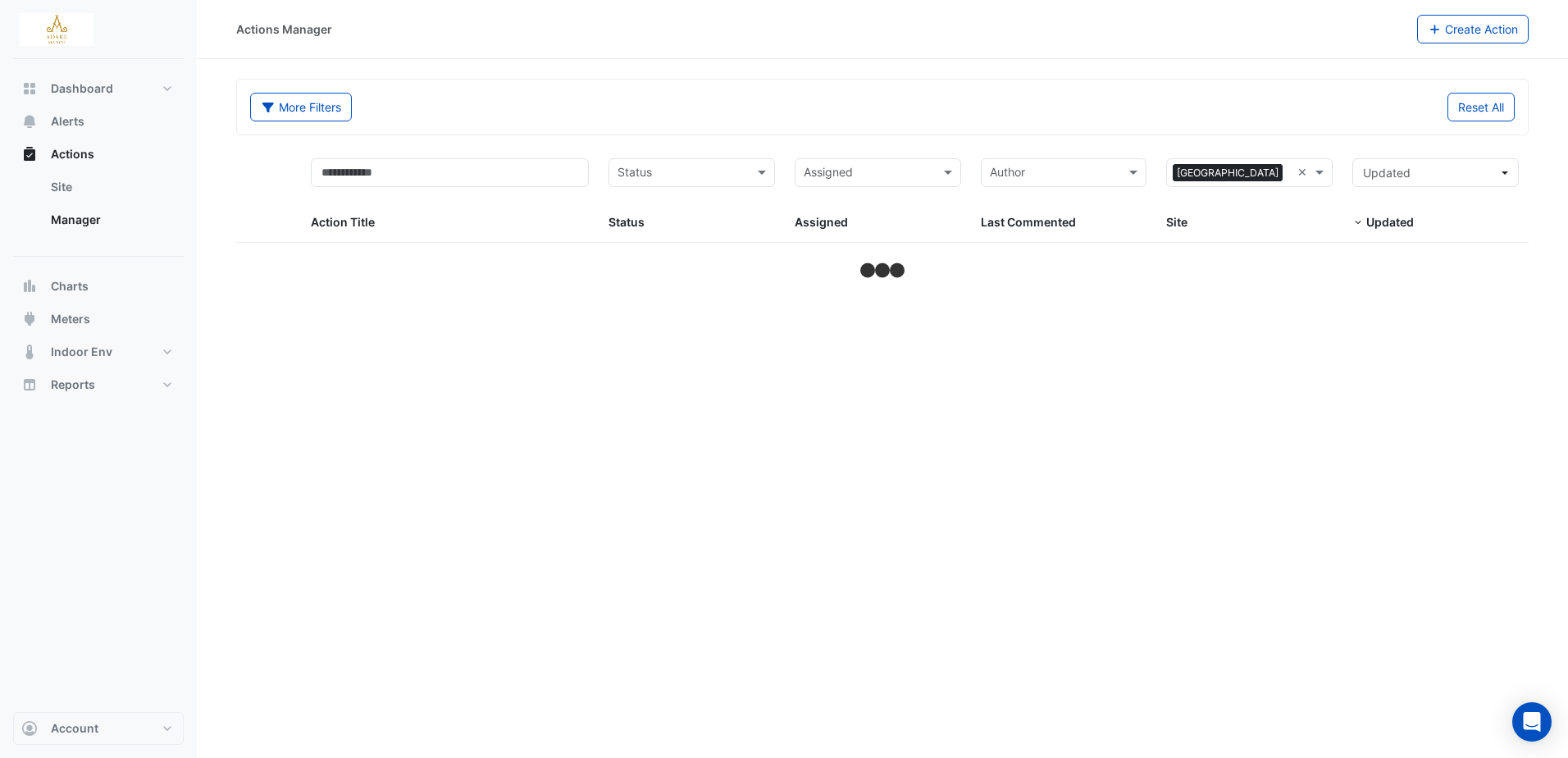
select select "***"
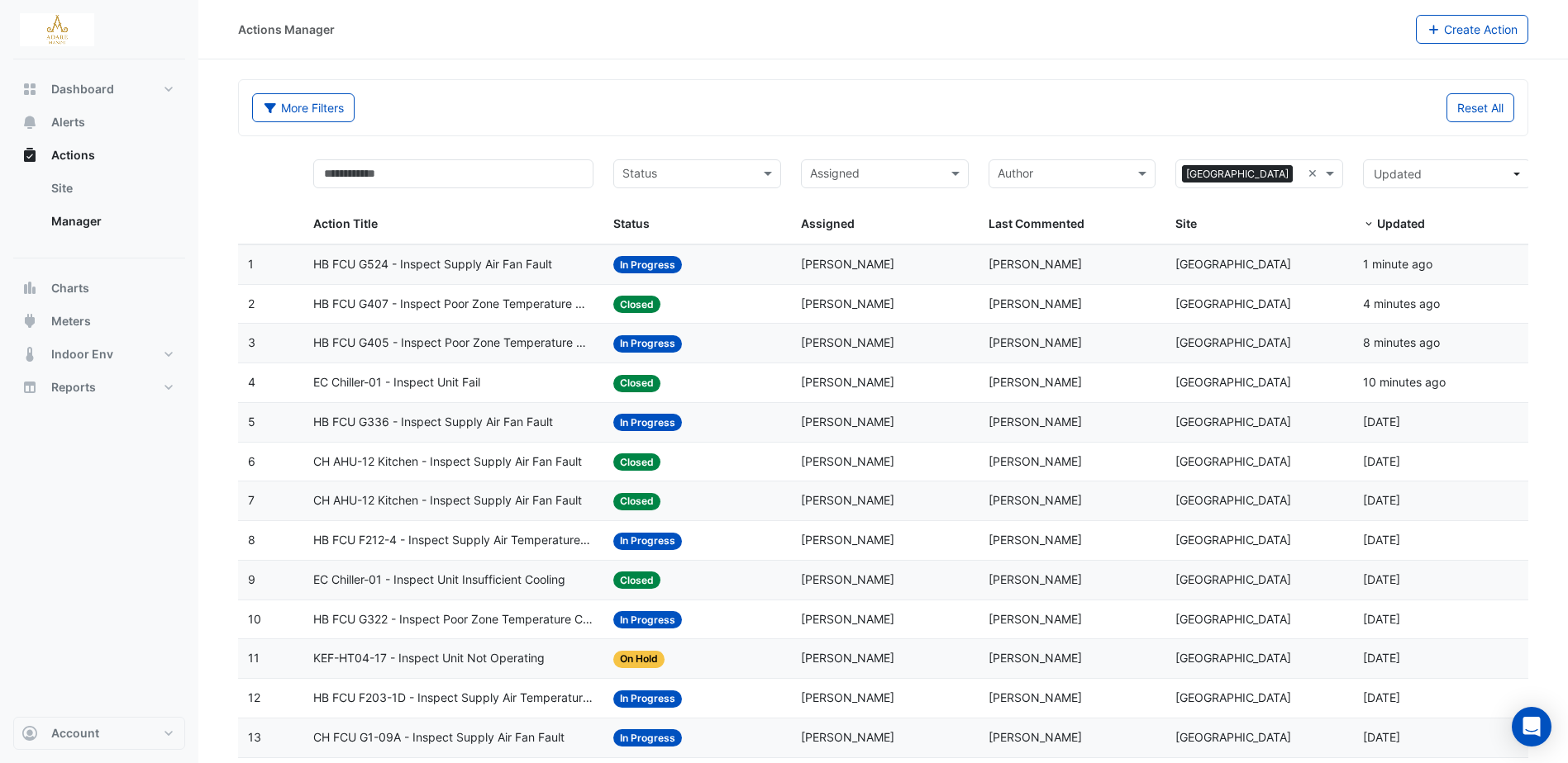
click at [442, 263] on span "HB FCU G524 - Inspect Supply Air Fan Fault" at bounding box center [433, 264] width 239 height 19
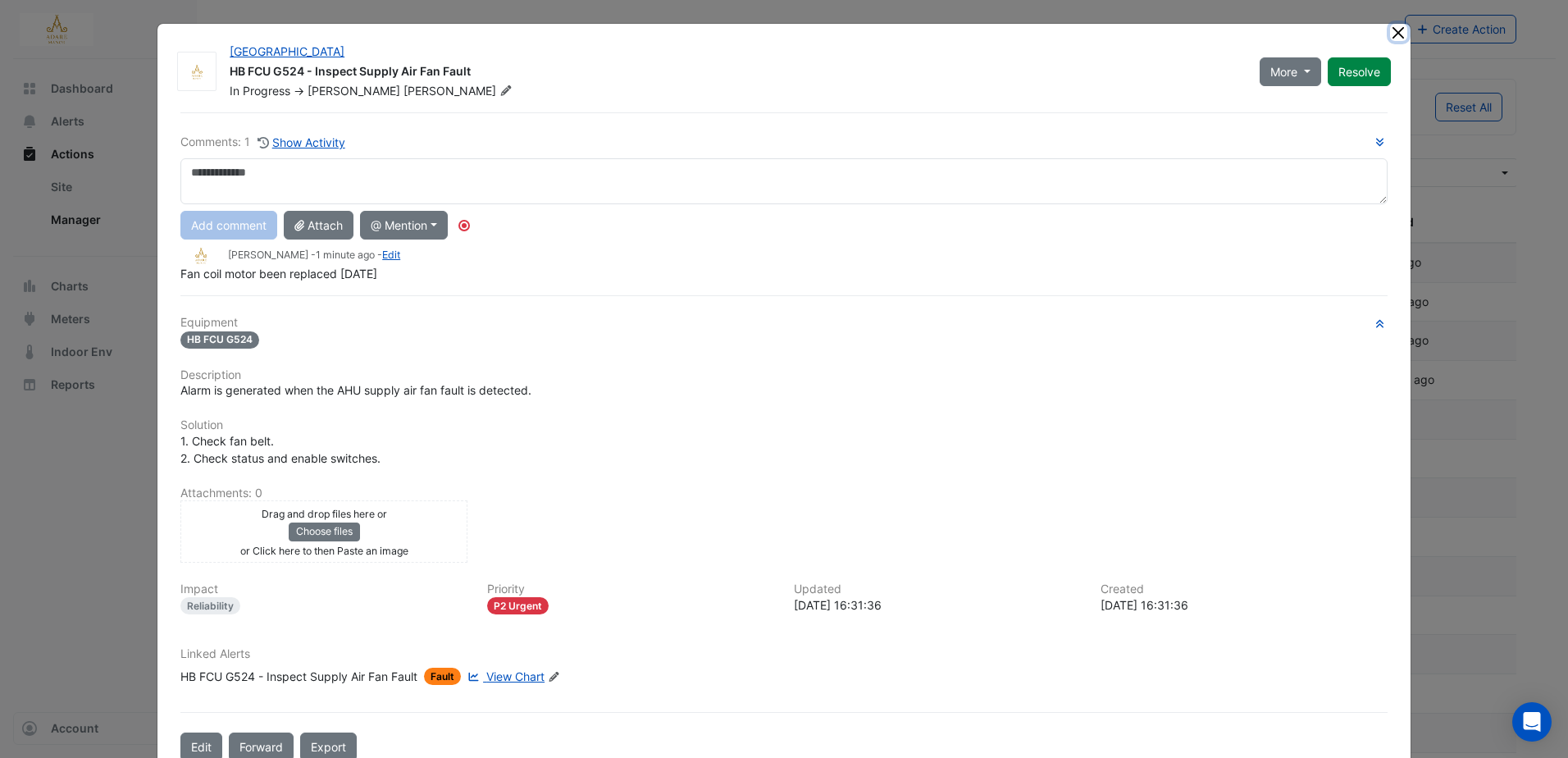
click at [1393, 36] on button "Close" at bounding box center [1398, 32] width 17 height 17
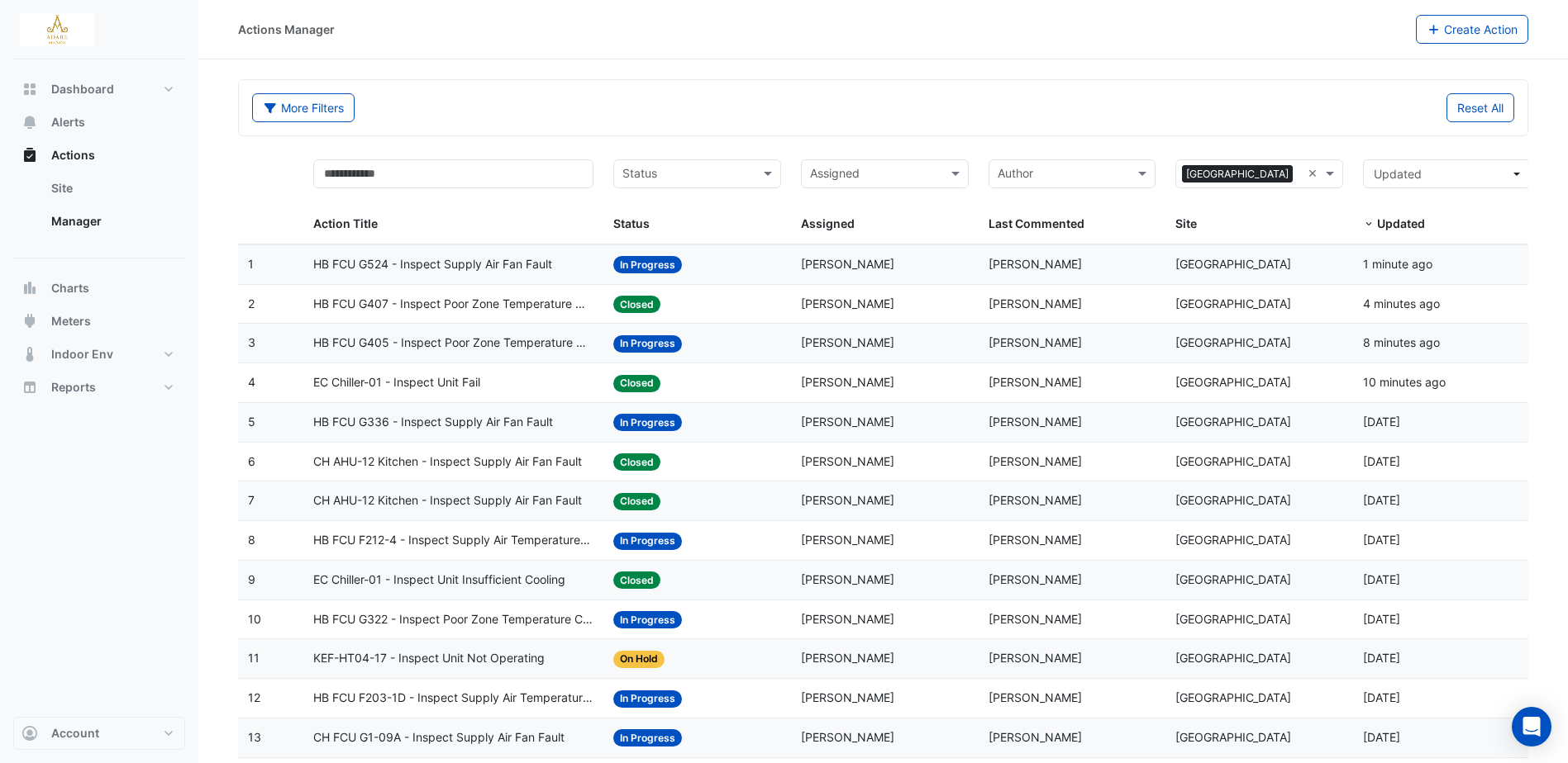
click at [434, 308] on span "HB FCU G407 - Inspect Poor Zone Temperature Control" at bounding box center [453, 304] width 280 height 19
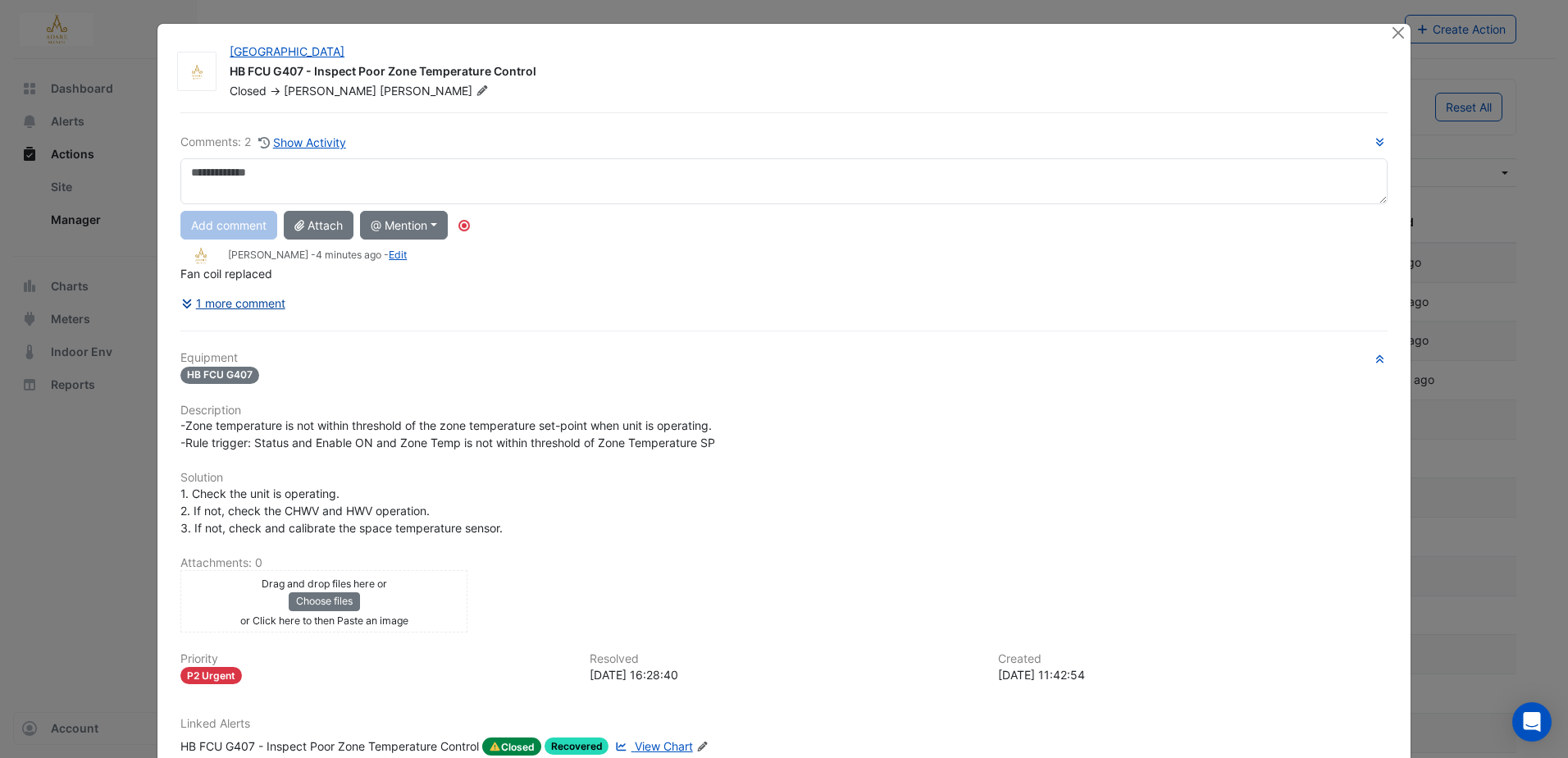
click at [211, 306] on button "1 more comment" at bounding box center [233, 303] width 106 height 28
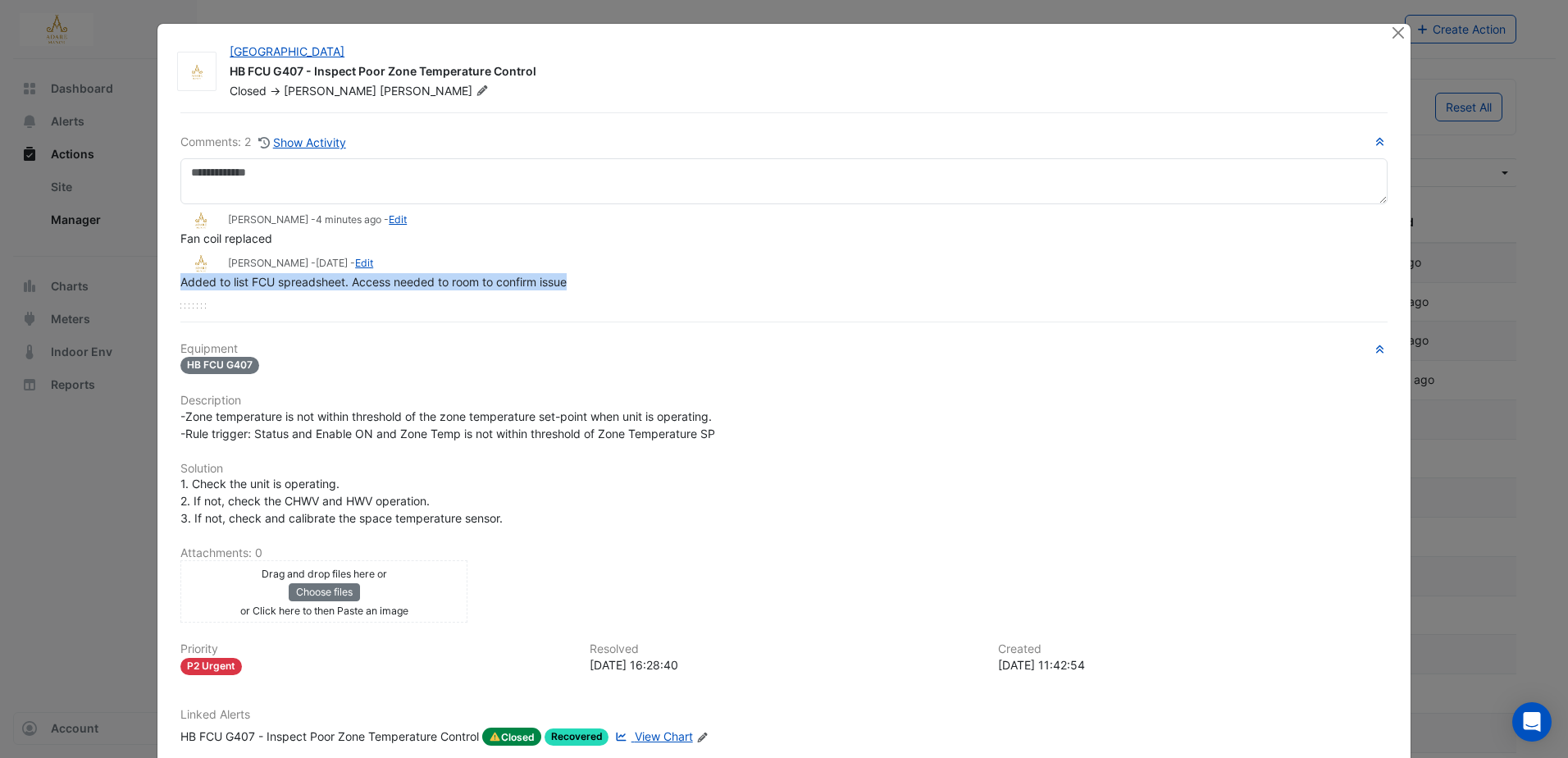
drag, startPoint x: 593, startPoint y: 290, endPoint x: 171, endPoint y: 286, distance: 422.0
click at [171, 286] on div "Comments: 2 Show Activity Eddie Reale - 4 minutes ago - Edit Fan coil replaced …" at bounding box center [784, 466] width 1227 height 709
copy span "Added to list FCU spreadsheet. Access needed to room to confirm issue"
click at [1394, 34] on button "Close" at bounding box center [1398, 32] width 17 height 17
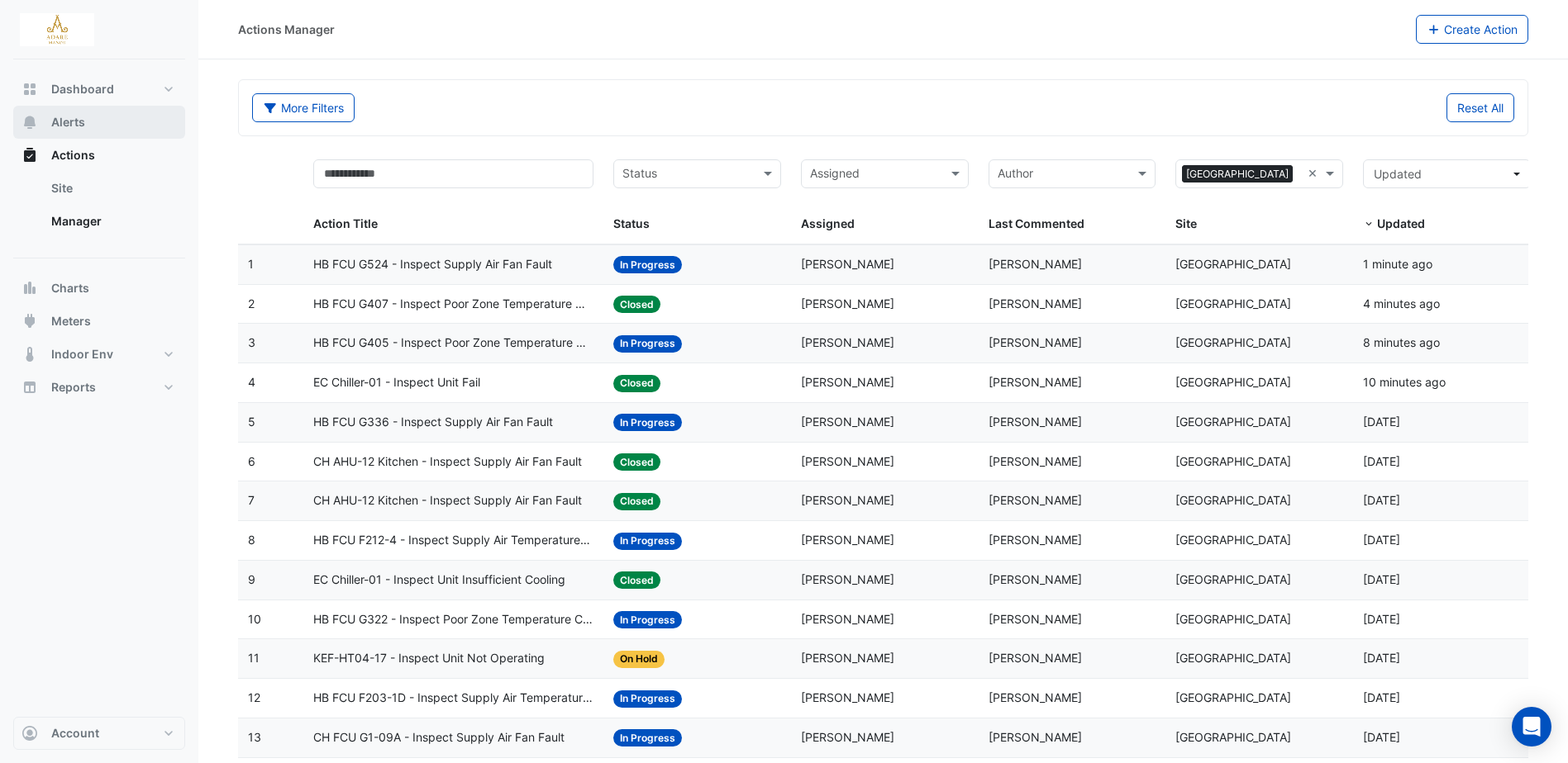
click at [66, 117] on span "Alerts" at bounding box center [68, 122] width 34 height 17
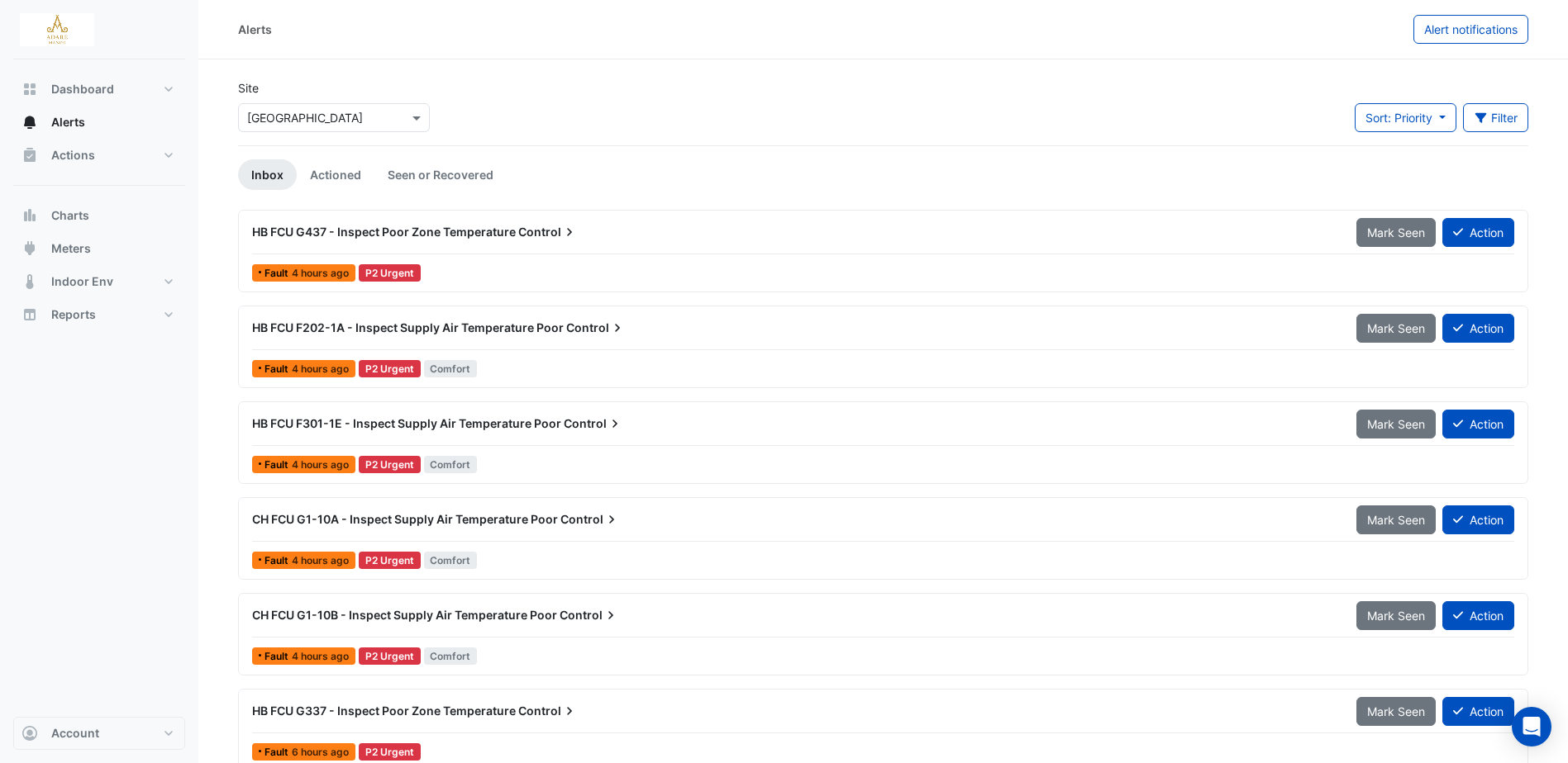
click at [480, 234] on span "HB FCU G437 - Inspect Poor Zone Temperature" at bounding box center [383, 231] width 264 height 14
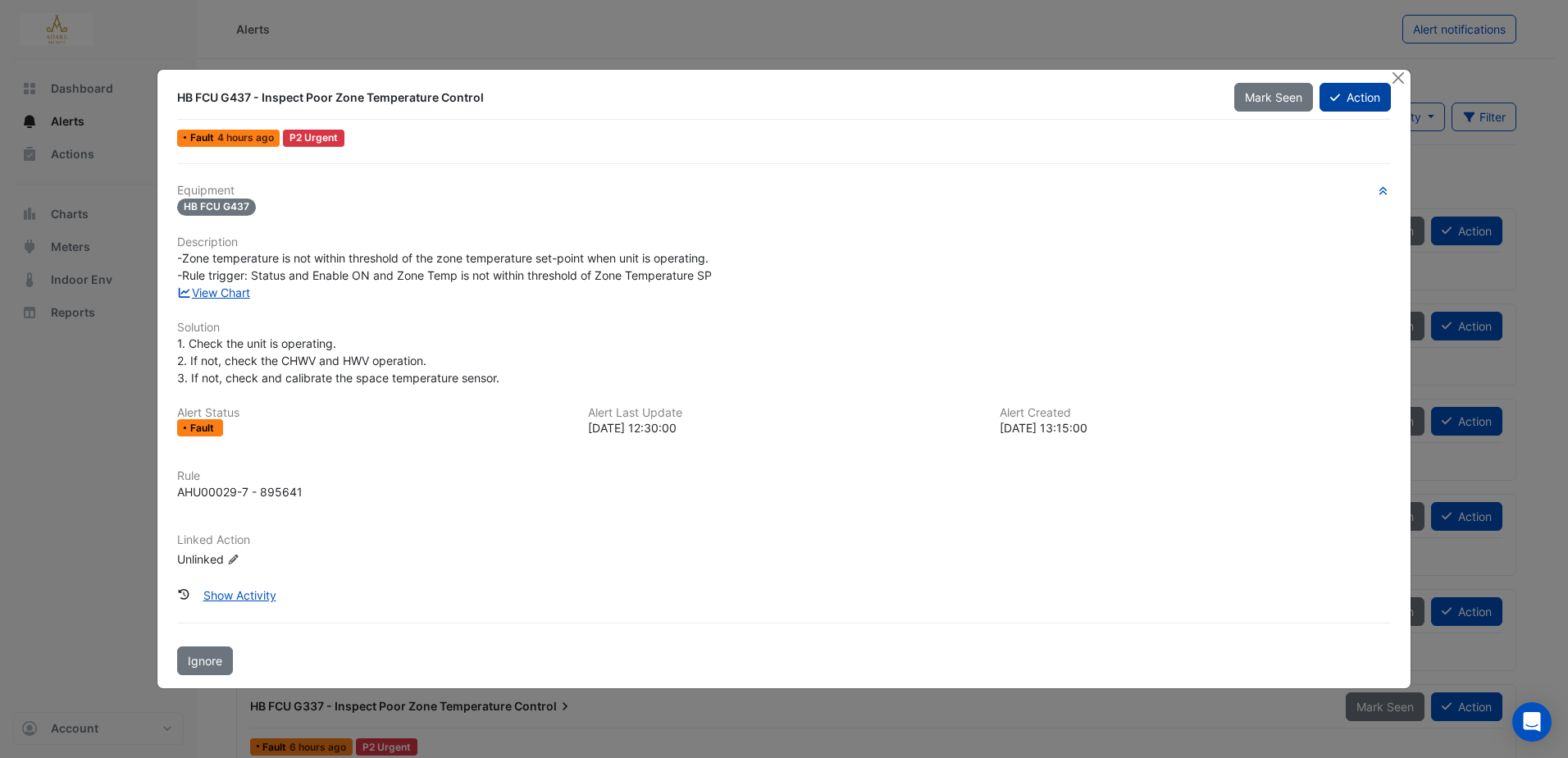
click at [1336, 99] on icon at bounding box center [1336, 98] width 10 height 12
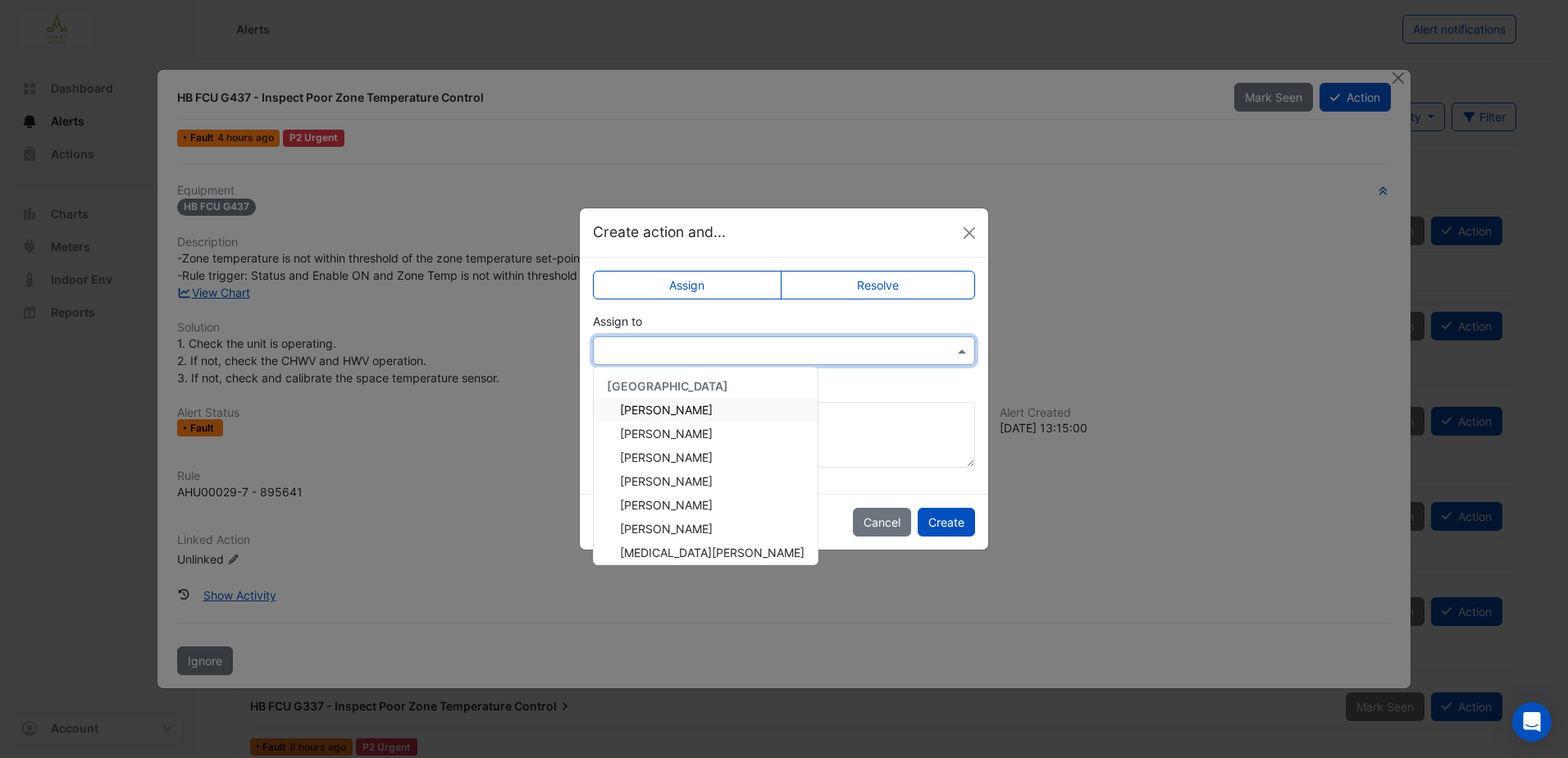
click at [857, 358] on div at bounding box center [784, 350] width 382 height 28
click at [688, 432] on div "Eddie Reale" at bounding box center [706, 434] width 224 height 24
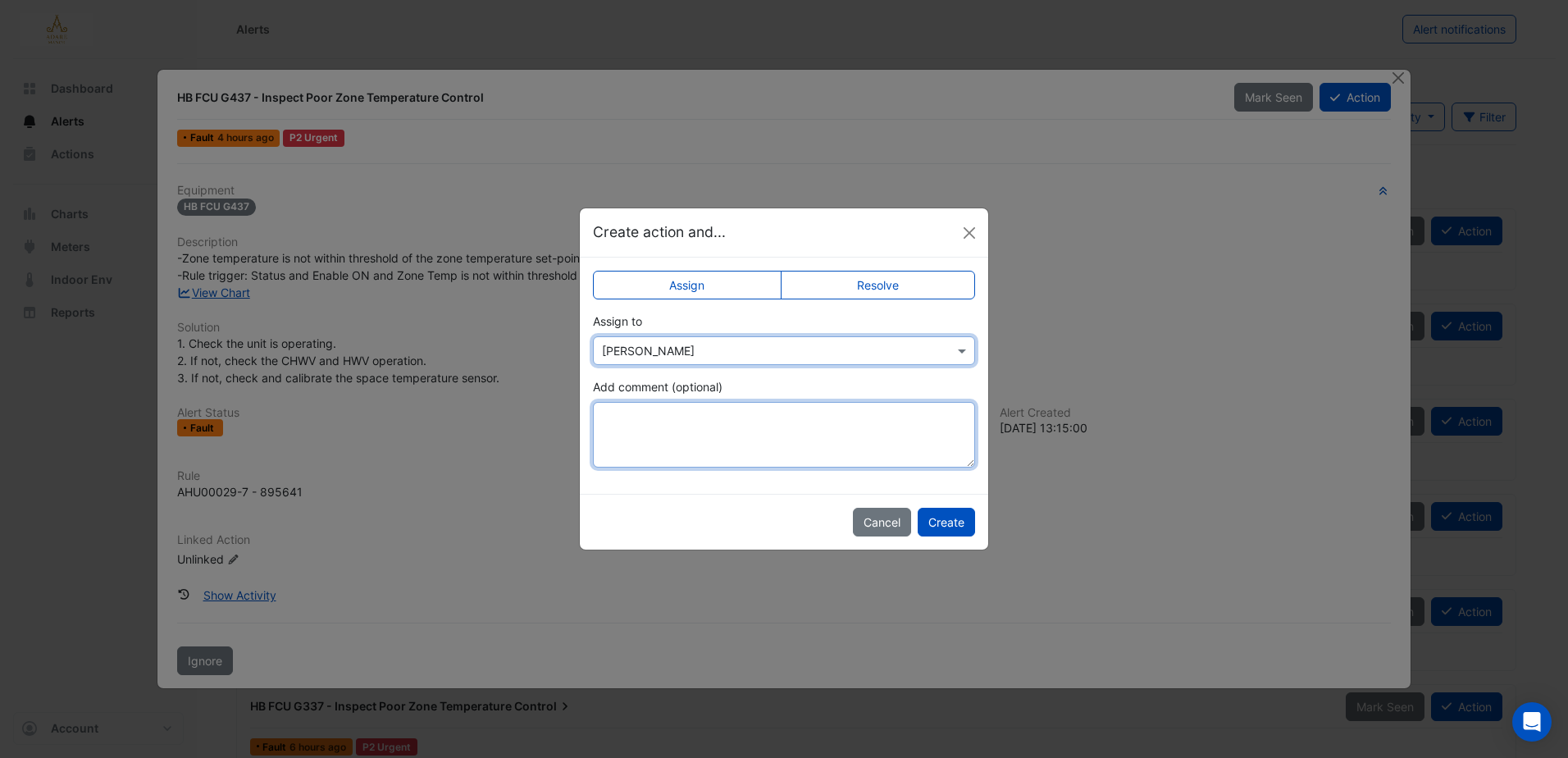
click at [698, 424] on textarea "Add comment (optional)" at bounding box center [784, 435] width 382 height 66
paste textarea "**********"
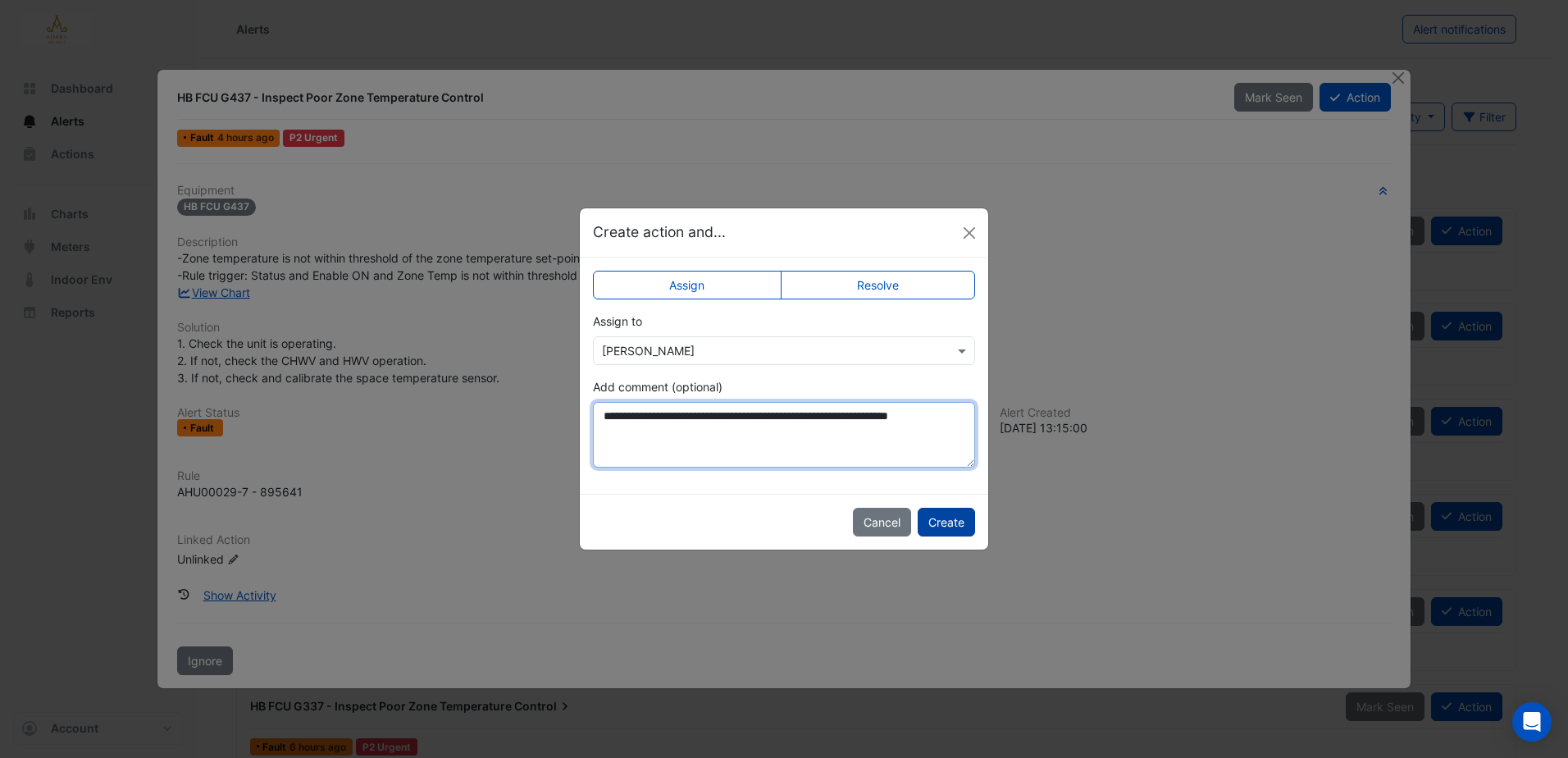
type textarea "**********"
click at [961, 520] on button "Create" at bounding box center [946, 522] width 57 height 28
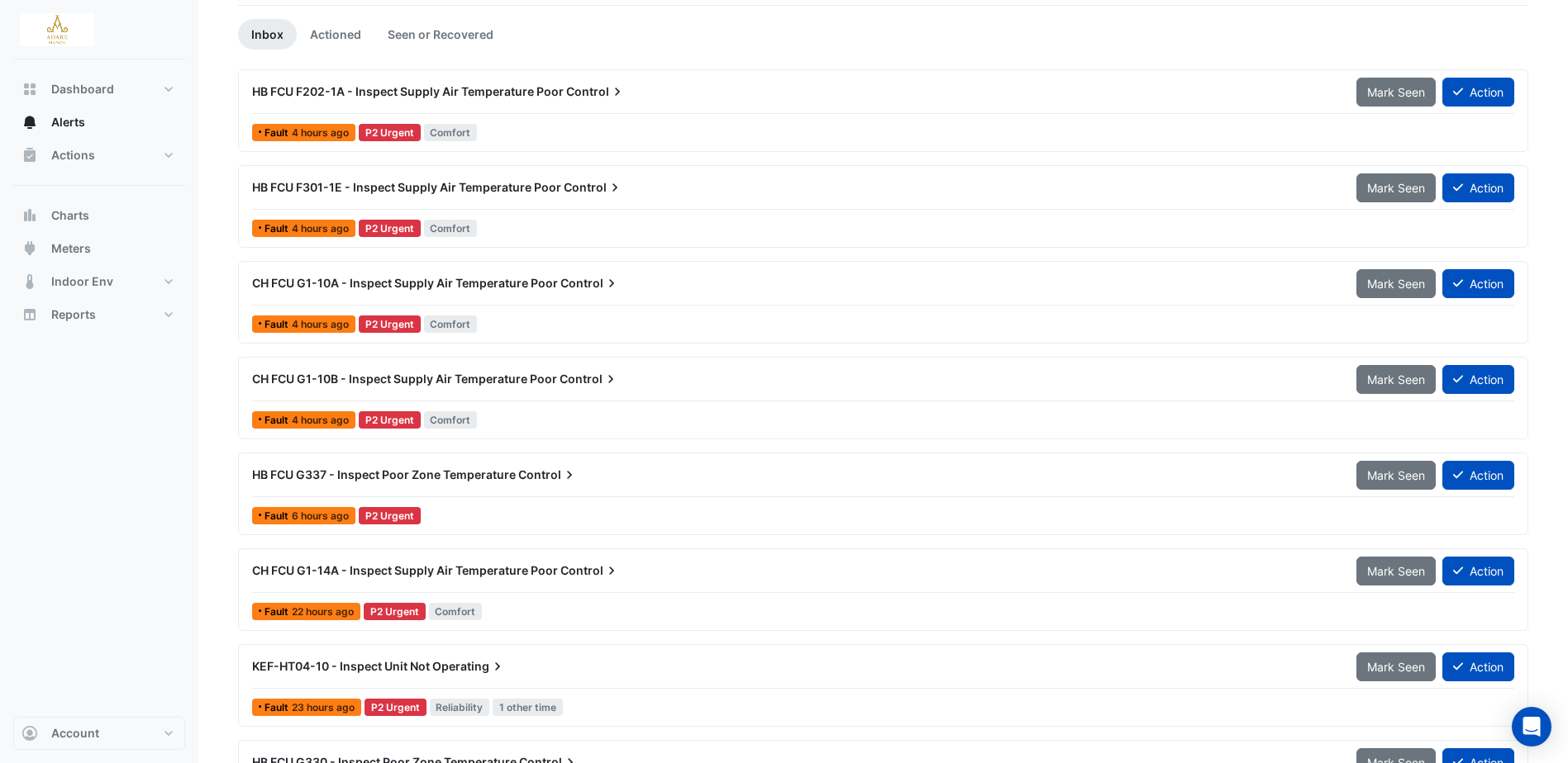
scroll to position [165, 0]
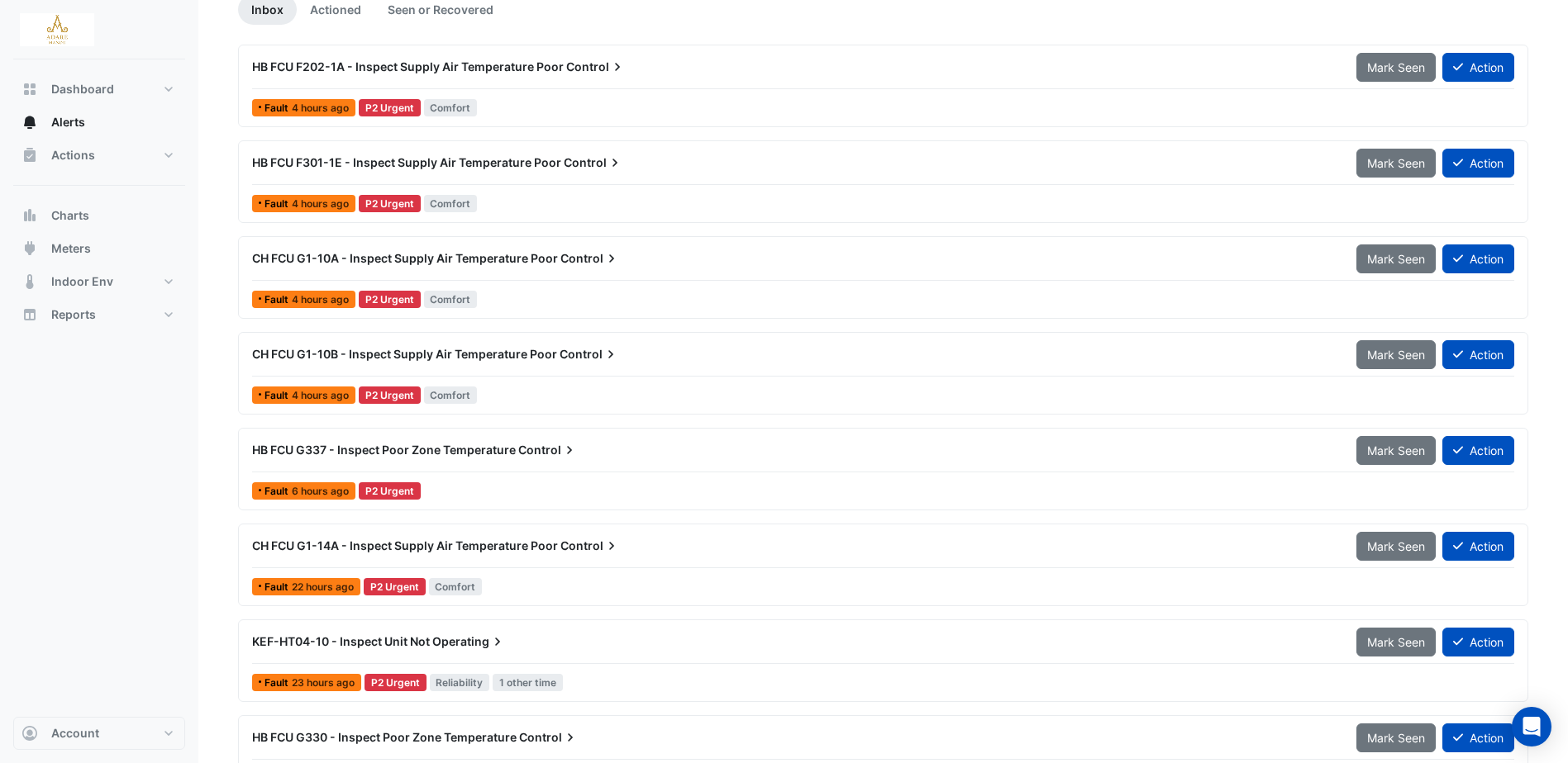
click at [379, 446] on span "HB FCU G337 - Inspect Poor Zone Temperature" at bounding box center [383, 449] width 264 height 14
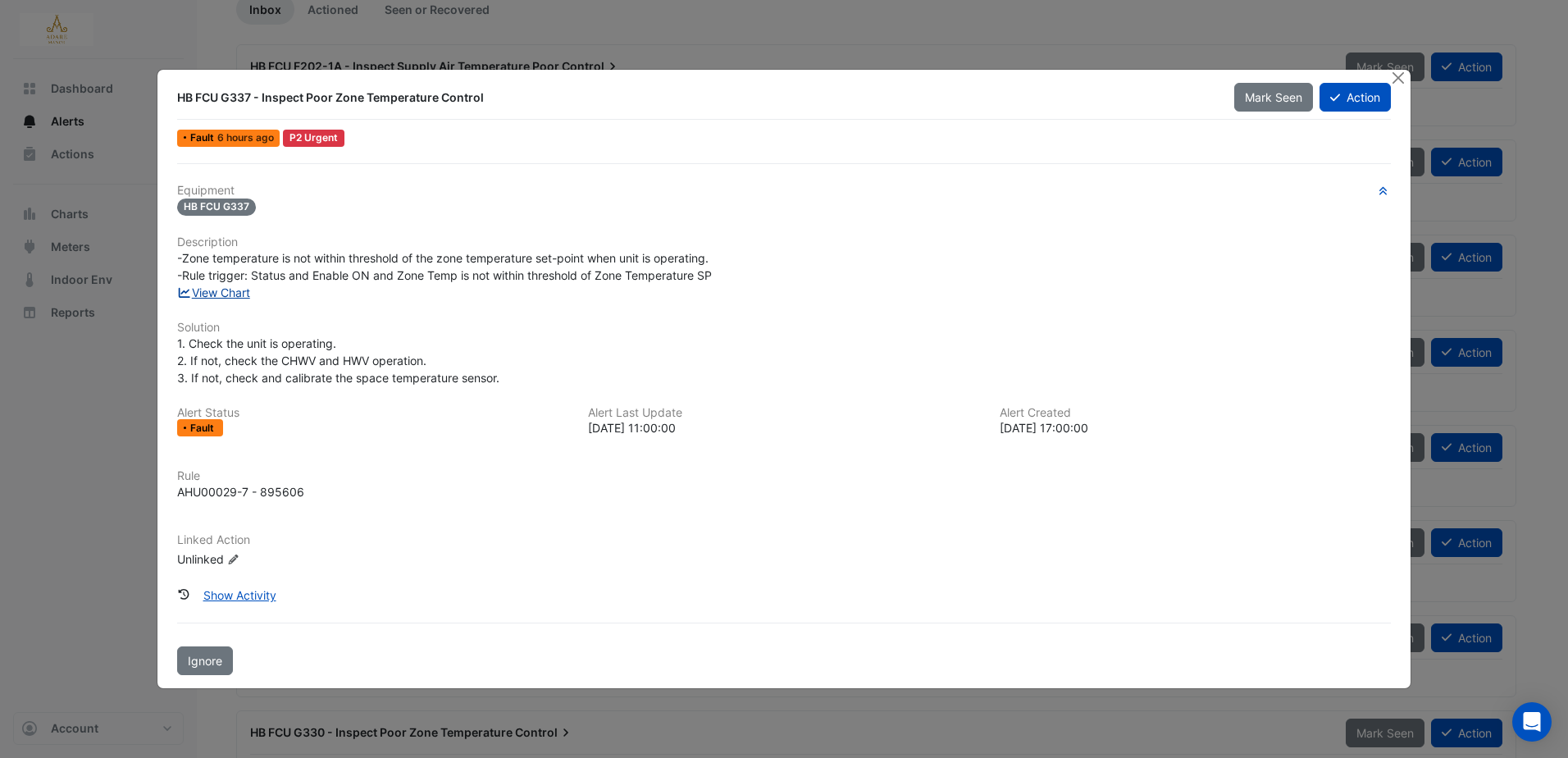
click at [209, 292] on link "View Chart" at bounding box center [213, 292] width 73 height 14
click at [1364, 108] on button "Action" at bounding box center [1356, 97] width 71 height 28
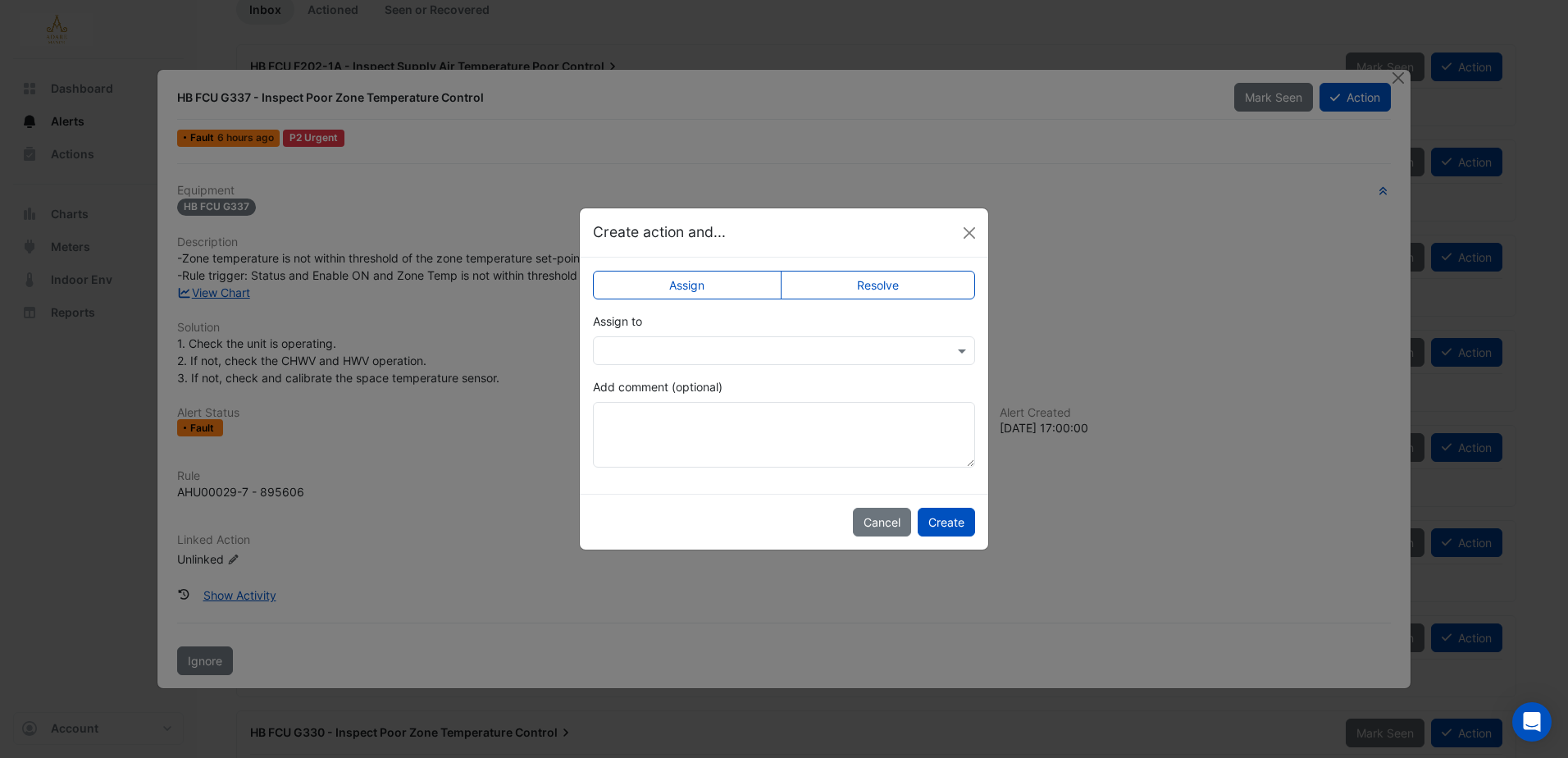
click at [789, 348] on input "text" at bounding box center [768, 351] width 332 height 17
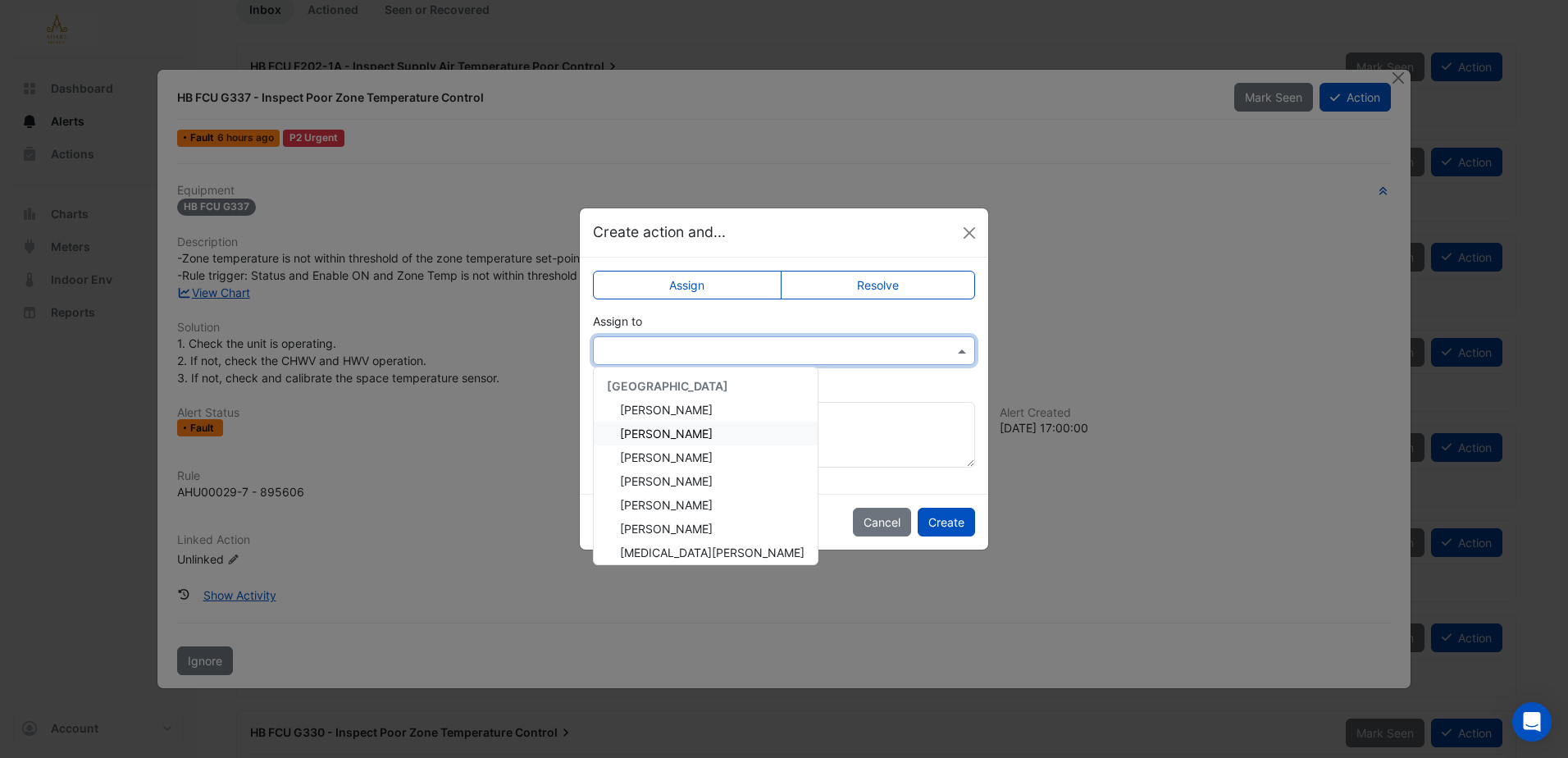
click at [684, 434] on span "Eddie Reale" at bounding box center [666, 433] width 93 height 14
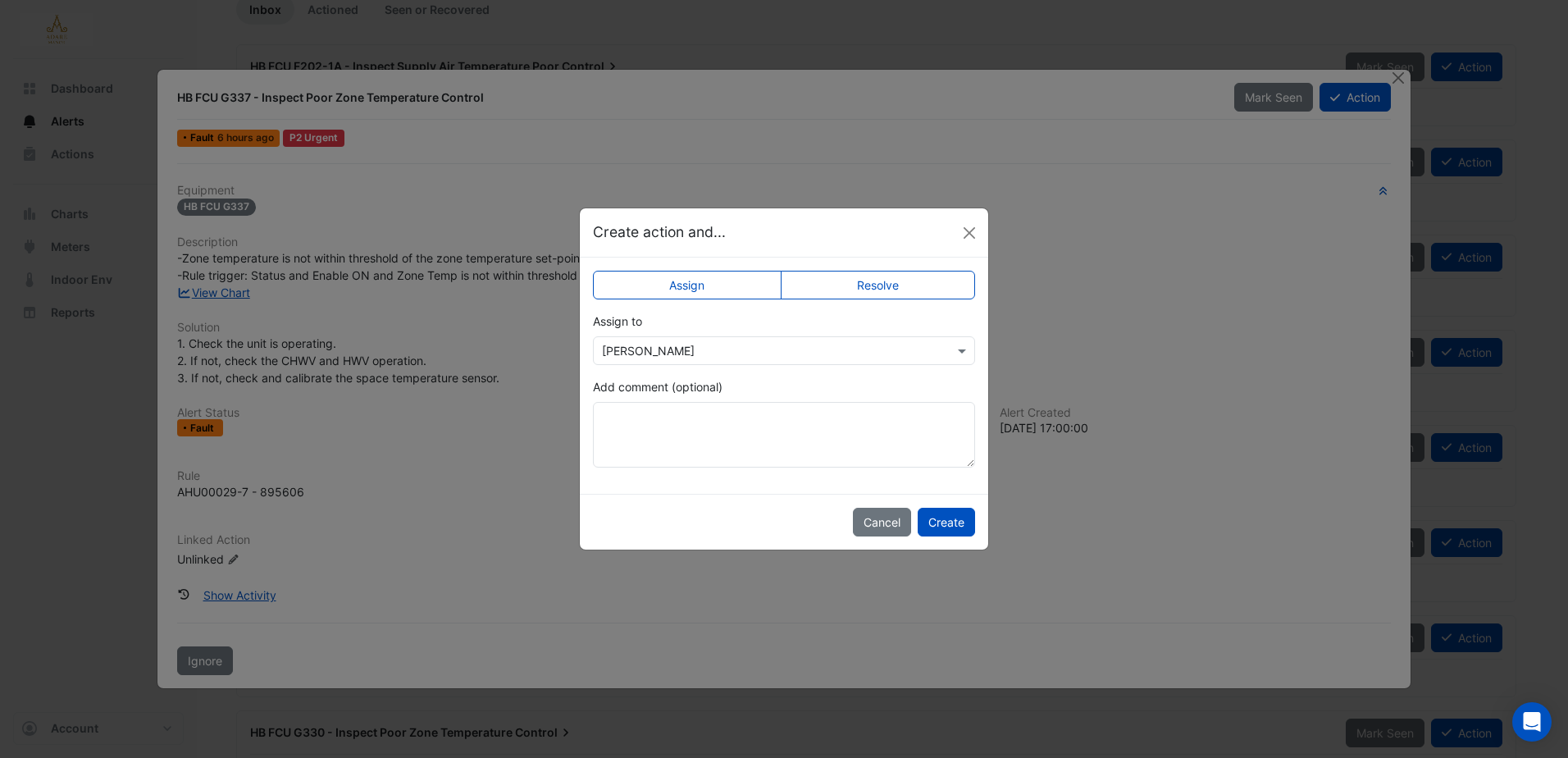
drag, startPoint x: 686, startPoint y: 413, endPoint x: 1112, endPoint y: 553, distance: 448.4
click at [1099, 576] on ngb-modal-window "Create action and... Assign Resolve Assign to × Eddie Reale Add comment (option…" at bounding box center [784, 379] width 1568 height 758
drag, startPoint x: 669, startPoint y: 431, endPoint x: 1221, endPoint y: 504, distance: 556.8
click at [1209, 512] on ngb-modal-window "Create action and... Assign Resolve Assign to × Eddie Reale Add comment (option…" at bounding box center [784, 379] width 1568 height 758
paste textarea "**********"
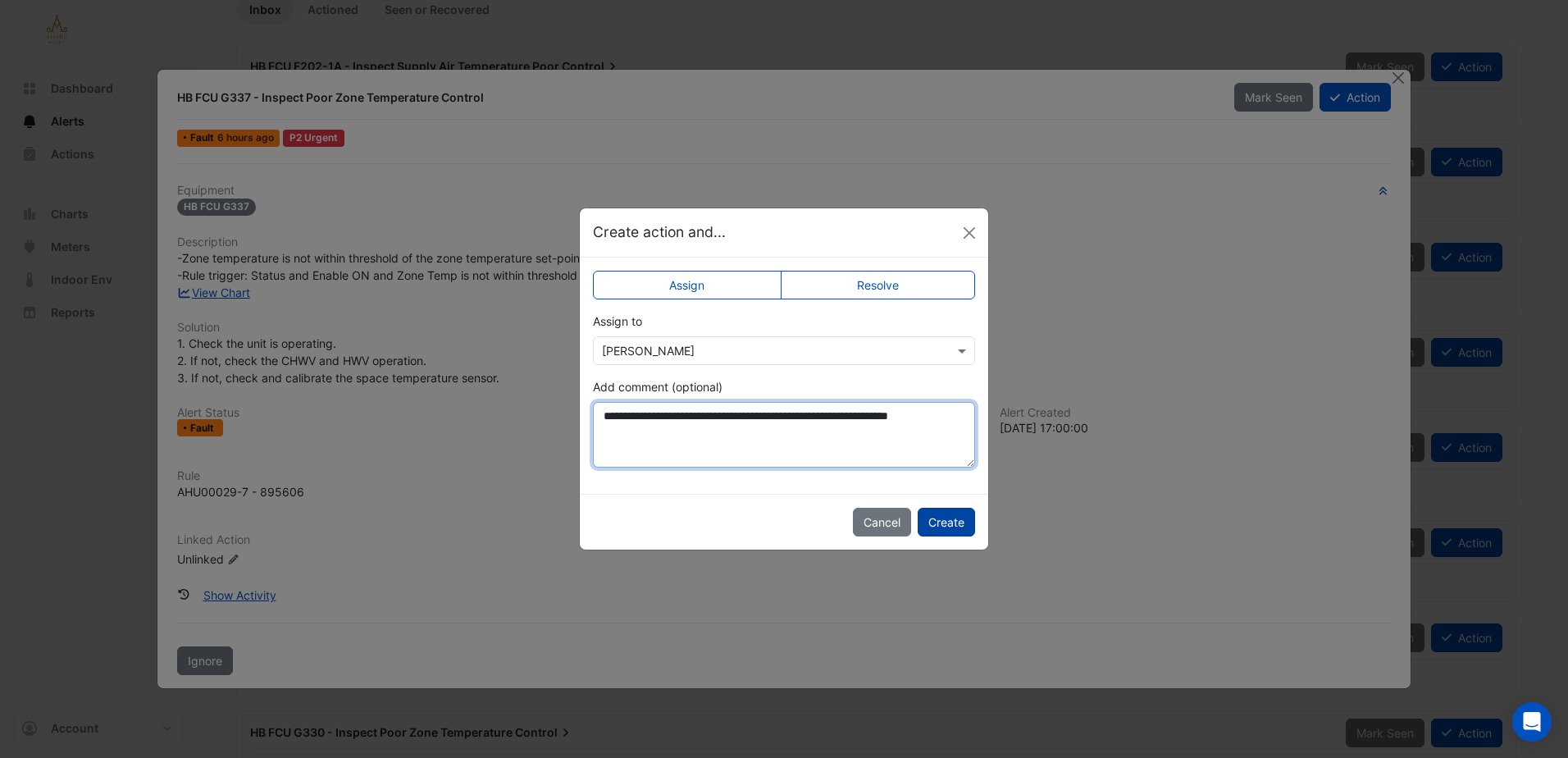
type textarea "**********"
click at [943, 520] on button "Create" at bounding box center [946, 522] width 57 height 28
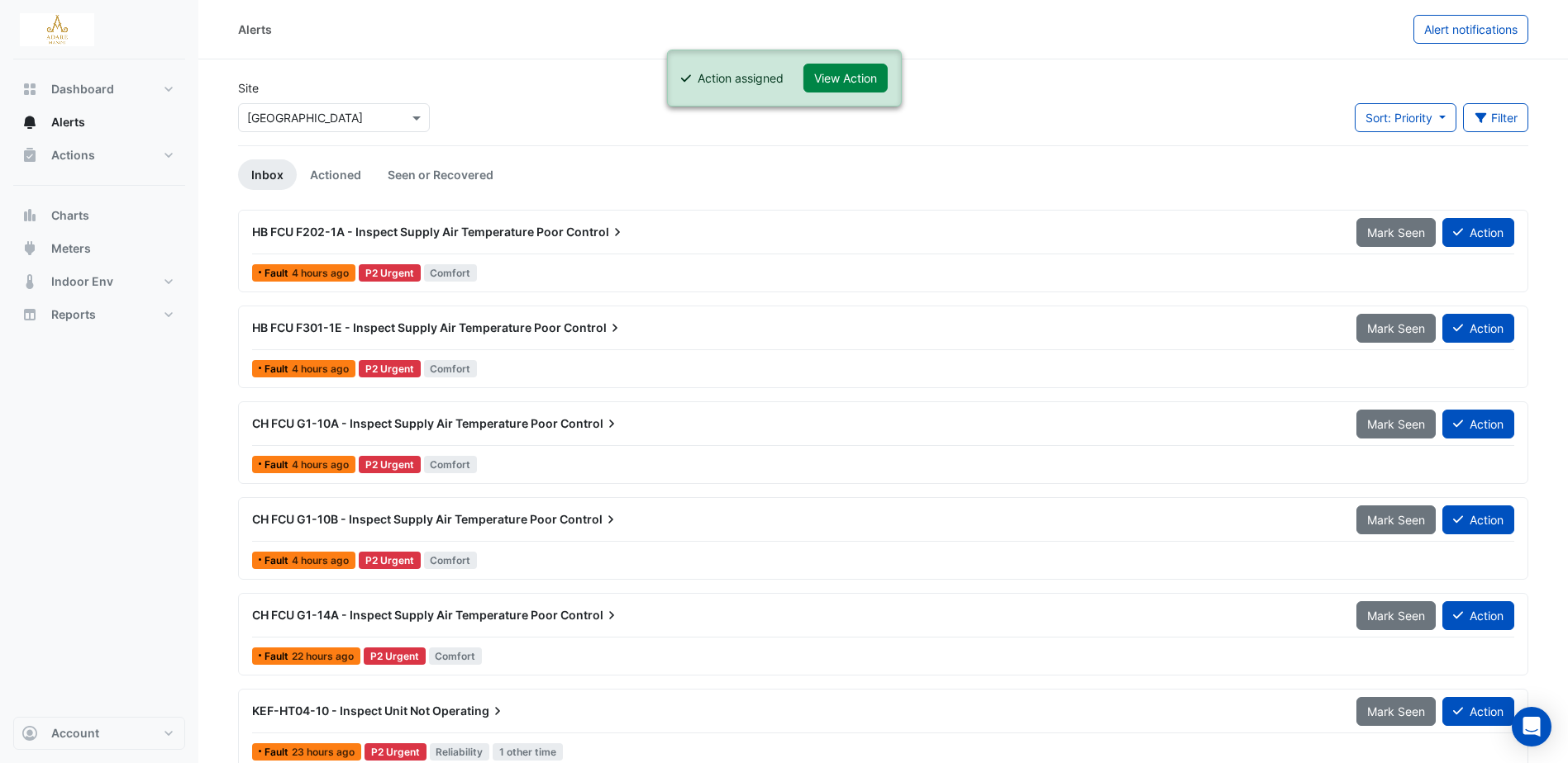
click at [440, 228] on span "HB FCU F202-1A - Inspect Supply Air Temperature Poor" at bounding box center [407, 231] width 311 height 14
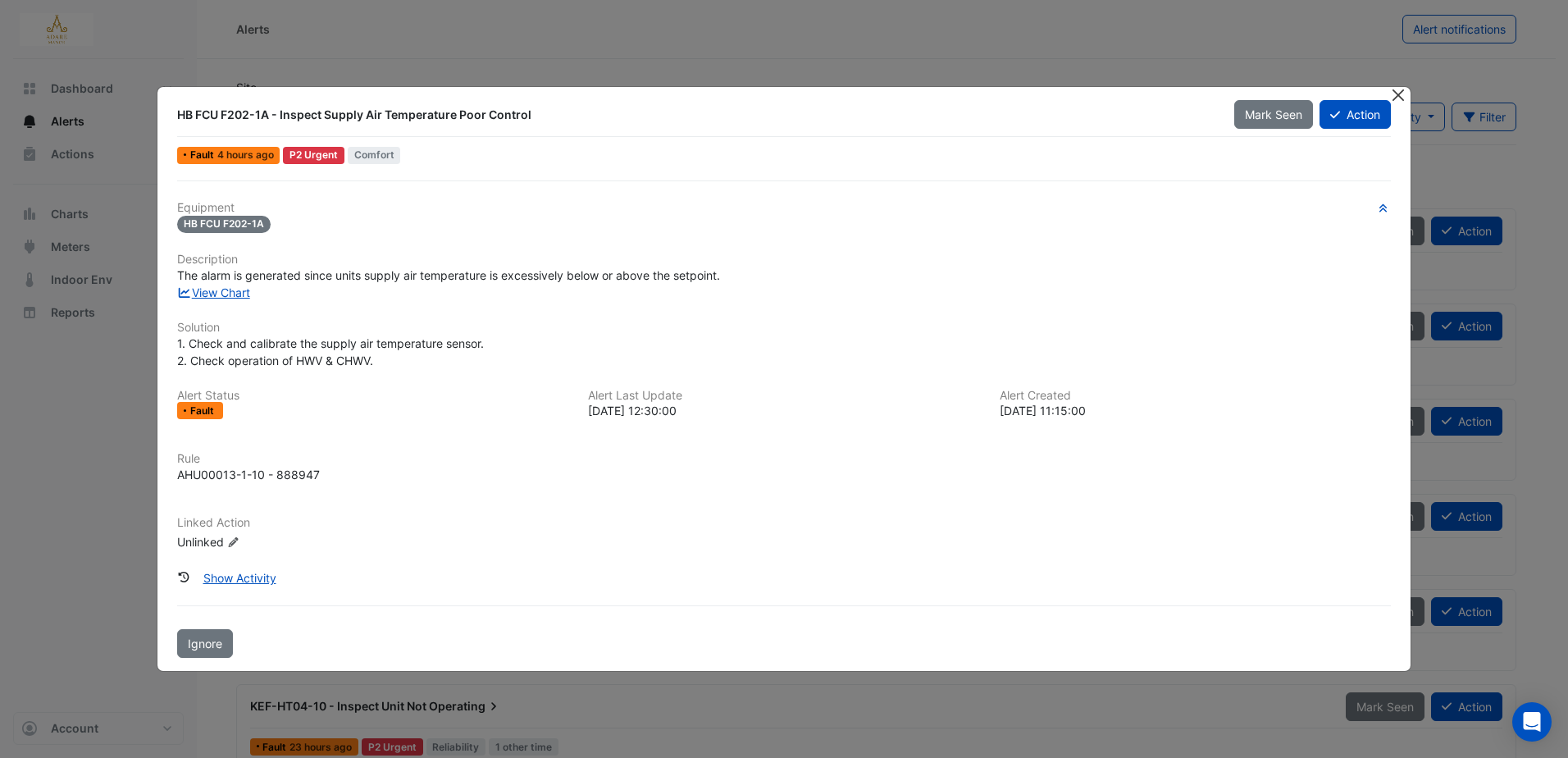
click at [1392, 100] on button "Close" at bounding box center [1398, 95] width 17 height 17
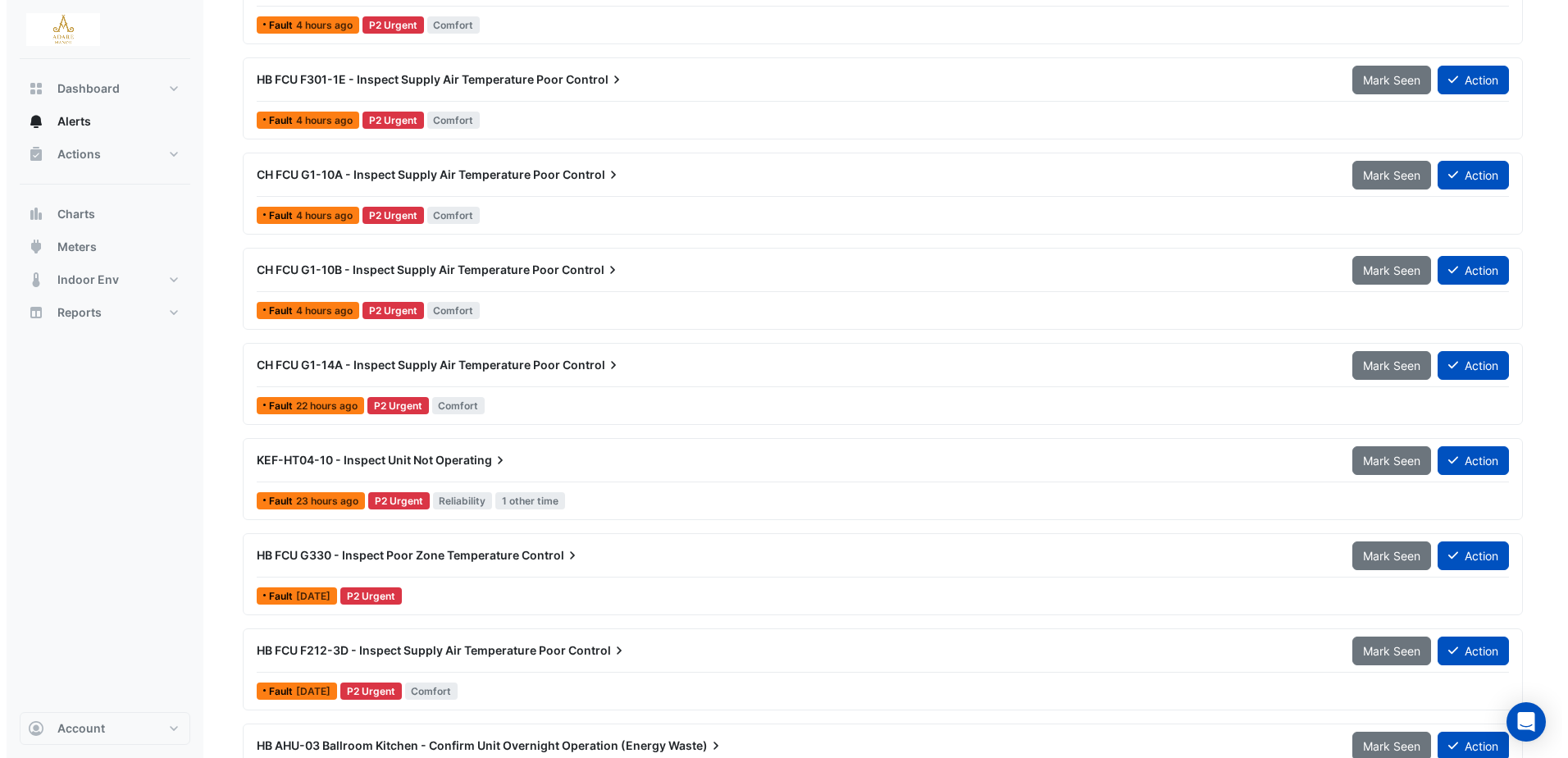
scroll to position [328, 0]
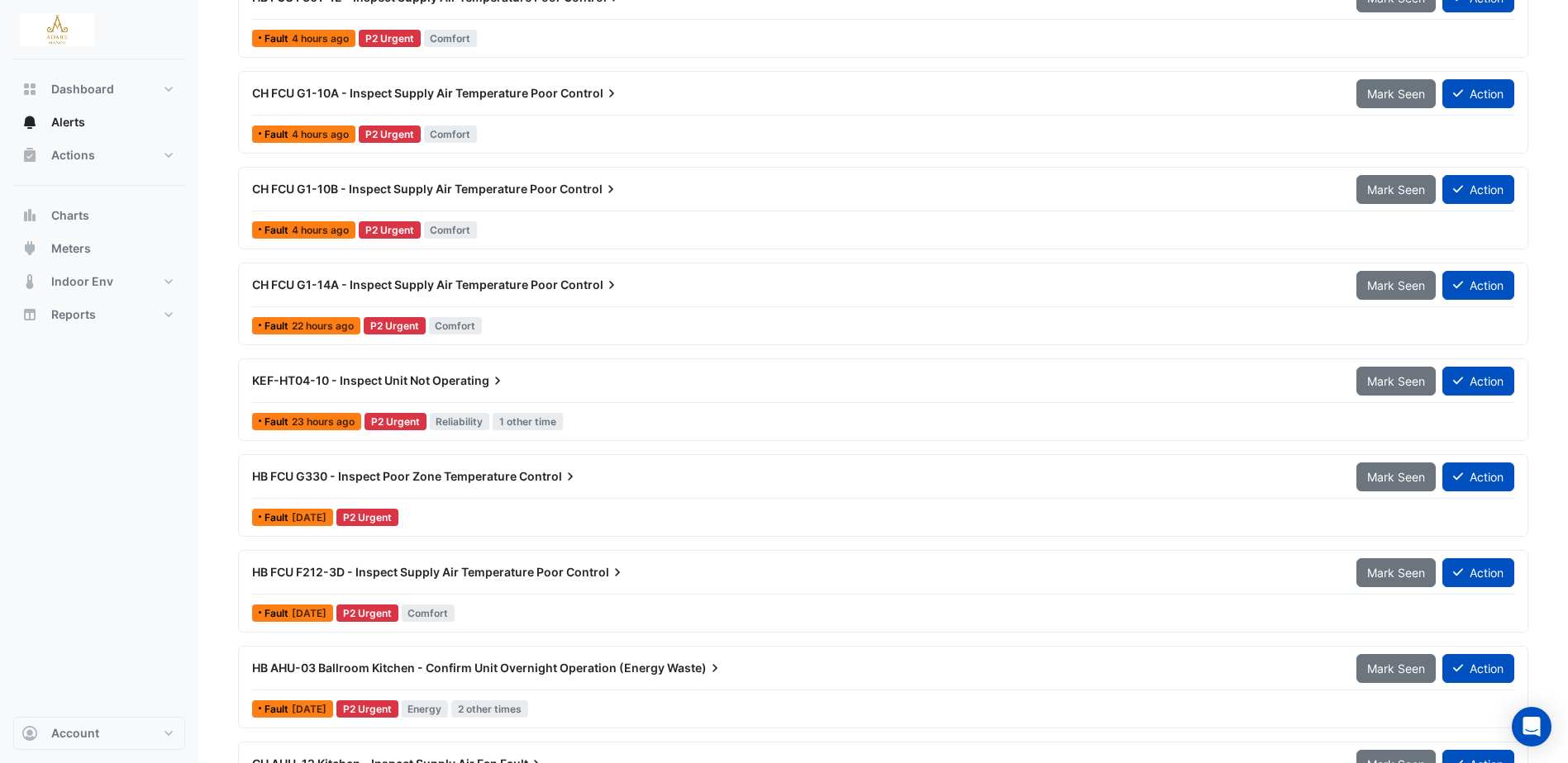
click at [474, 475] on span "HB FCU G330 - Inspect Poor Zone Temperature" at bounding box center [384, 476] width 265 height 14
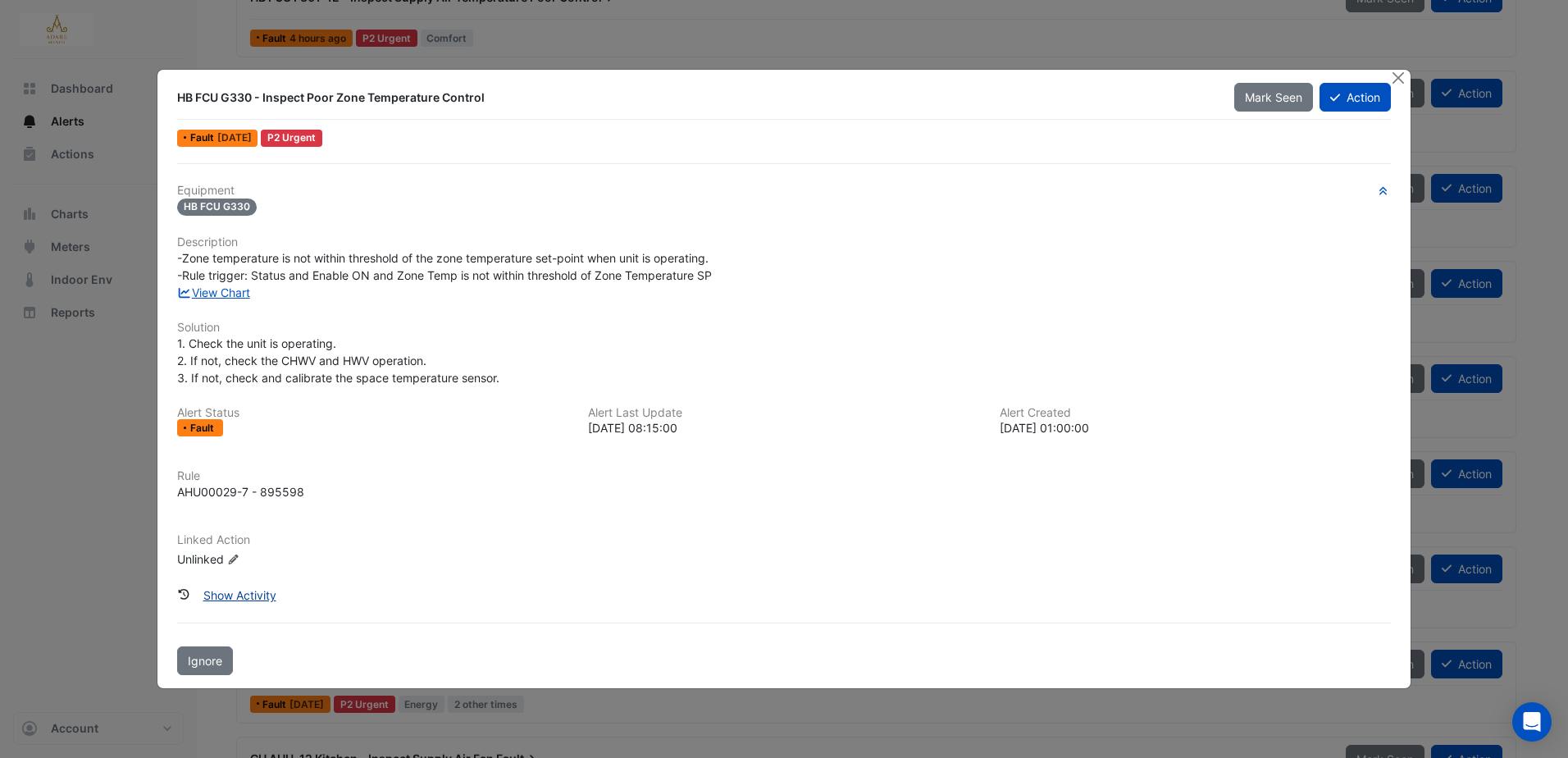
click at [233, 582] on button "Show Activity" at bounding box center [239, 595] width 94 height 28
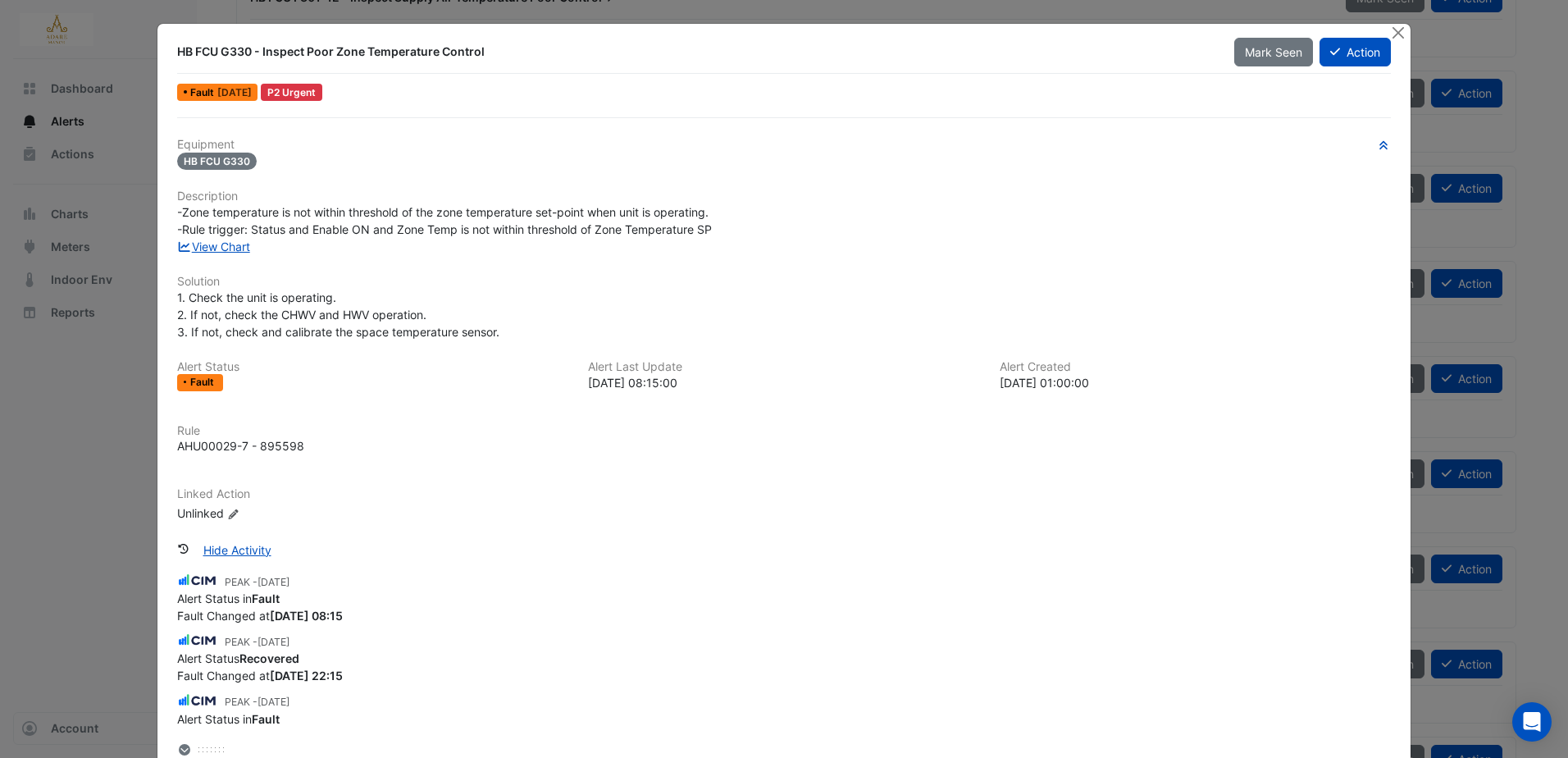
click at [86, 393] on ngb-modal-window "HB FCU G330 - Inspect Poor Zone Temperature Control Mark Seen Action Fault 1 da…" at bounding box center [784, 379] width 1568 height 758
click at [1391, 26] on button "Close" at bounding box center [1398, 32] width 17 height 17
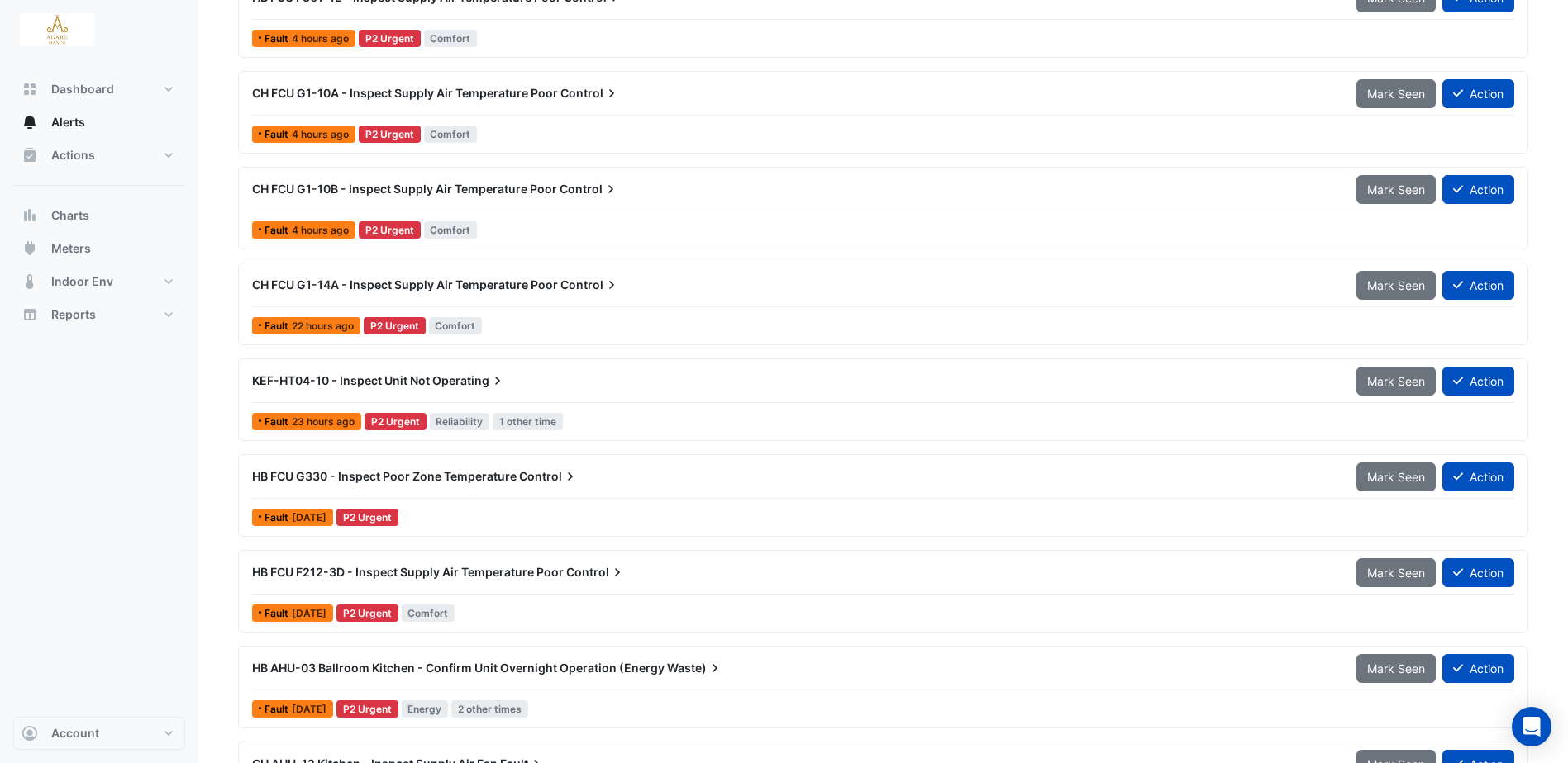
click at [392, 477] on span "HB FCU G330 - Inspect Poor Zone Temperature" at bounding box center [384, 476] width 265 height 14
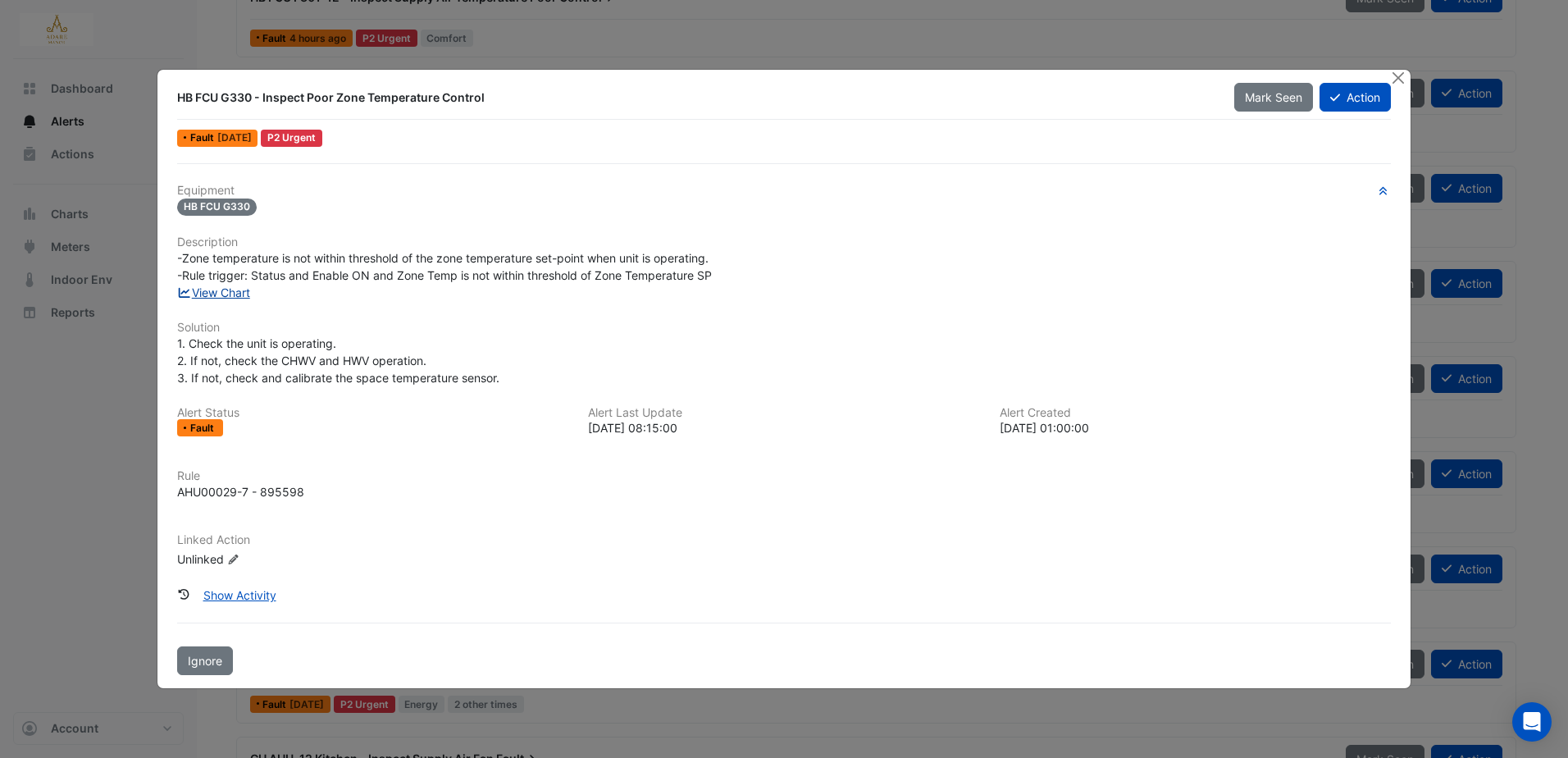
click at [232, 295] on link "View Chart" at bounding box center [213, 292] width 73 height 14
click at [1404, 79] on button "Close" at bounding box center [1398, 78] width 17 height 17
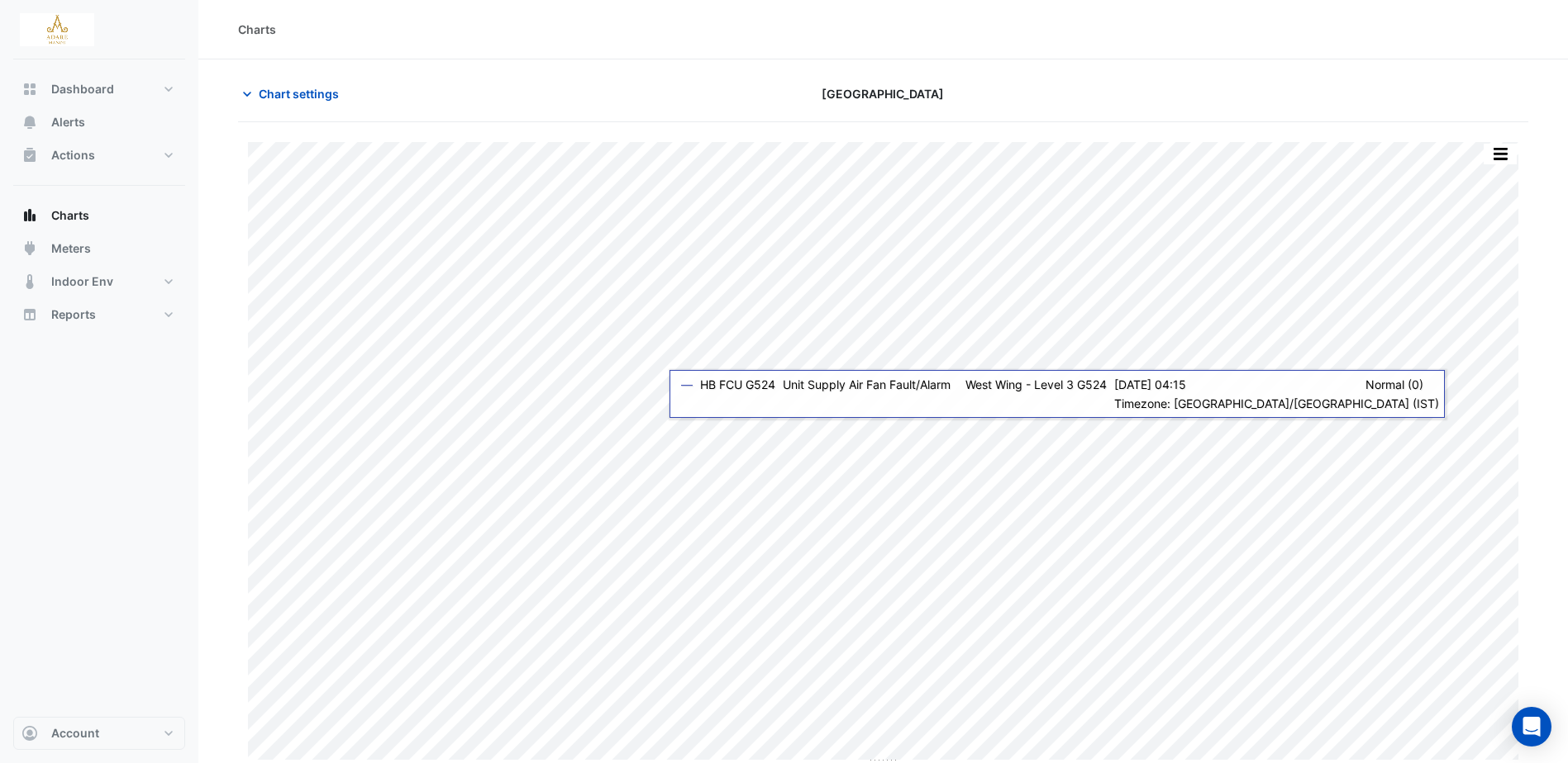
scroll to position [5, 0]
